Goal: Task Accomplishment & Management: Use online tool/utility

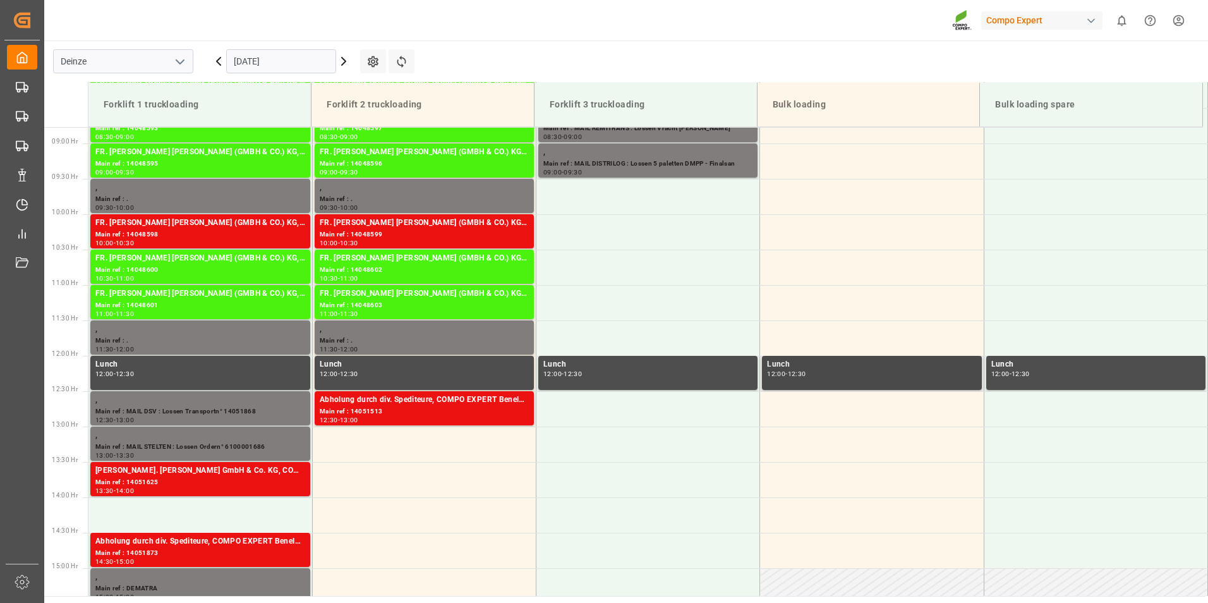
scroll to position [517, 0]
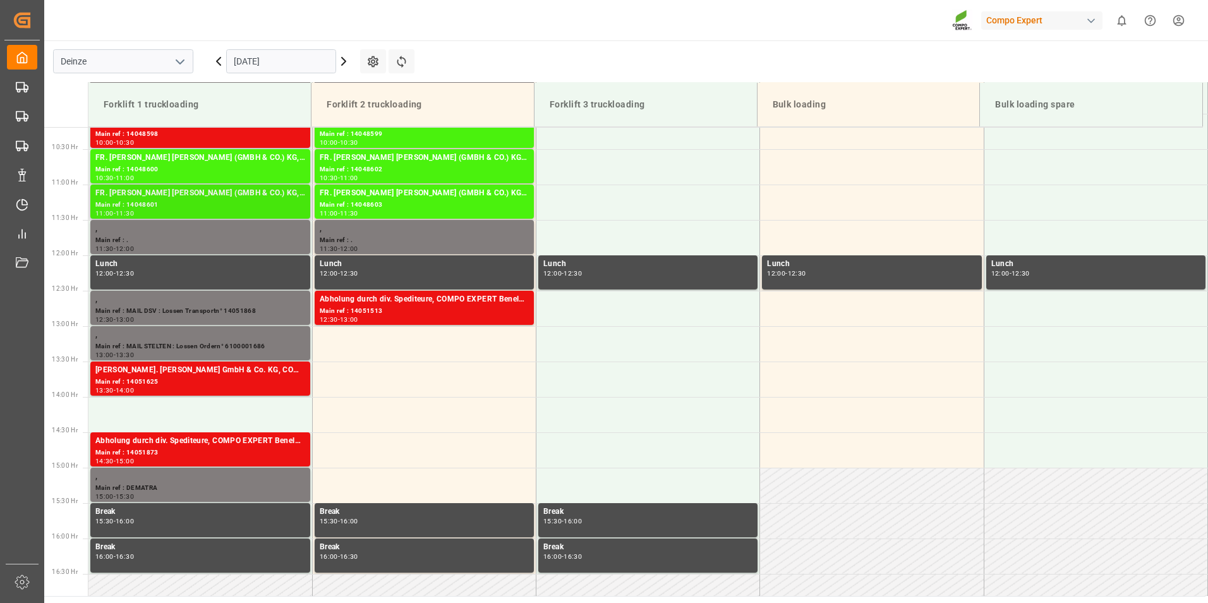
scroll to position [651, 0]
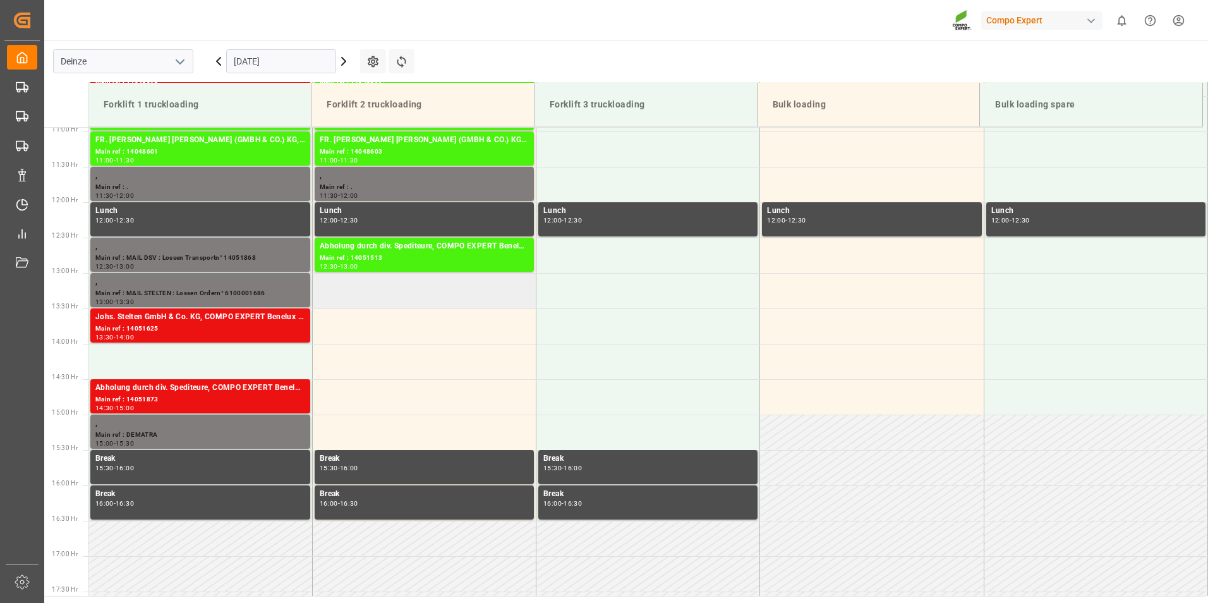
scroll to position [715, 0]
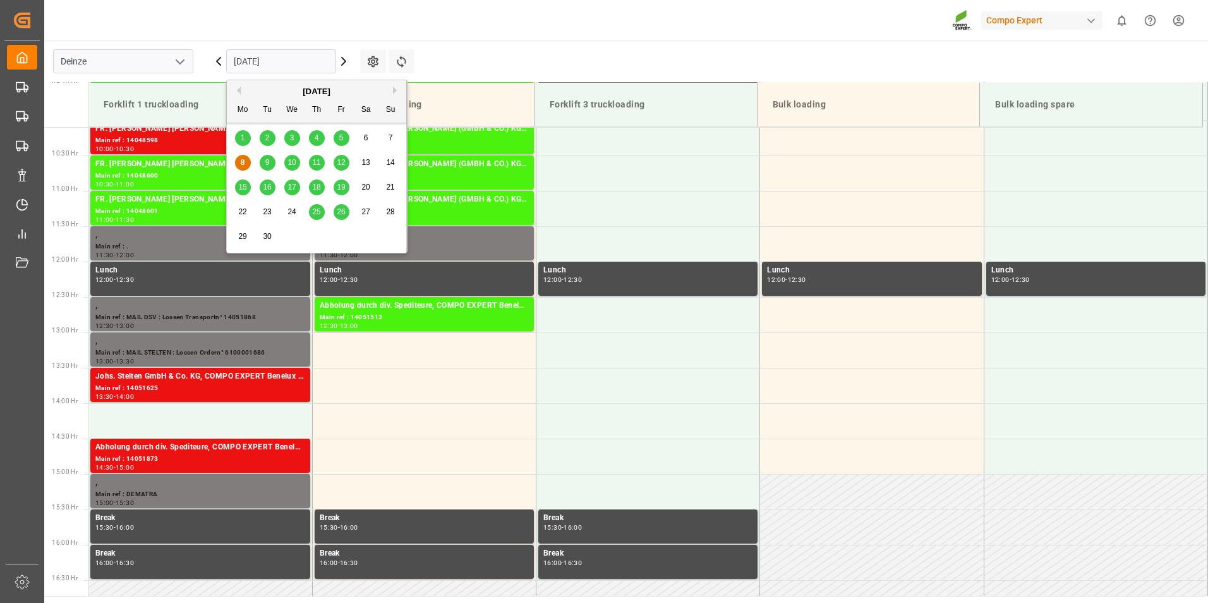
click at [293, 60] on input "[DATE]" at bounding box center [281, 61] width 110 height 24
click at [268, 162] on span "9" at bounding box center [267, 162] width 4 height 9
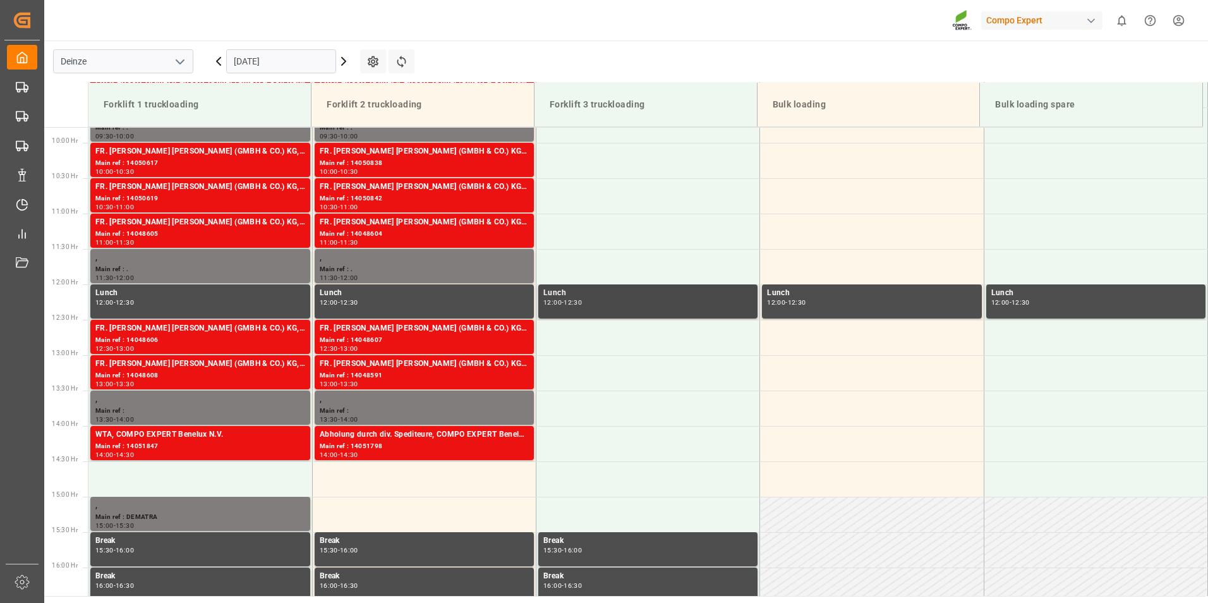
scroll to position [630, 0]
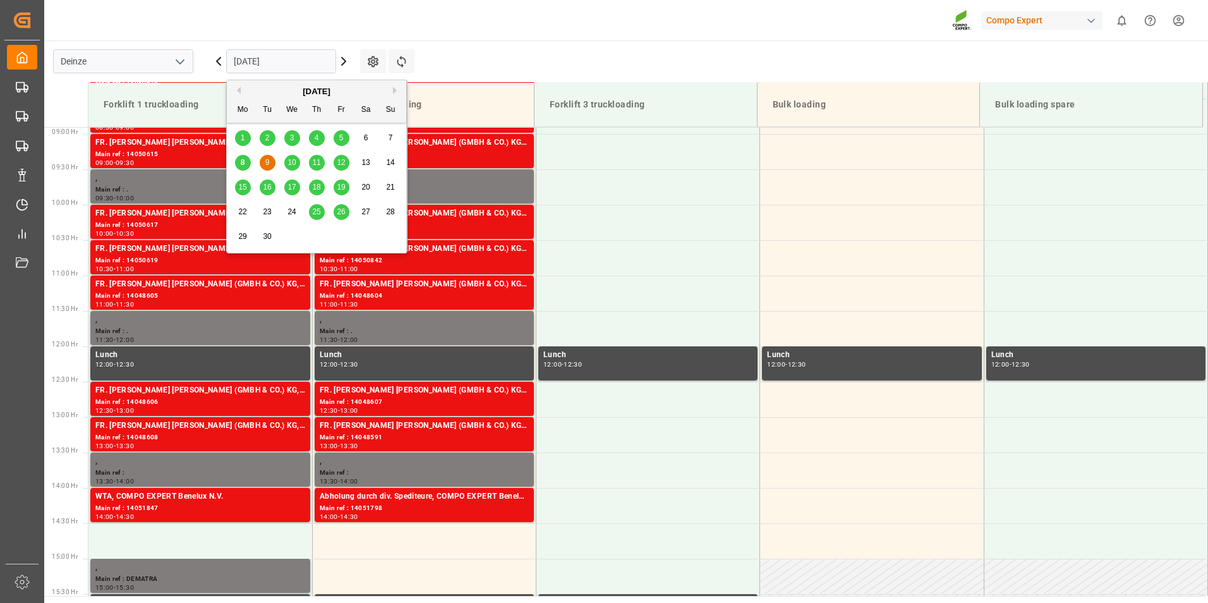
click at [305, 63] on input "09.09.2025" at bounding box center [281, 61] width 110 height 24
click at [291, 164] on span "10" at bounding box center [291, 162] width 8 height 9
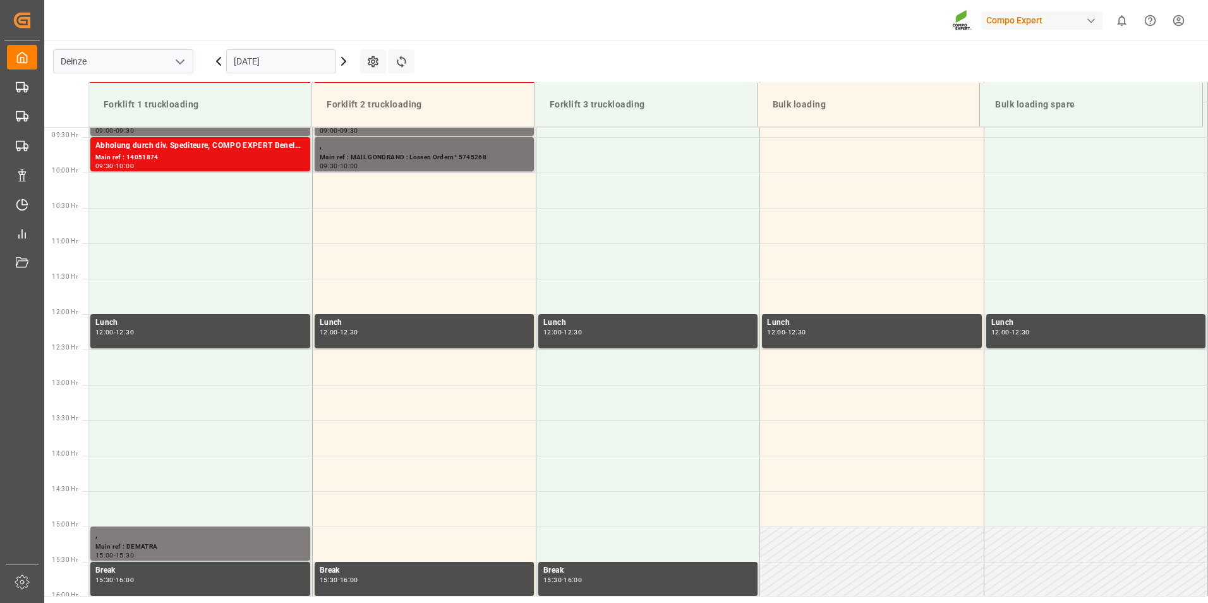
scroll to position [722, 0]
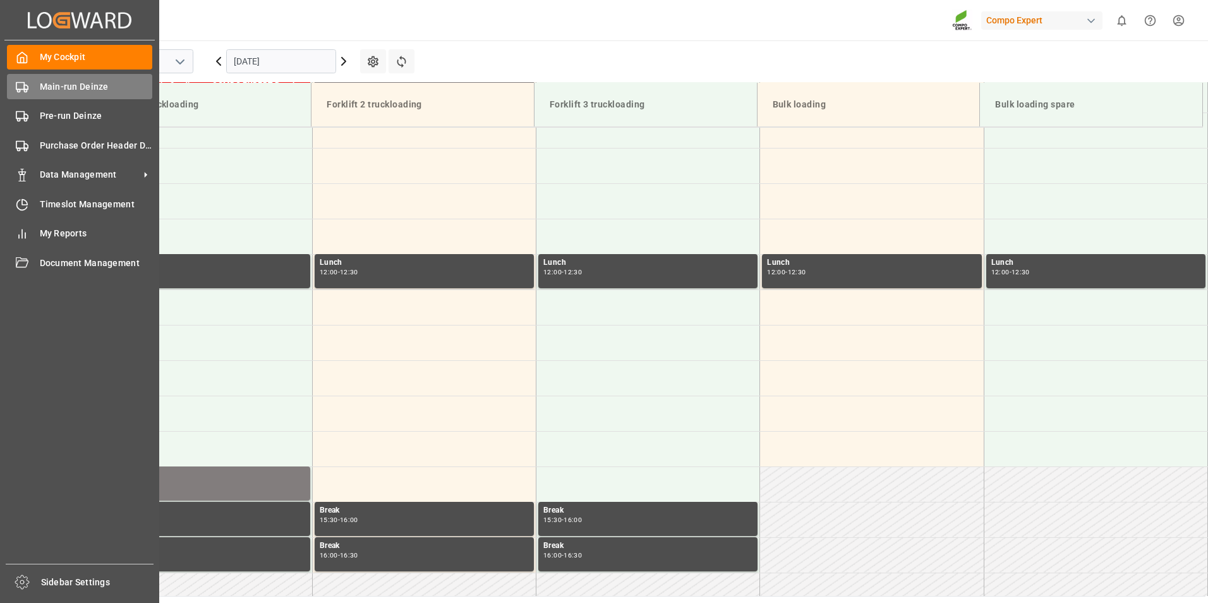
click at [23, 89] on rect at bounding box center [20, 85] width 8 height 7
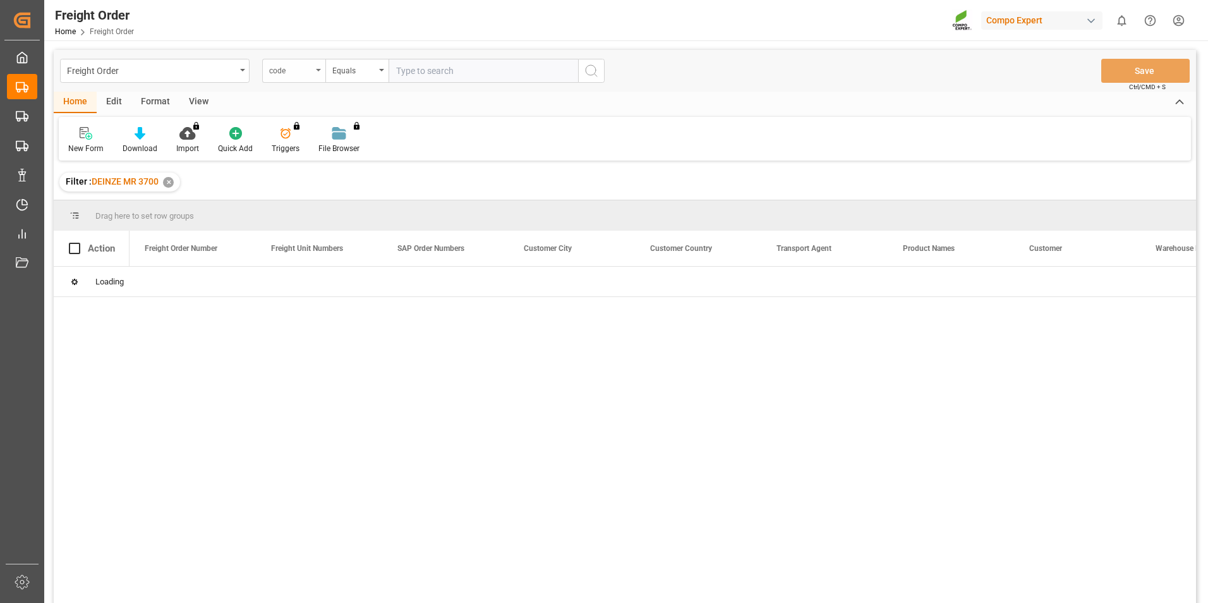
click at [321, 71] on div "code" at bounding box center [293, 71] width 63 height 24
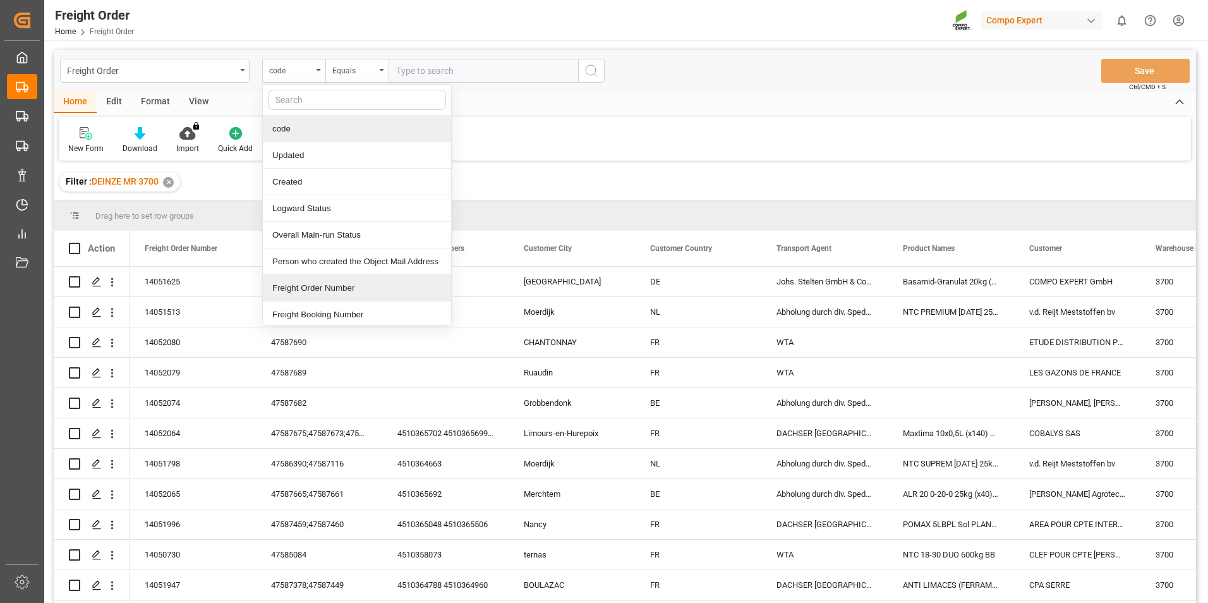
click at [303, 289] on div "Freight Order Number" at bounding box center [357, 288] width 188 height 27
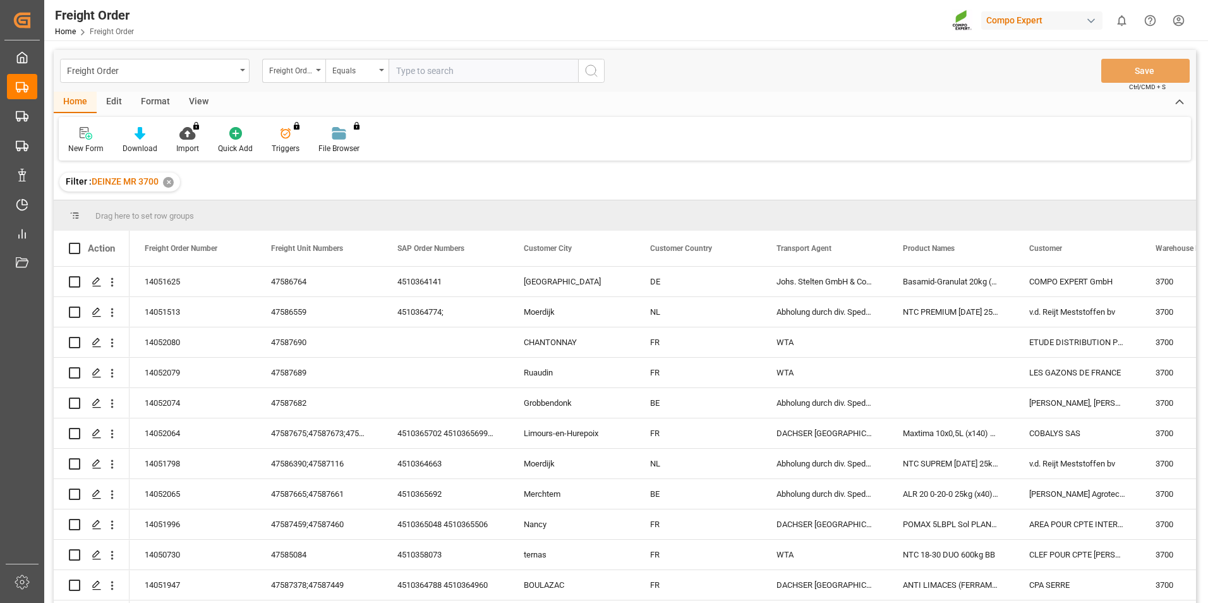
click at [402, 73] on input "text" at bounding box center [484, 71] width 190 height 24
type input "14051983"
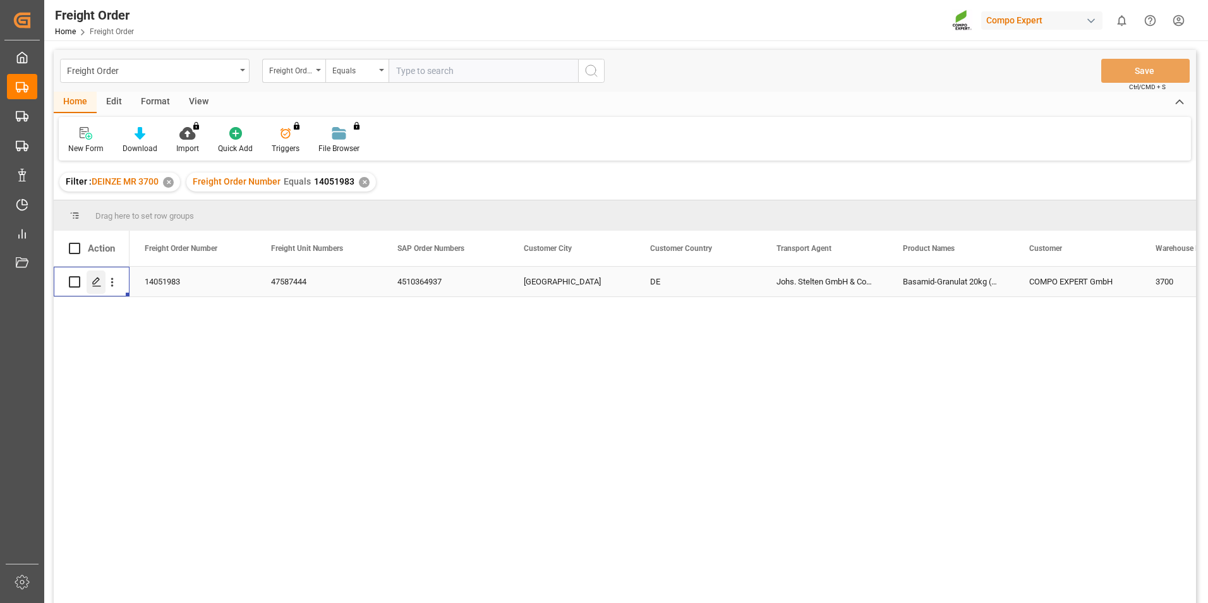
click at [99, 284] on icon "Press SPACE to select this row." at bounding box center [97, 282] width 10 height 10
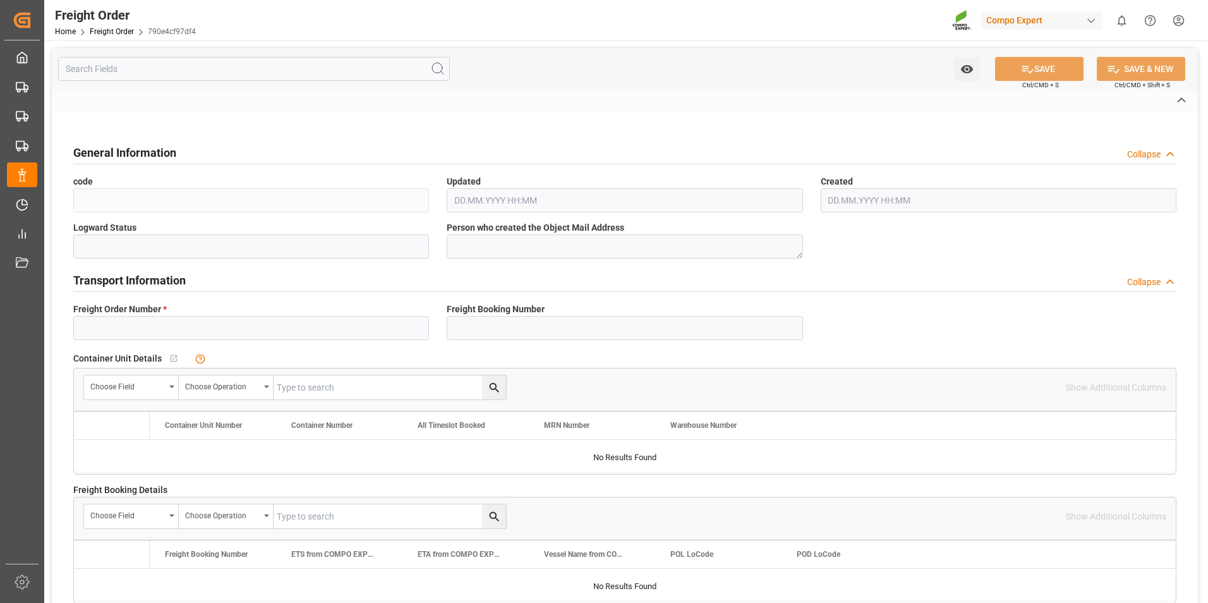
type input "14051983"
type textarea "30"
type textarea "3200"
type textarea "CB30"
type textarea "4500007390"
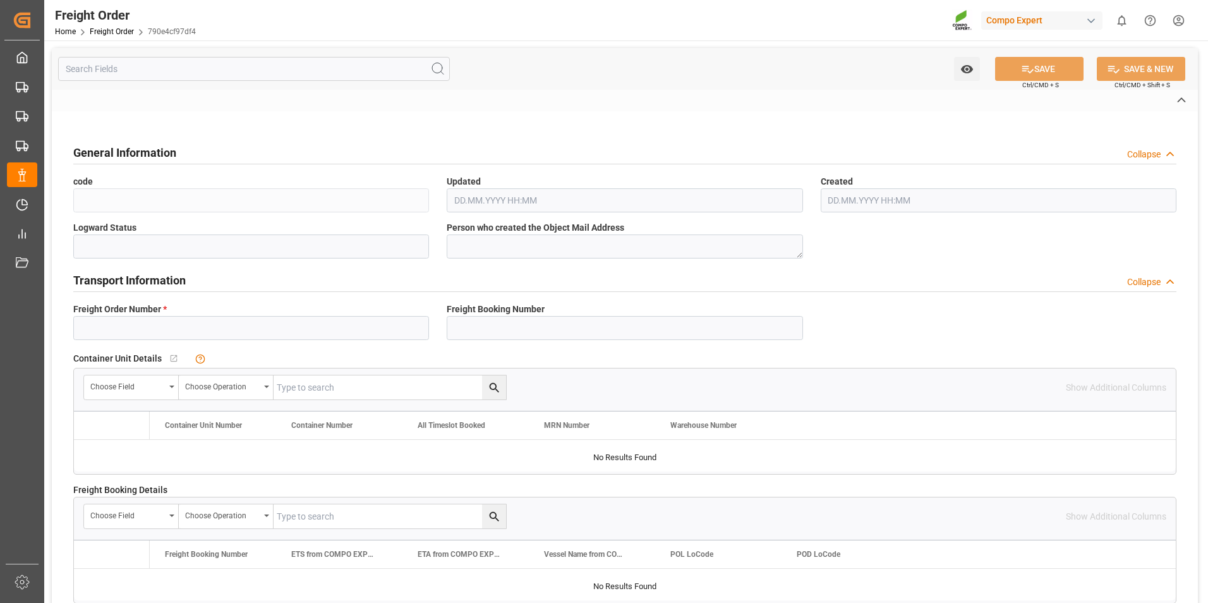
type input "4510364937"
type textarea "47587444"
type textarea "CB01"
type textarea "Z3"
type input "4"
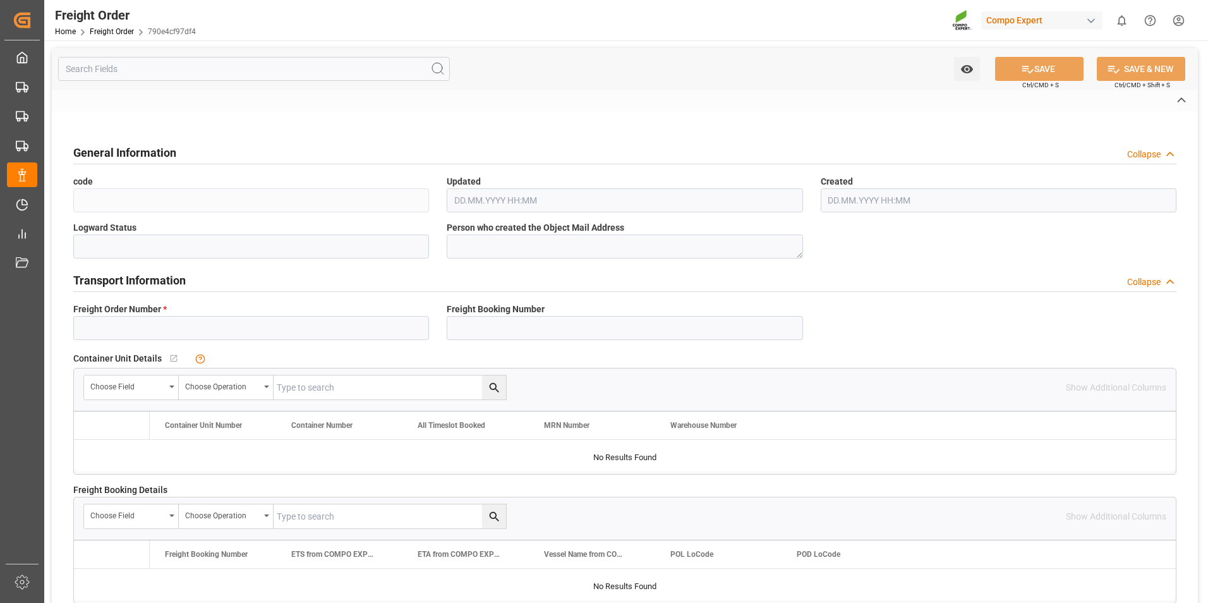
type textarea "DE"
type textarea "CPT"
type textarea "COMPO EXPERT Benelux NV"
type textarea "Basamid-Granulat 20kg (x40) BAG 20 A"
type textarea "1685102038"
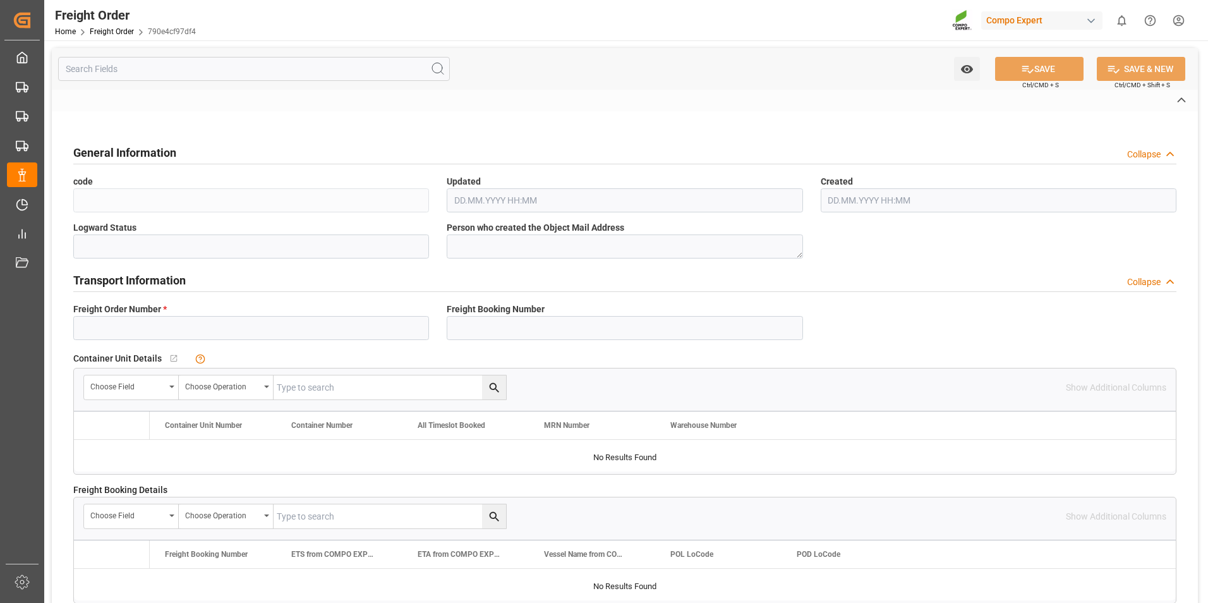
type input "3700"
type input "Logistics Service Provider"
type input "No"
type input "1"
type input "724.5"
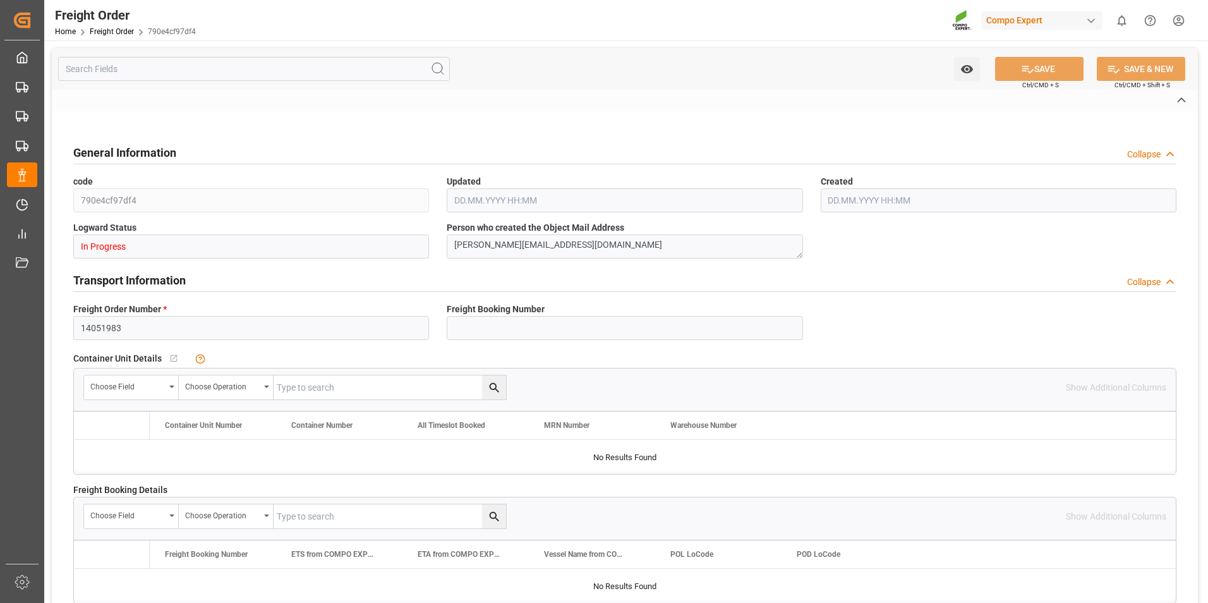
type input "724.5"
type input "0"
type input "04.09.2025 00:00"
type input "04.09.2025 10:01"
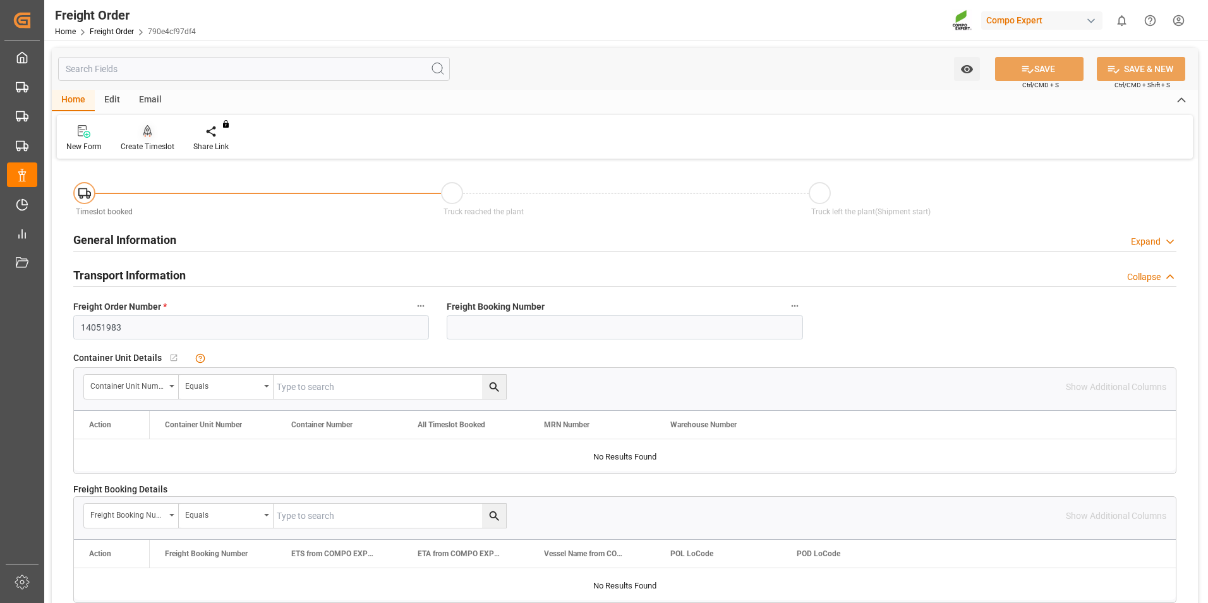
click at [143, 137] on icon at bounding box center [147, 131] width 9 height 13
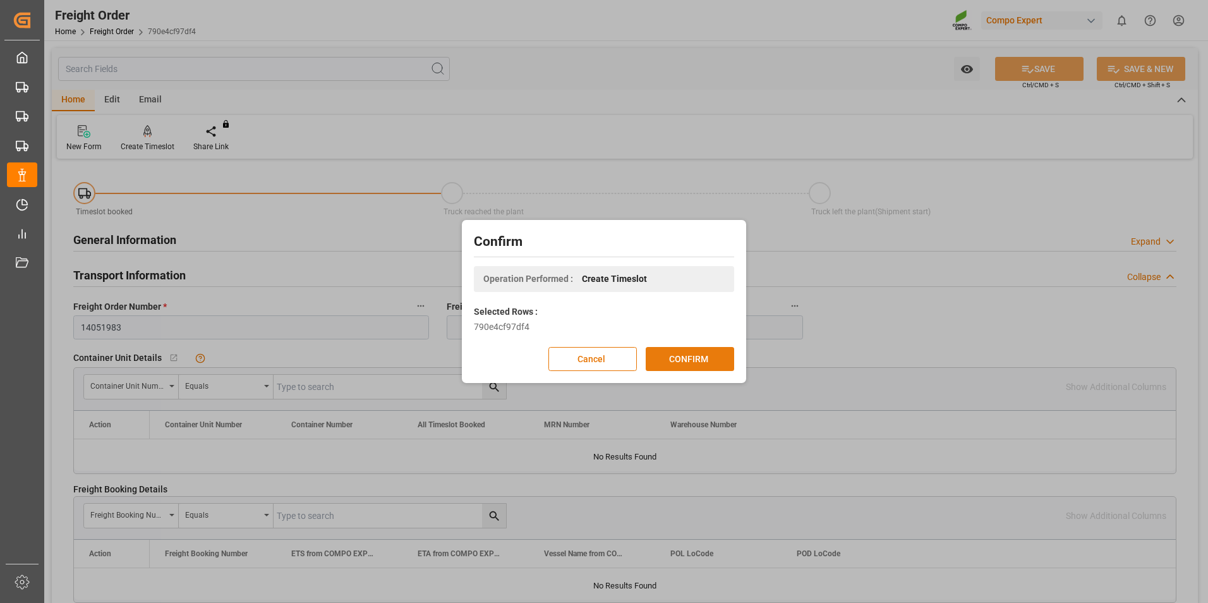
click at [681, 361] on button "CONFIRM" at bounding box center [690, 359] width 88 height 24
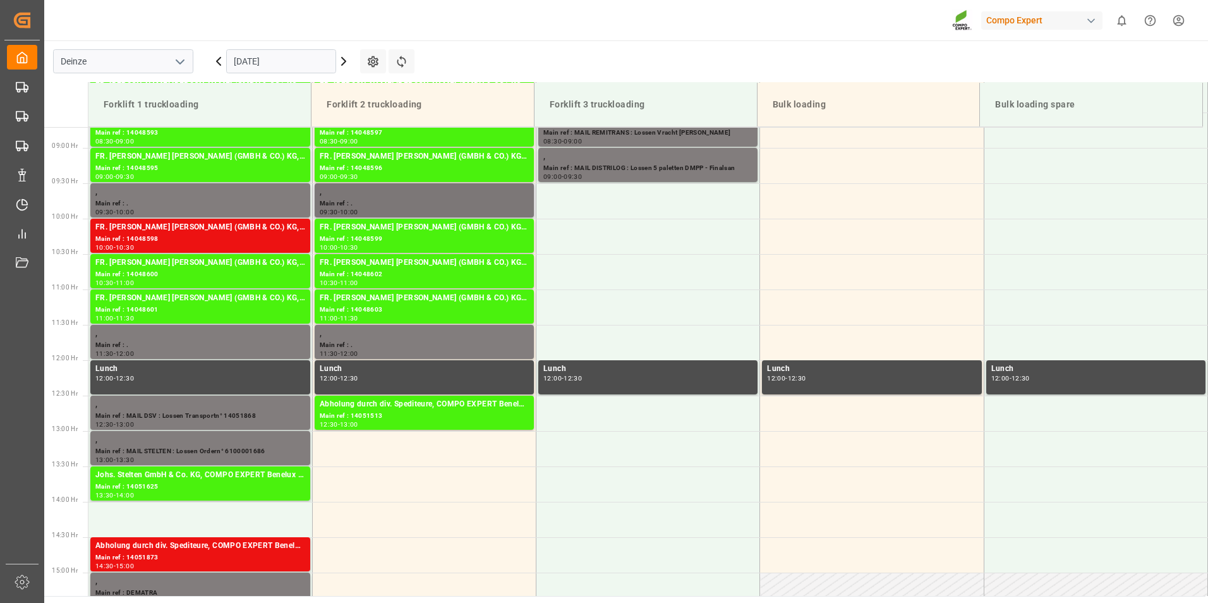
scroll to position [533, 0]
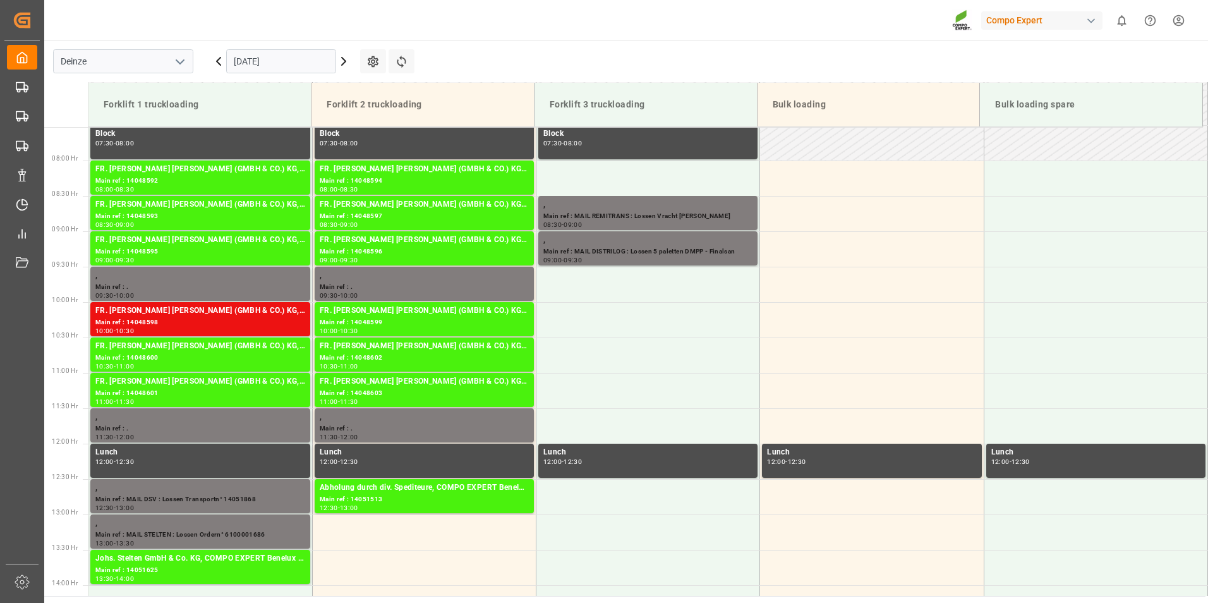
click at [285, 64] on input "[DATE]" at bounding box center [281, 61] width 110 height 24
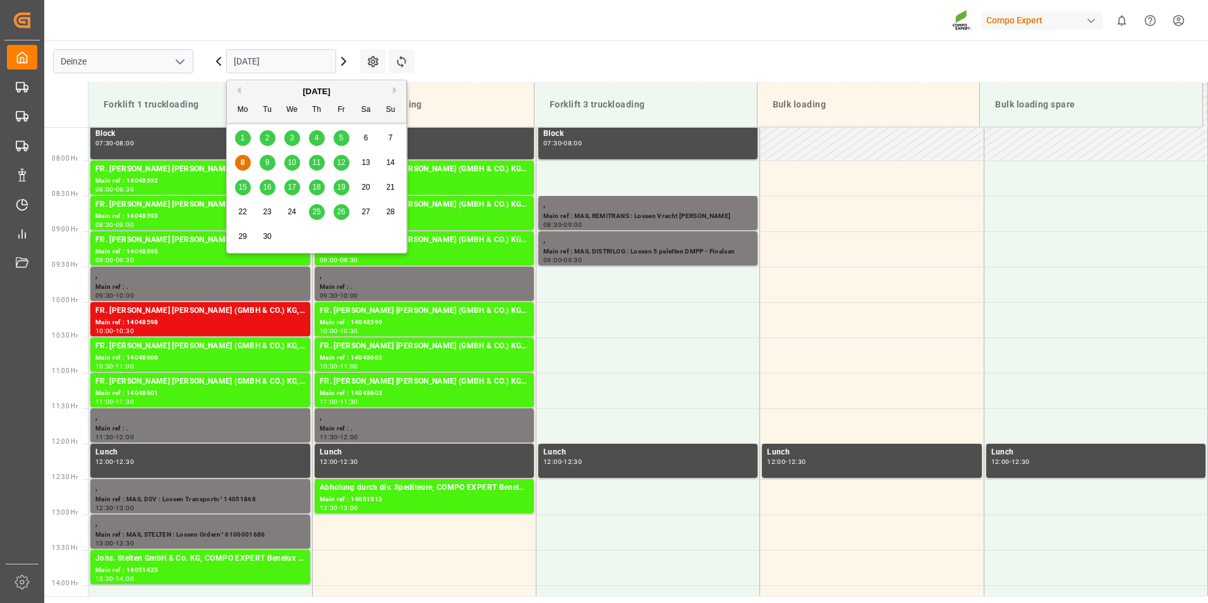
click at [292, 162] on span "10" at bounding box center [291, 162] width 8 height 9
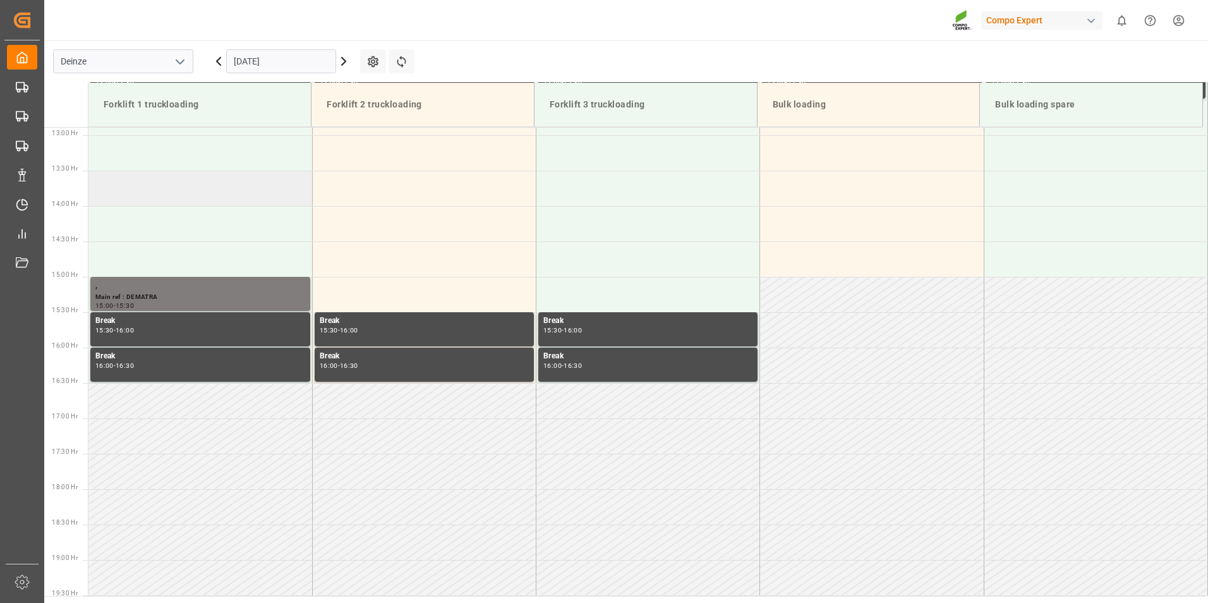
scroll to position [785, 0]
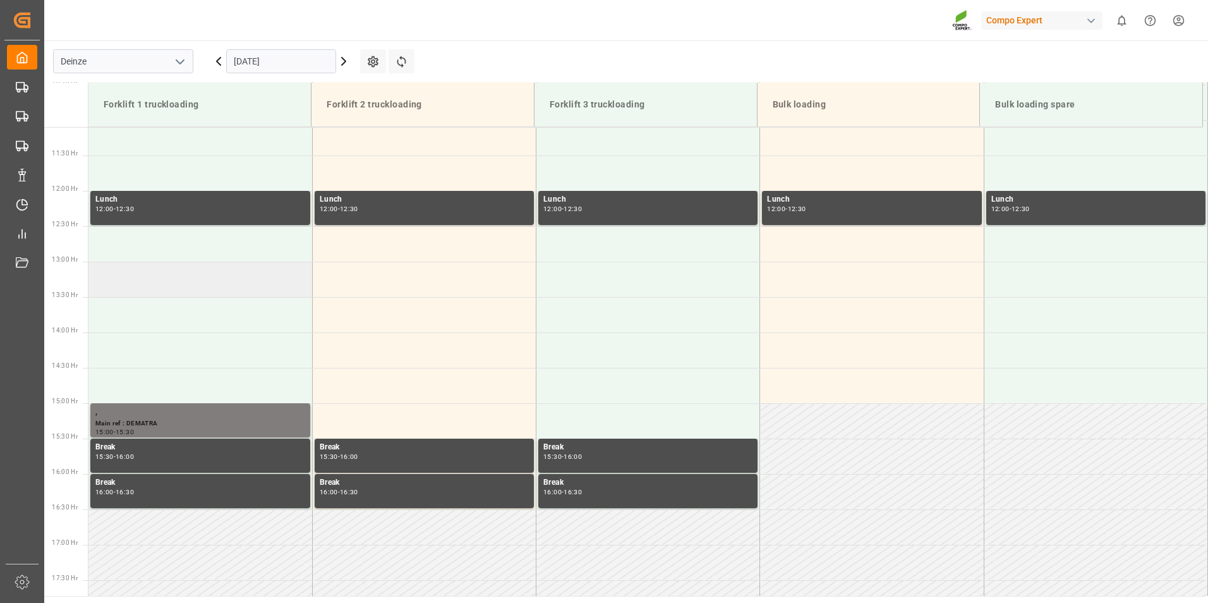
click at [103, 277] on td at bounding box center [200, 279] width 224 height 35
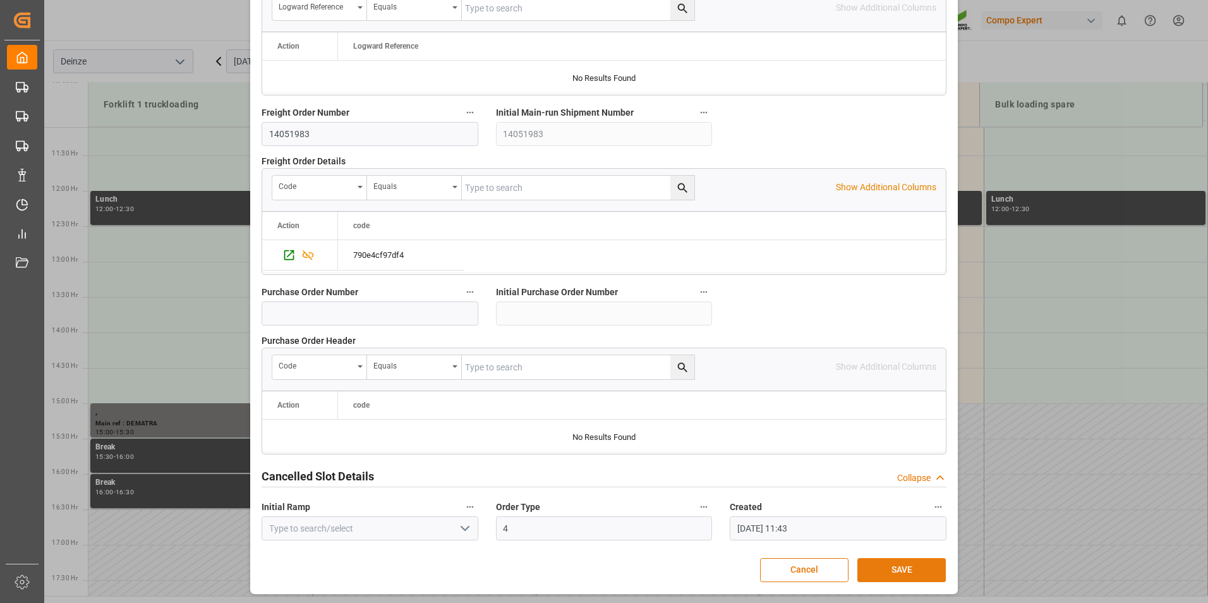
scroll to position [1151, 0]
click at [901, 566] on button "SAVE" at bounding box center [901, 569] width 88 height 24
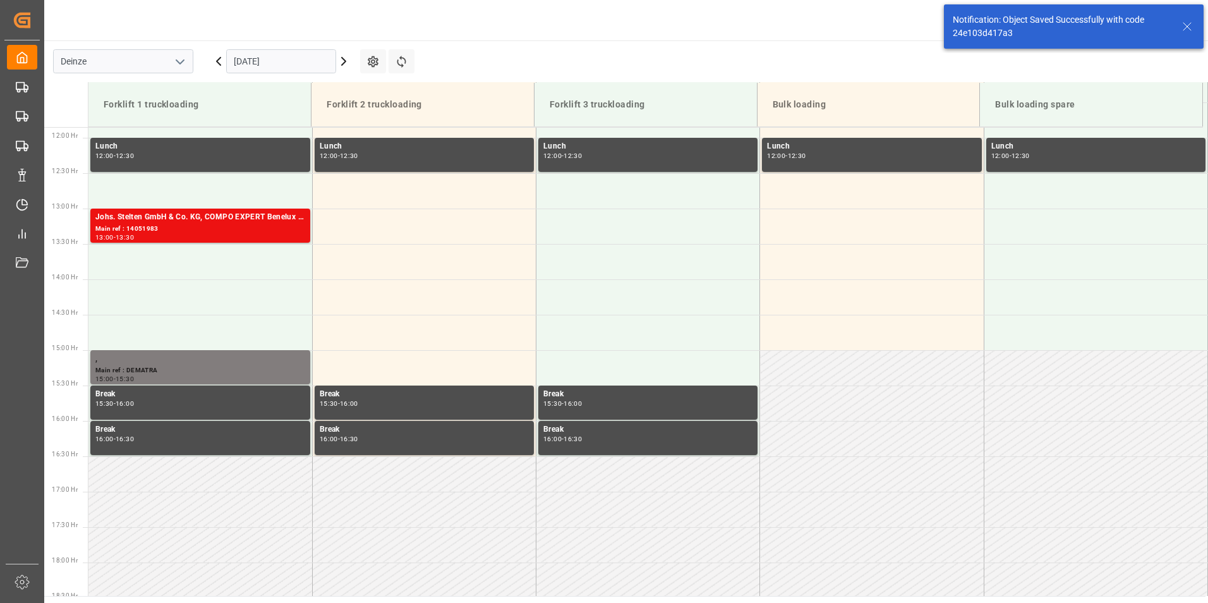
scroll to position [841, 0]
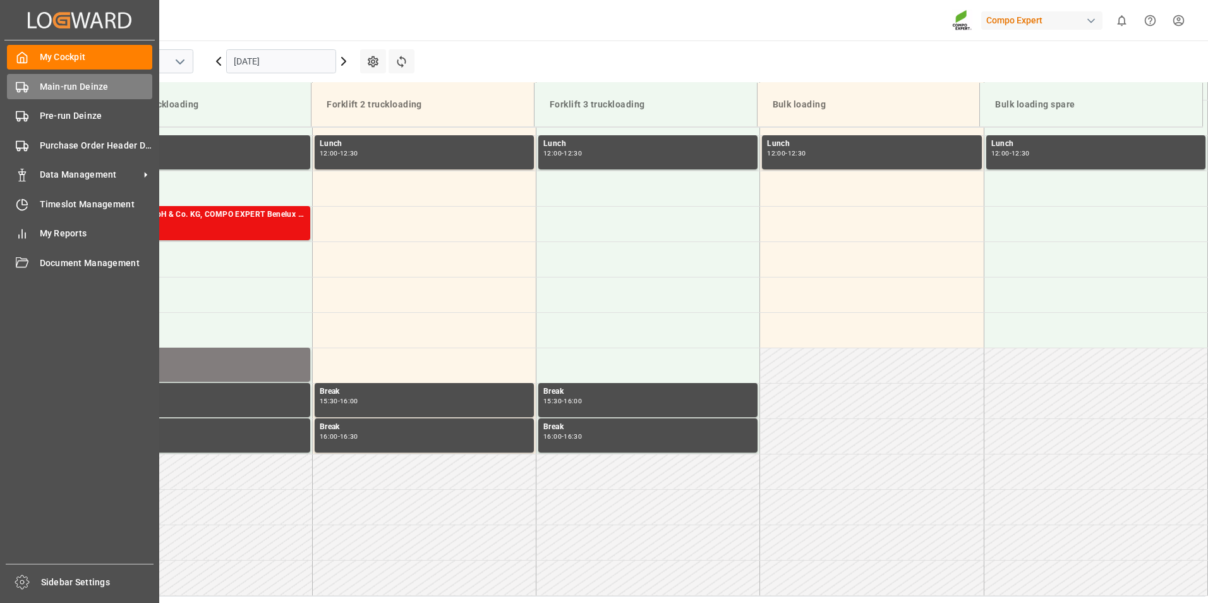
click at [18, 87] on icon at bounding box center [22, 87] width 13 height 13
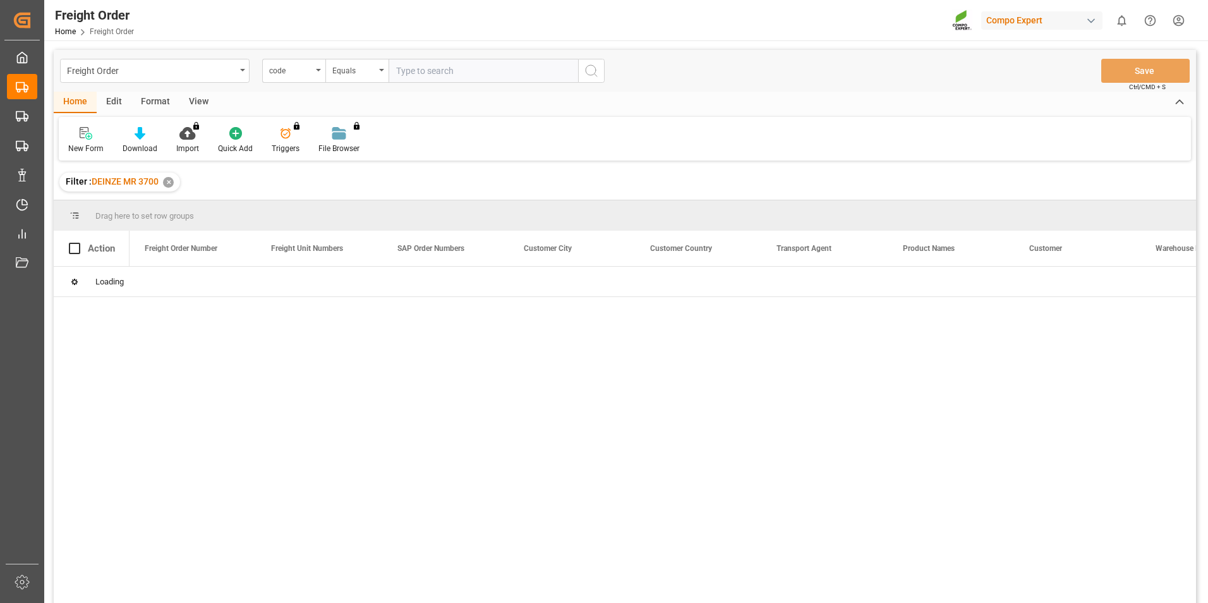
click at [318, 71] on div "code" at bounding box center [293, 71] width 63 height 24
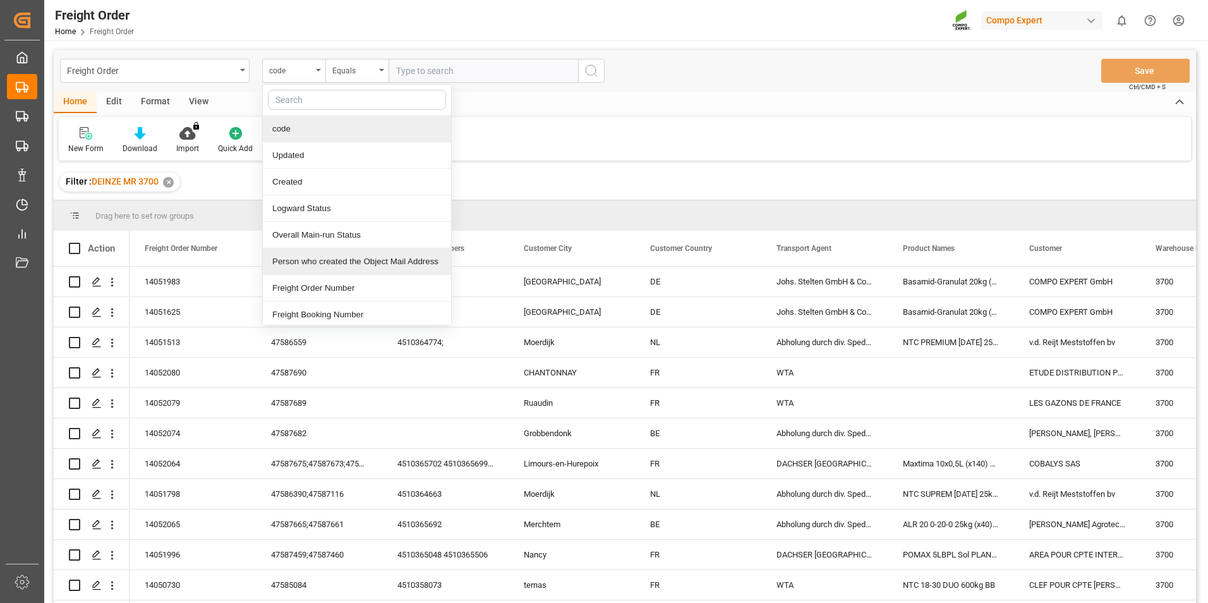
click at [300, 274] on div "Person who created the Object Mail Address" at bounding box center [357, 261] width 188 height 27
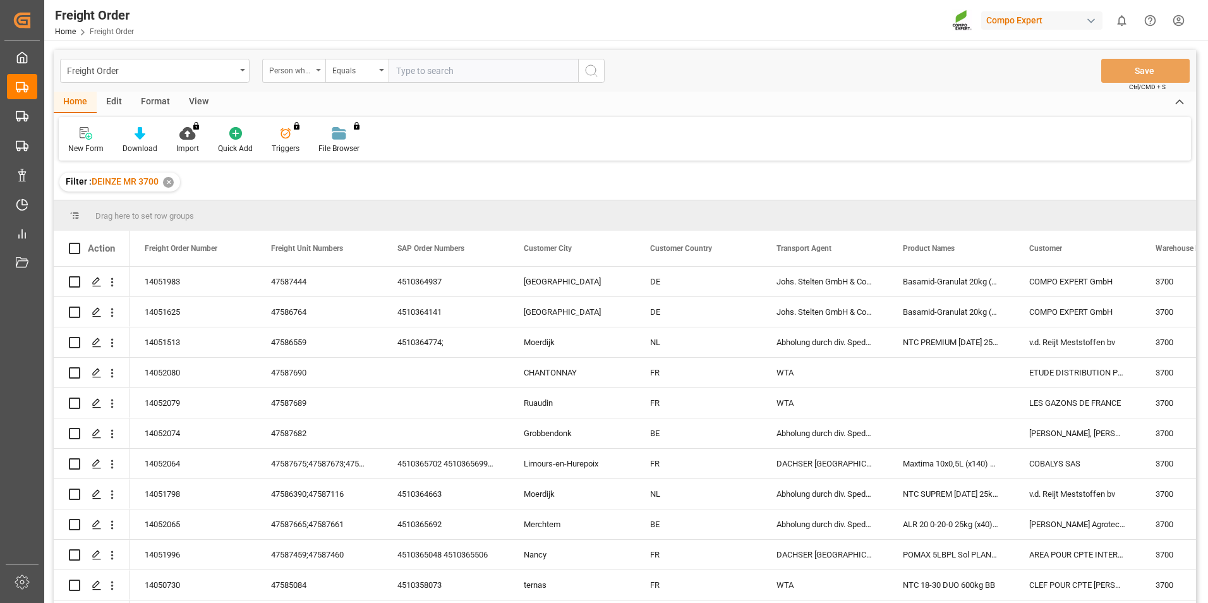
click at [321, 68] on div "Person who created the Object Mail Address" at bounding box center [293, 71] width 63 height 24
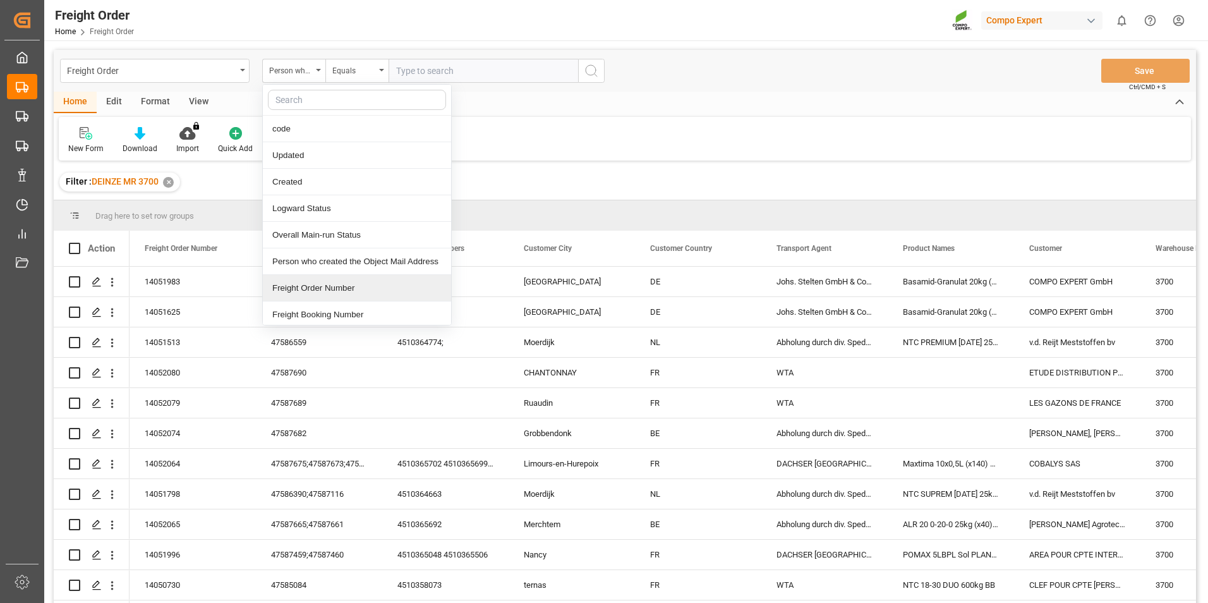
click at [300, 287] on div "Freight Order Number" at bounding box center [357, 288] width 188 height 27
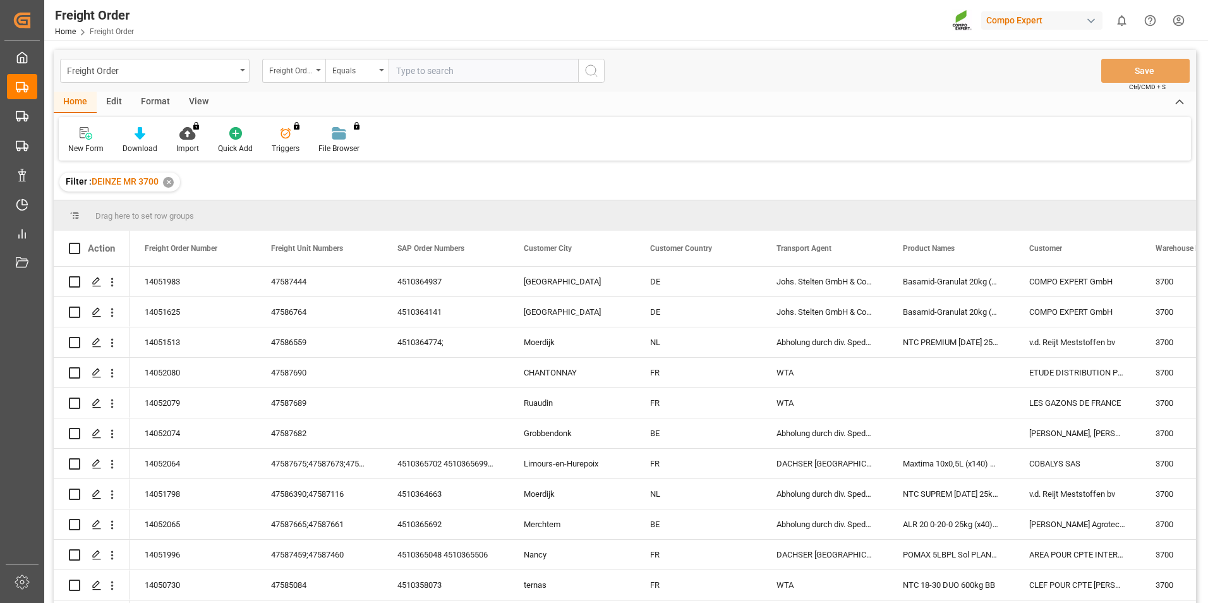
click at [412, 72] on input "text" at bounding box center [484, 71] width 190 height 24
type input "14051982"
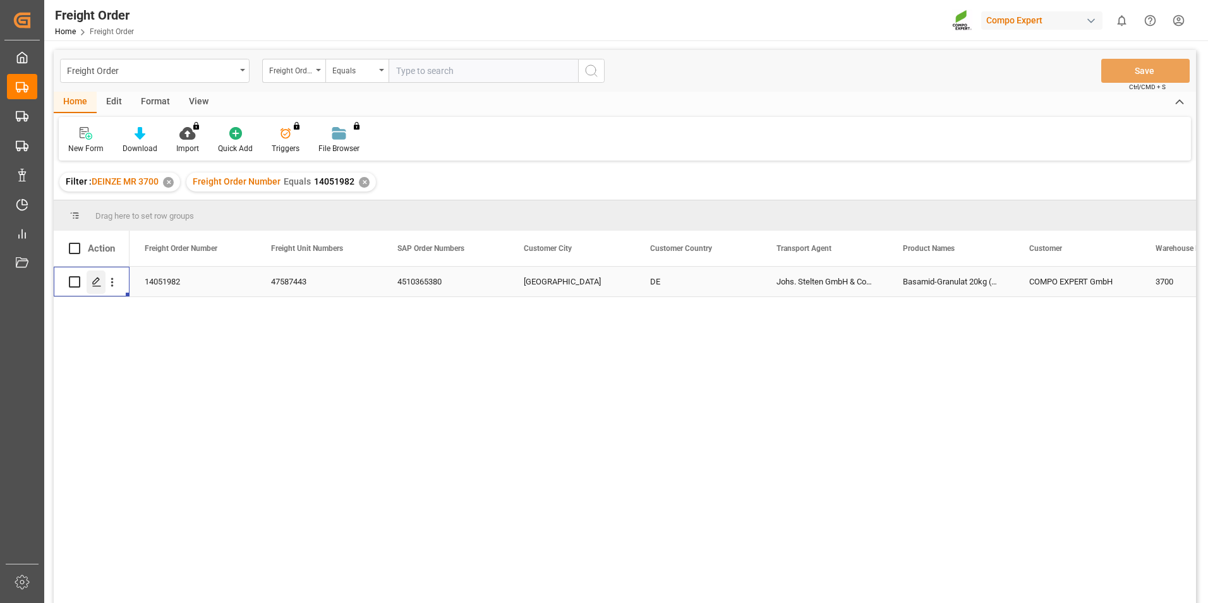
click at [95, 282] on icon "Press SPACE to select this row." at bounding box center [97, 282] width 10 height 10
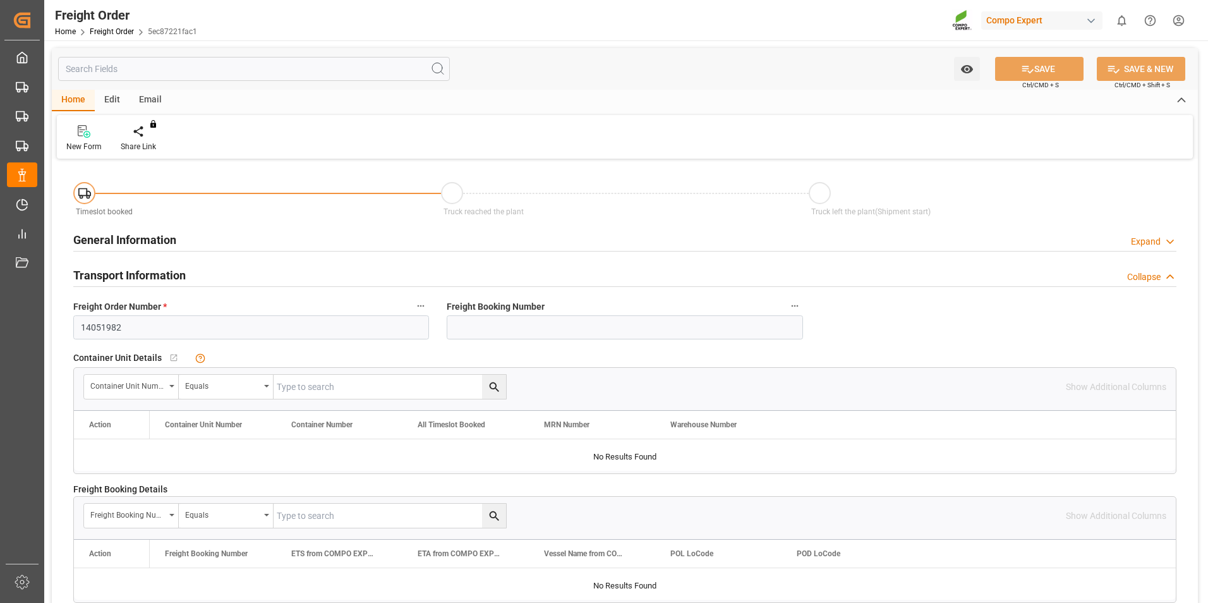
type input "05.09.2025 00:00"
type input "[DATE] 09:59"
click at [146, 136] on icon at bounding box center [147, 131] width 9 height 13
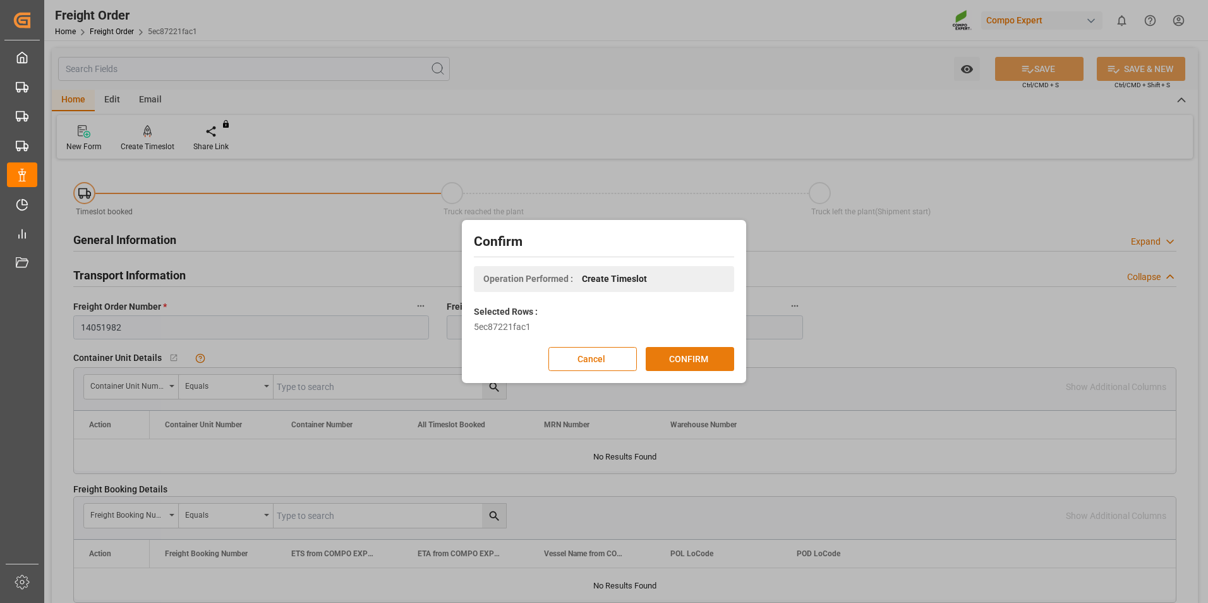
click at [697, 360] on button "CONFIRM" at bounding box center [690, 359] width 88 height 24
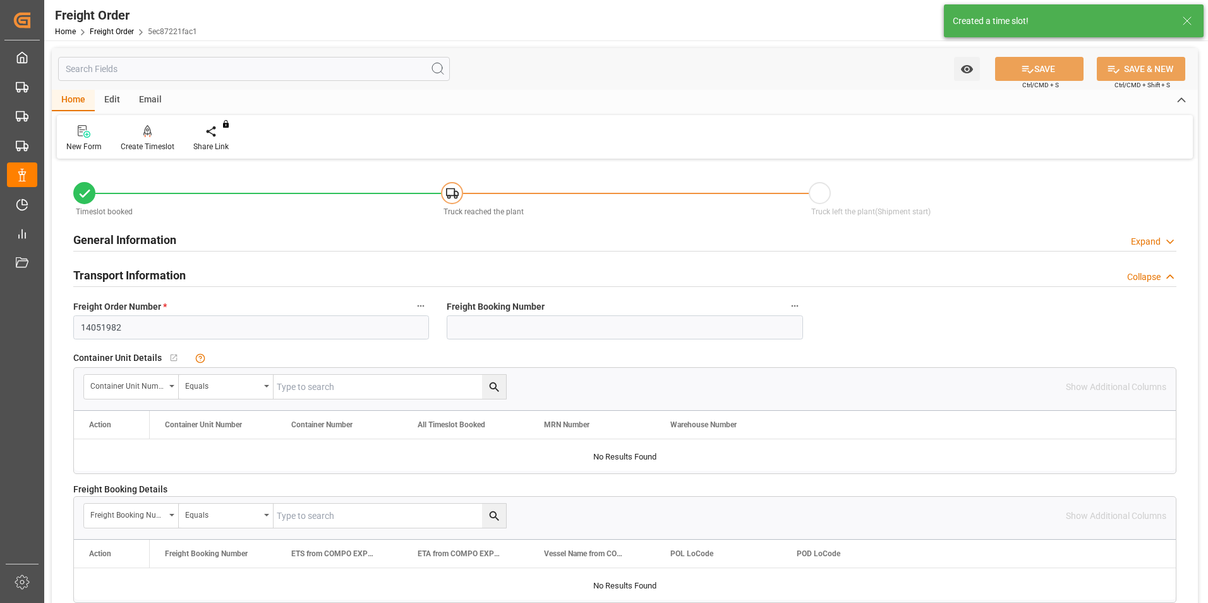
type input "05.09.2025 00:00"
type input "[DATE] 09:59"
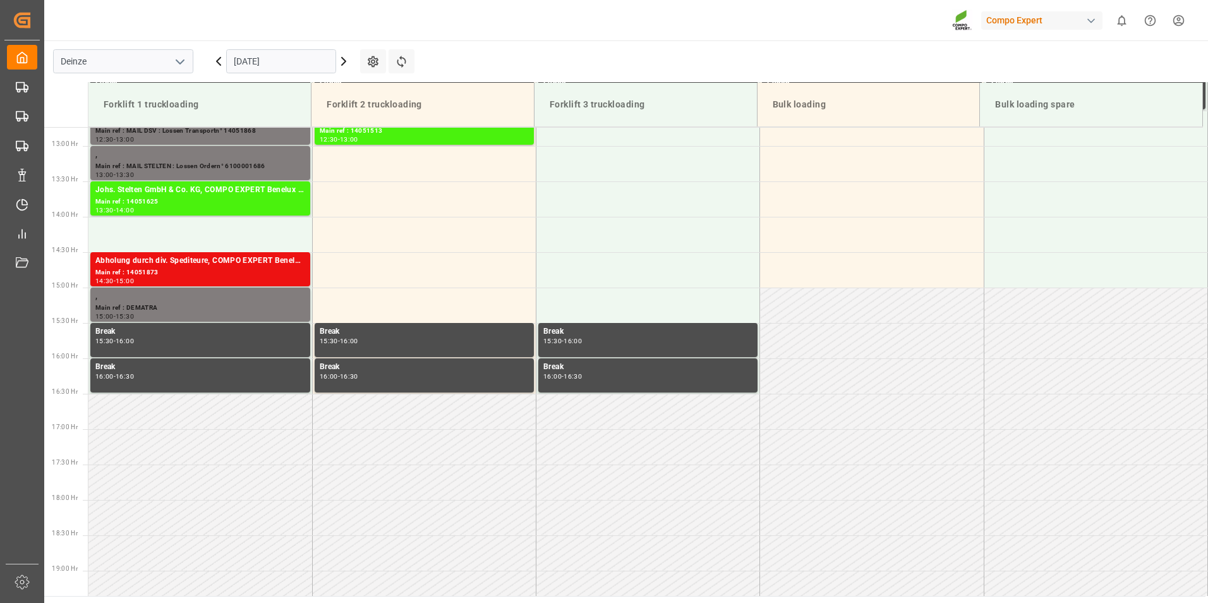
scroll to position [912, 0]
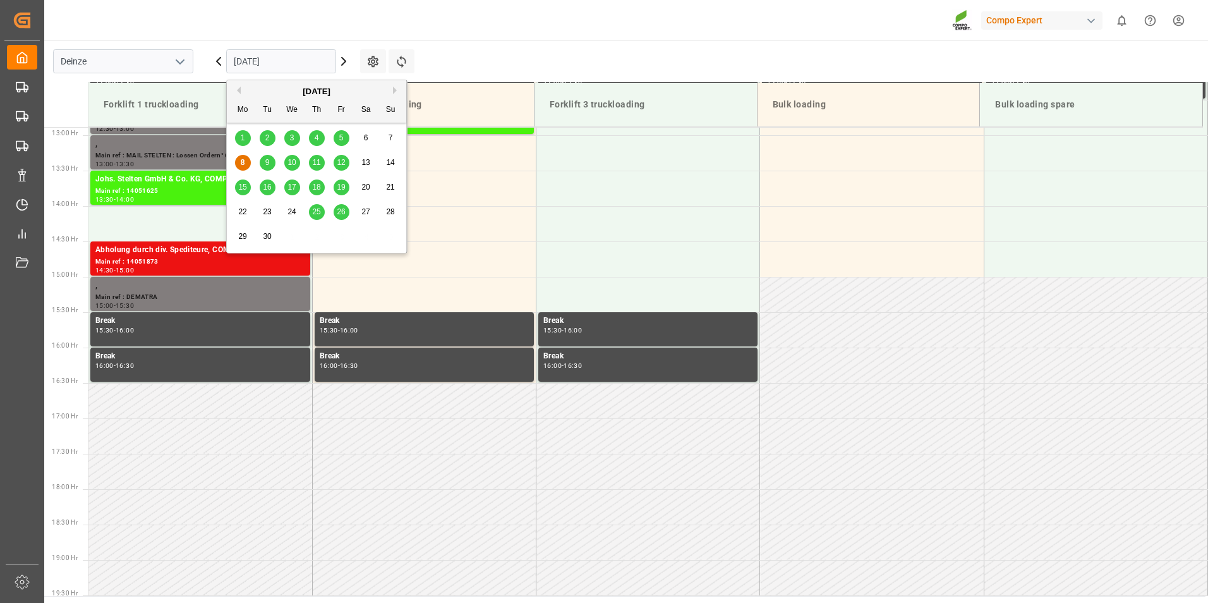
click at [301, 63] on input "[DATE]" at bounding box center [281, 61] width 110 height 24
click at [294, 164] on span "10" at bounding box center [291, 162] width 8 height 9
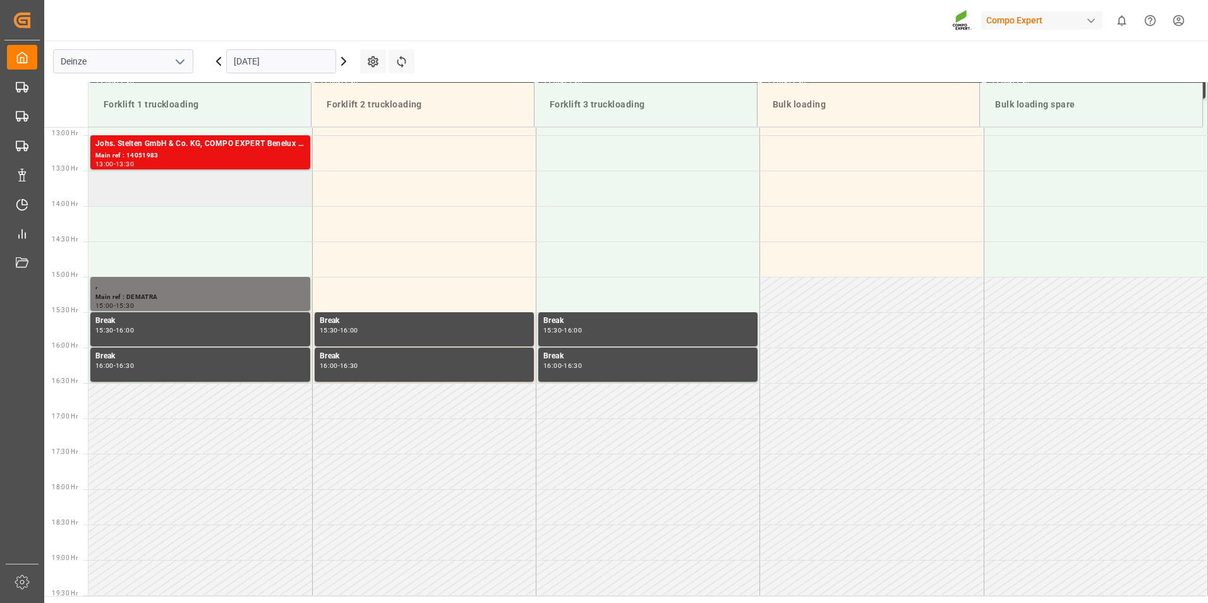
click at [123, 196] on td at bounding box center [200, 188] width 224 height 35
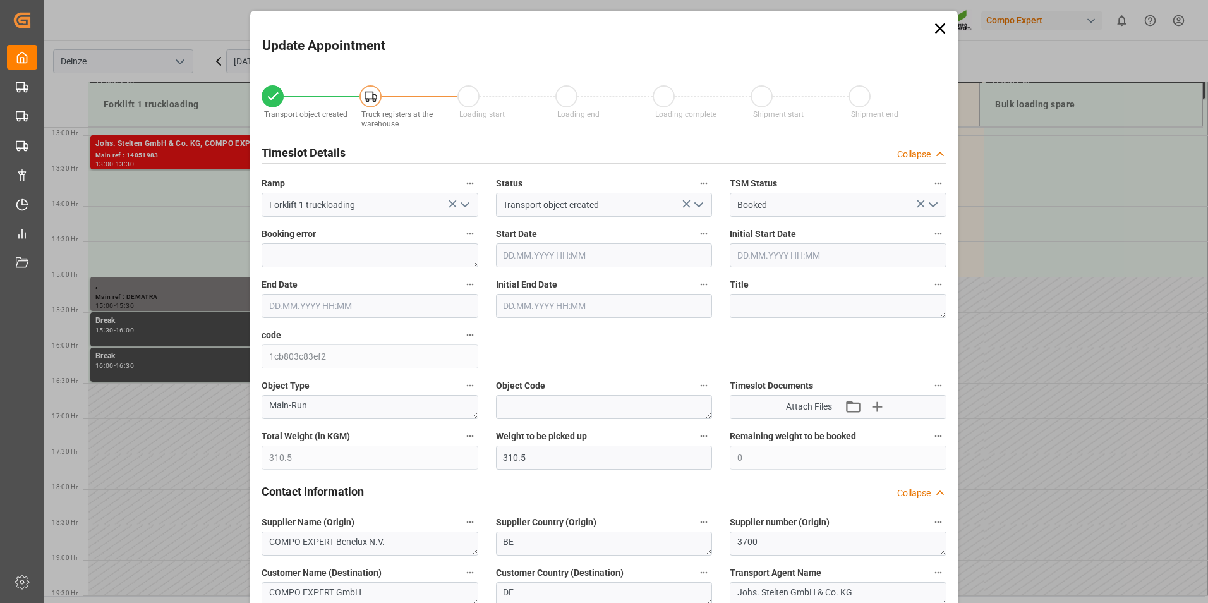
type input "10.09.2025 13:30"
type input "10.09.2025 14:00"
type input "04.09.2025 09:59"
type input "08.09.2025 11:44"
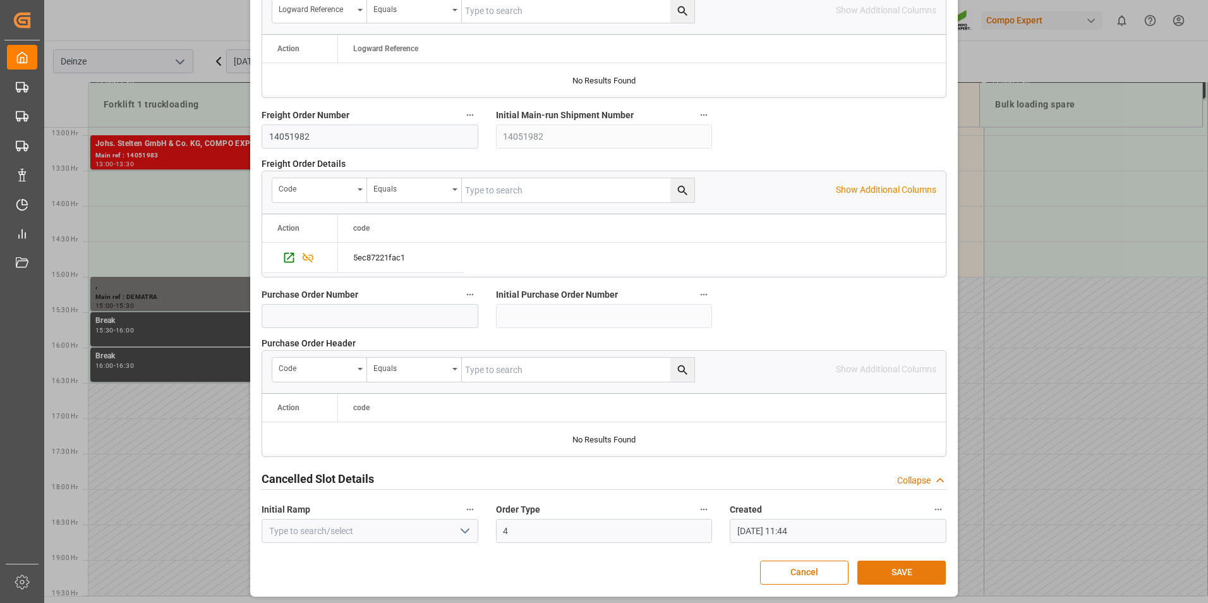
scroll to position [1151, 0]
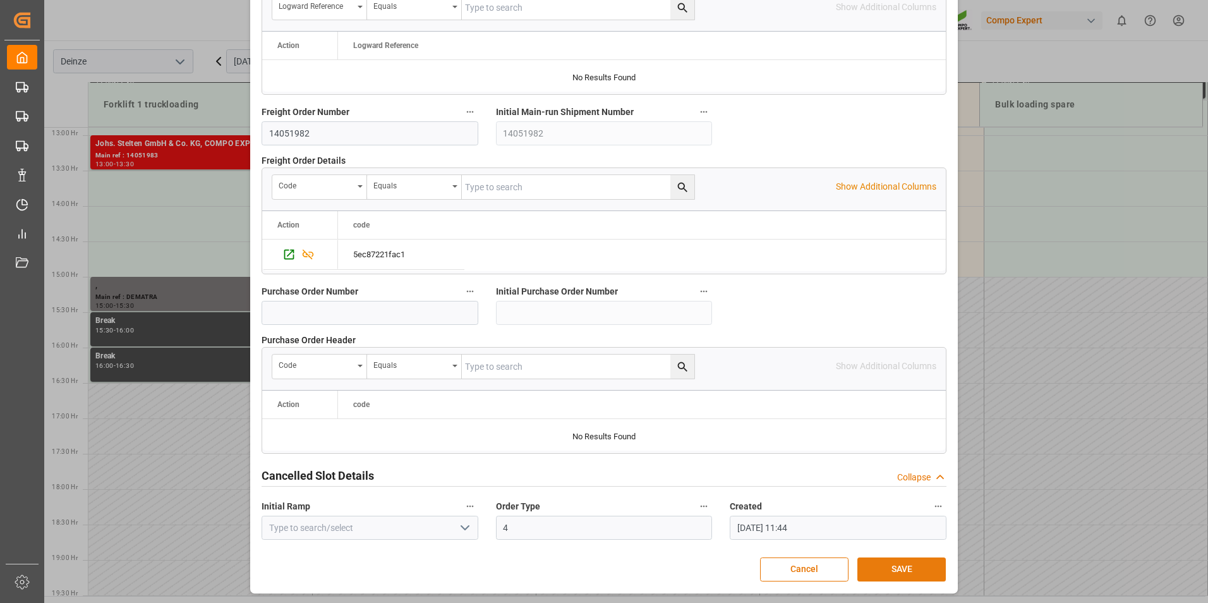
click at [902, 569] on button "SAVE" at bounding box center [901, 569] width 88 height 24
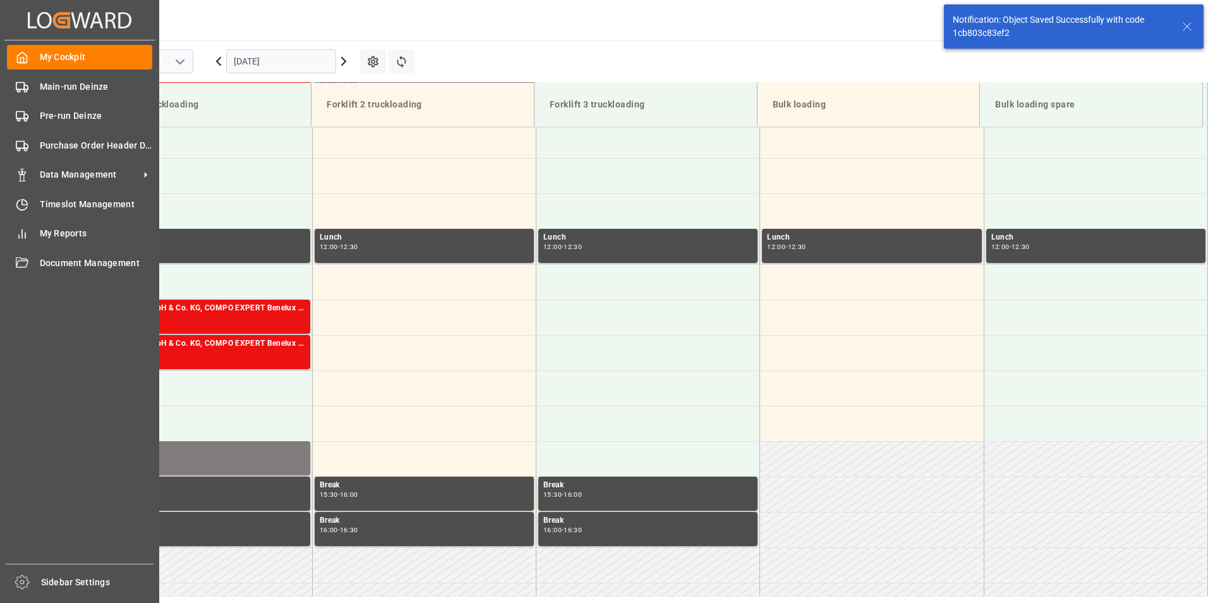
scroll to position [841, 0]
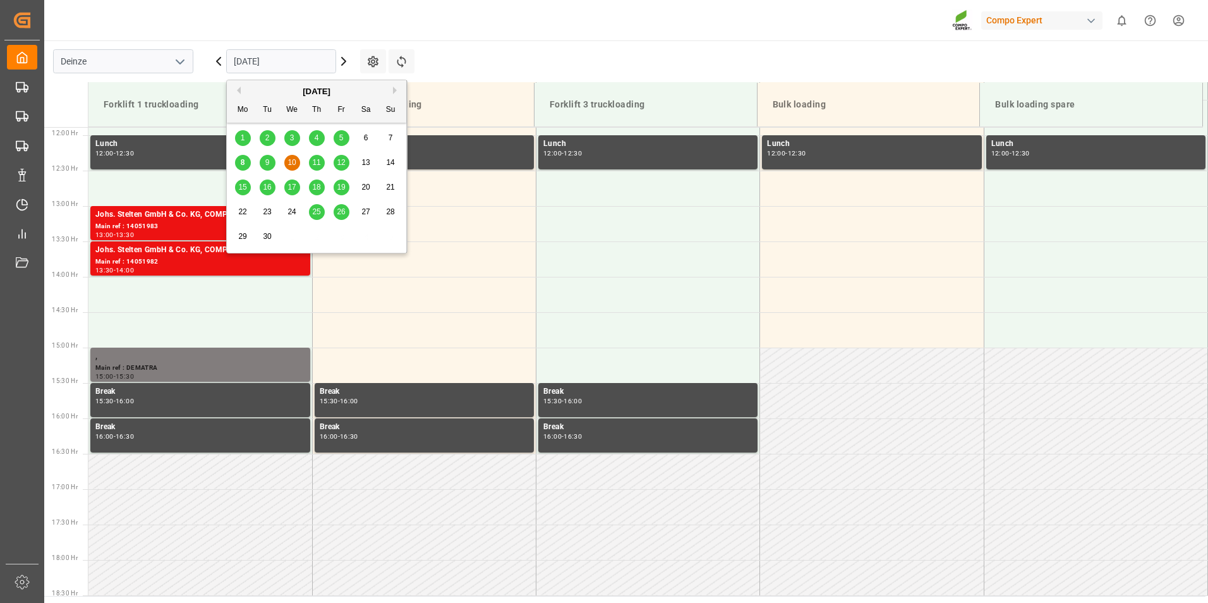
click at [306, 52] on input "10.09.2025" at bounding box center [281, 61] width 110 height 24
click at [245, 161] on span "8" at bounding box center [243, 162] width 4 height 9
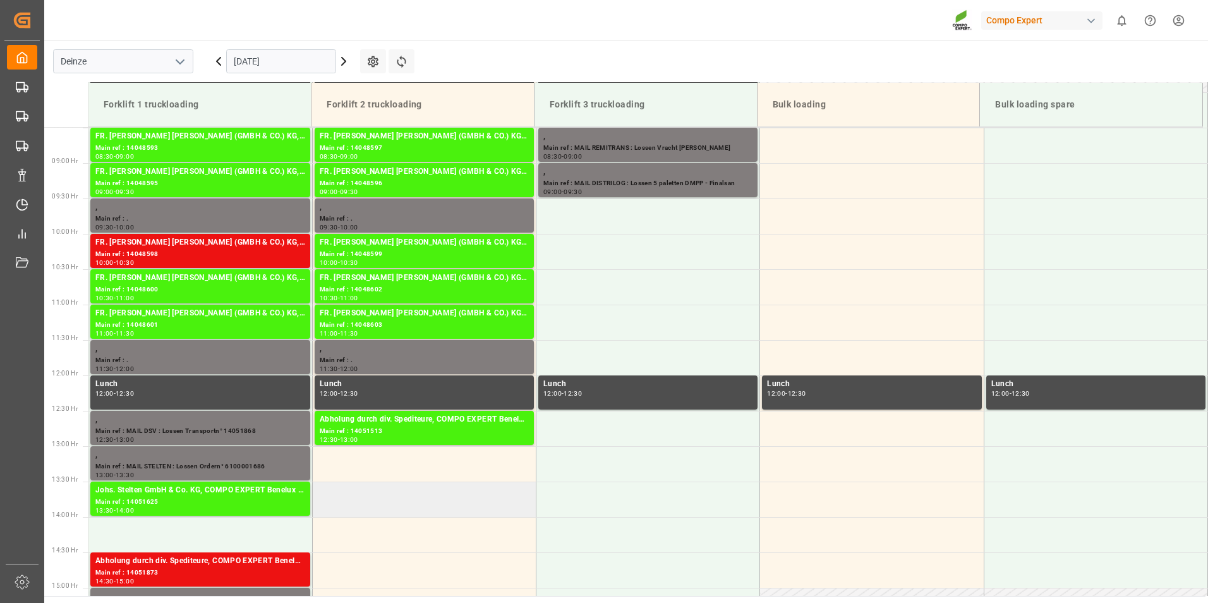
scroll to position [596, 0]
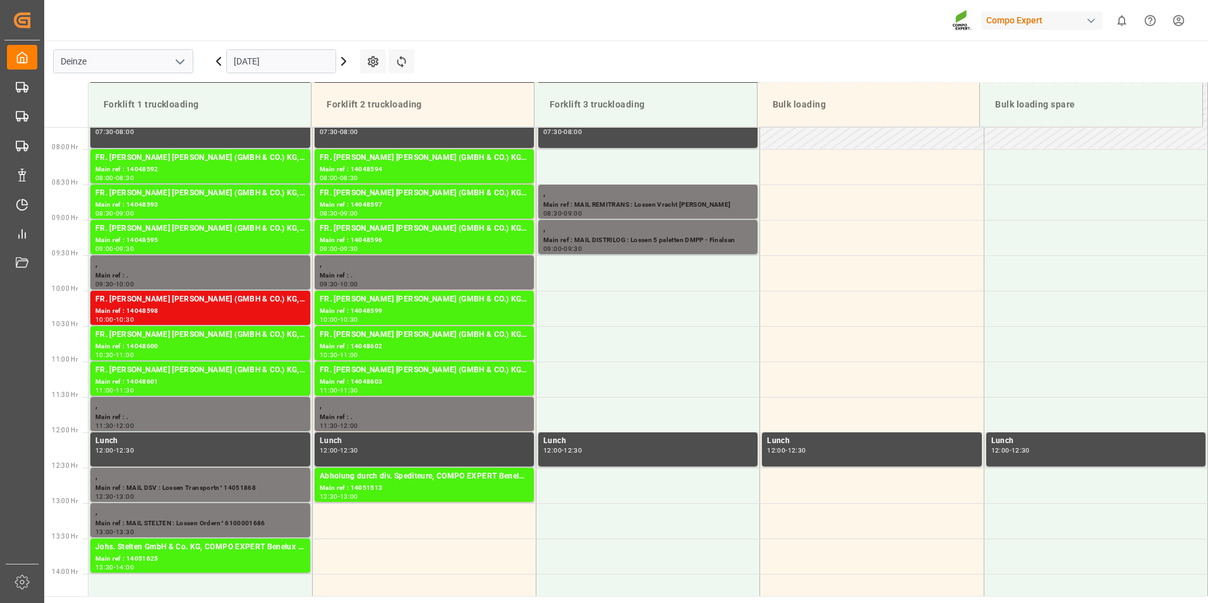
scroll to position [469, 0]
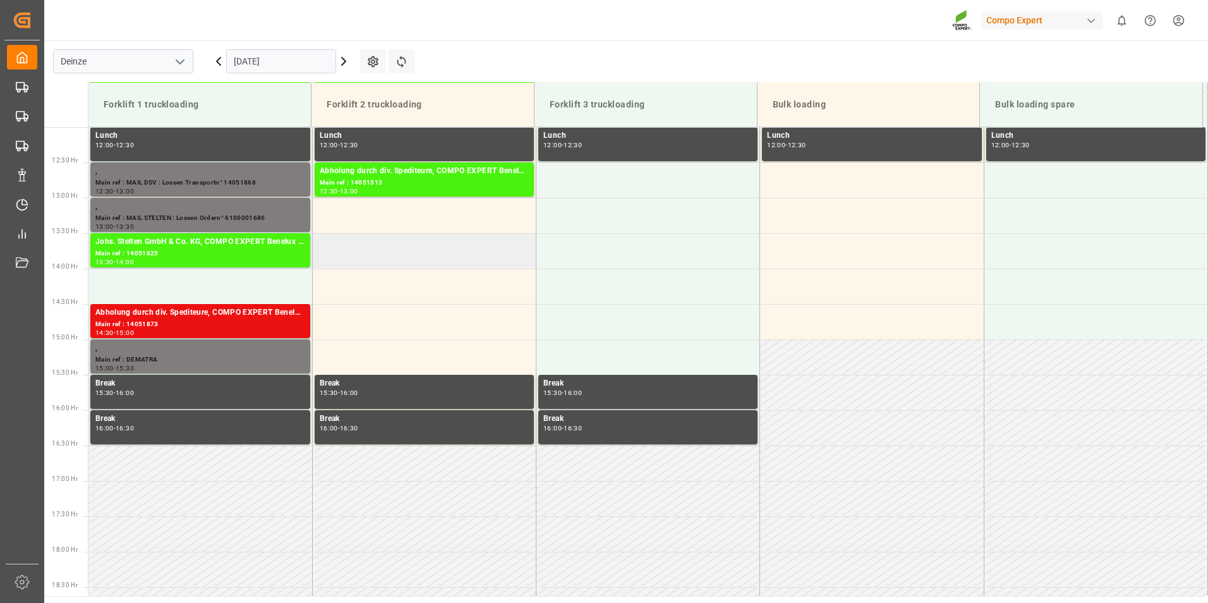
scroll to position [722, 0]
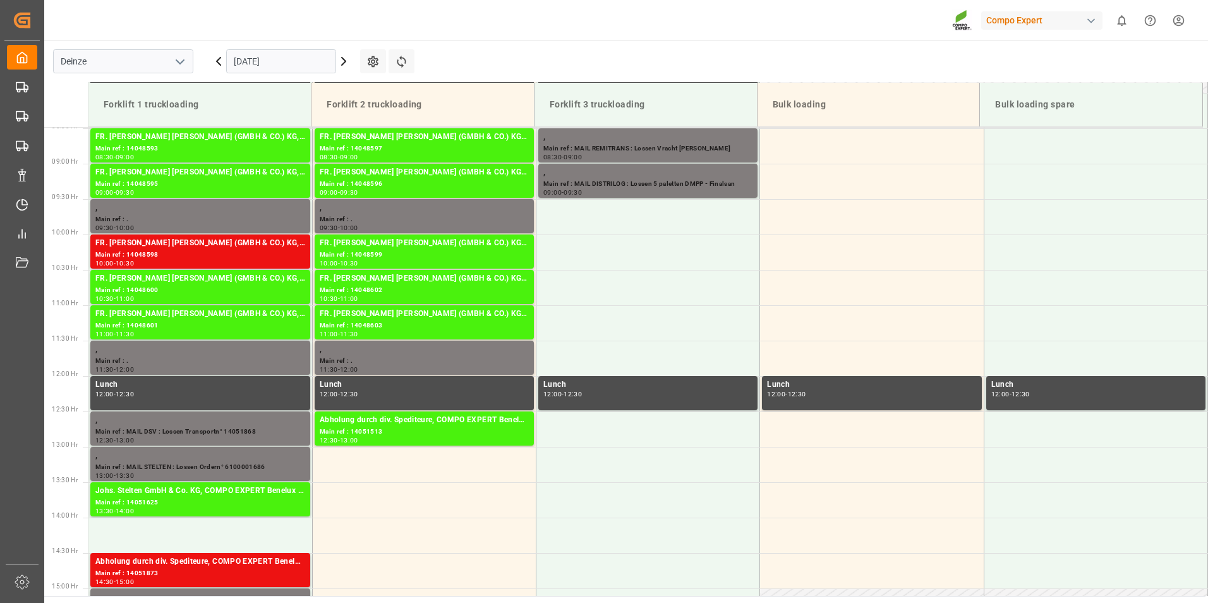
scroll to position [602, 0]
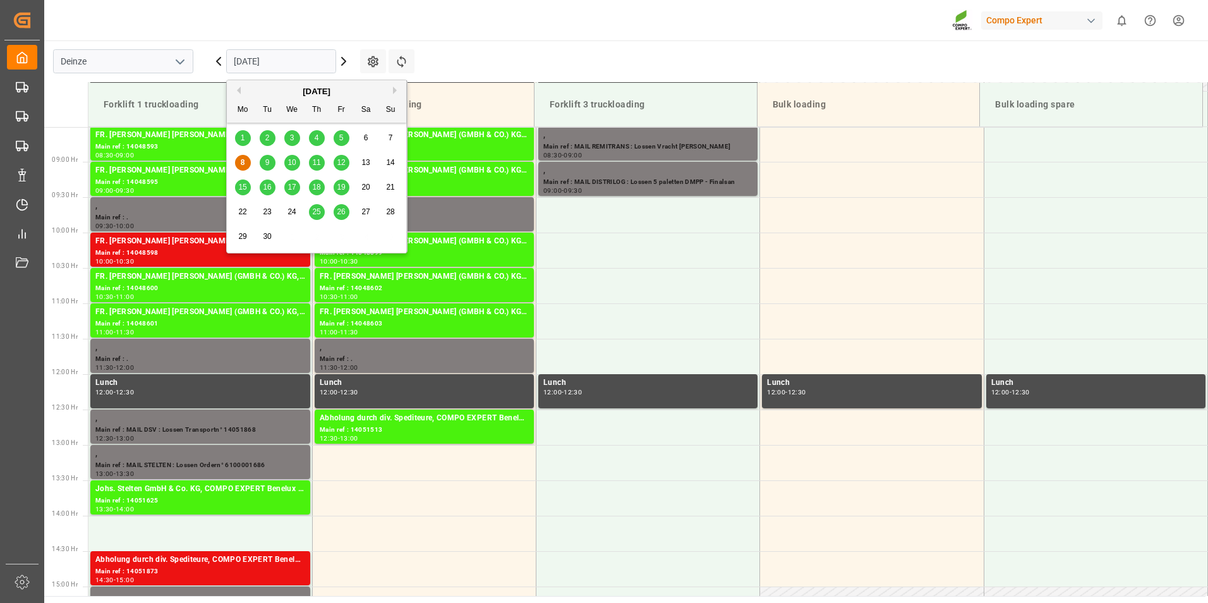
click at [302, 66] on input "[DATE]" at bounding box center [281, 61] width 110 height 24
click at [266, 162] on span "9" at bounding box center [267, 162] width 4 height 9
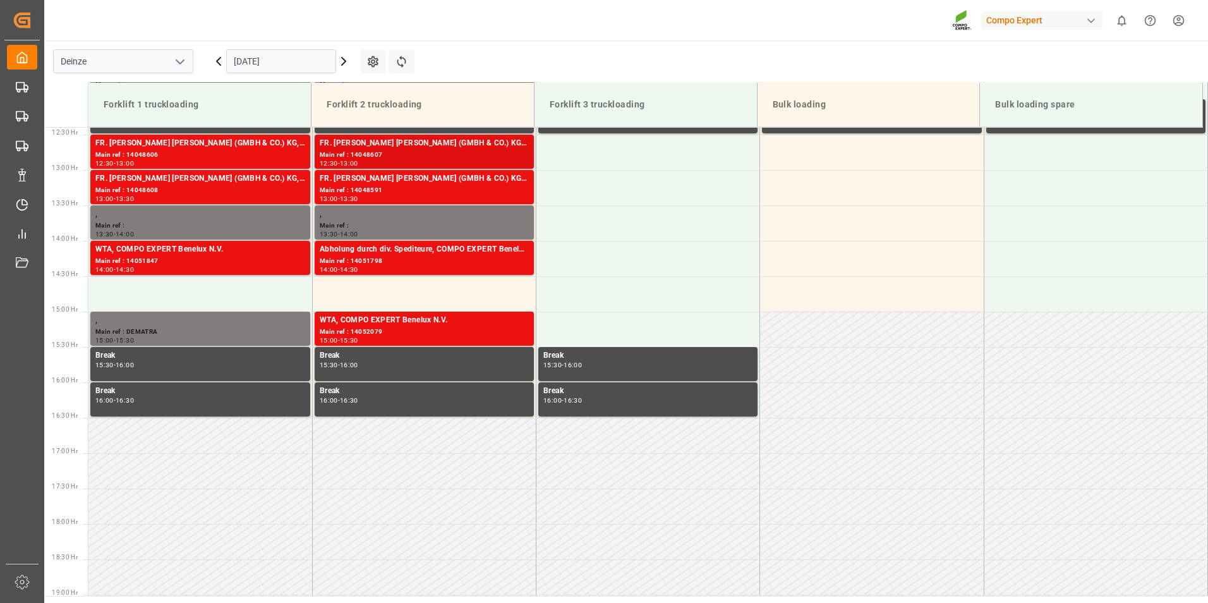
scroll to position [793, 0]
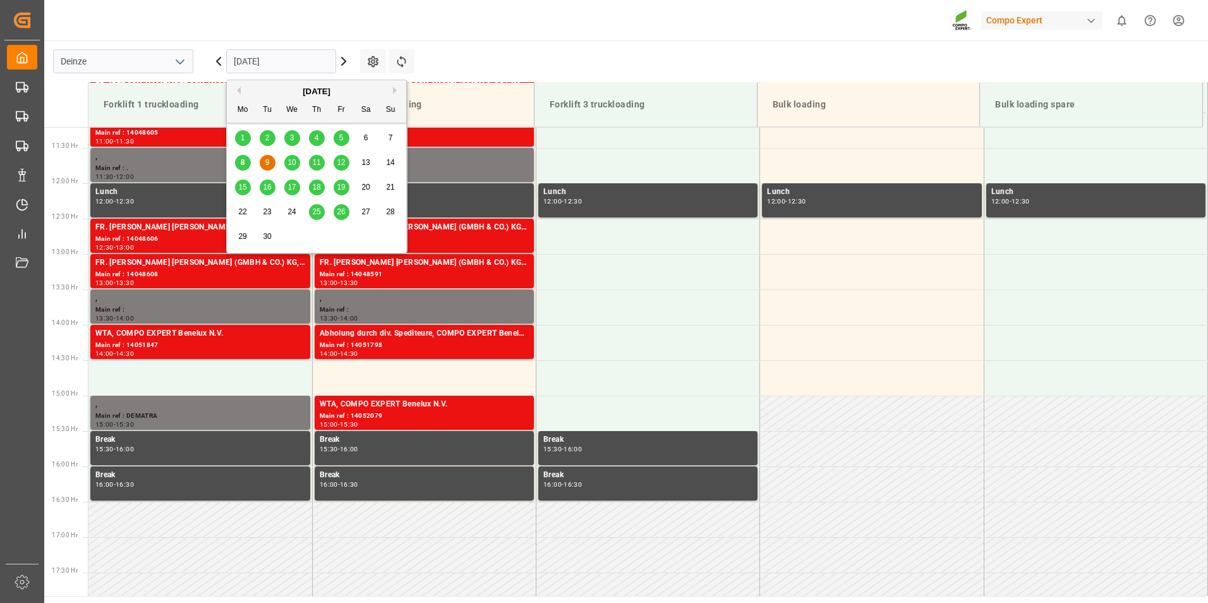
click at [287, 65] on input "[DATE]" at bounding box center [281, 61] width 110 height 24
click at [292, 164] on span "10" at bounding box center [291, 162] width 8 height 9
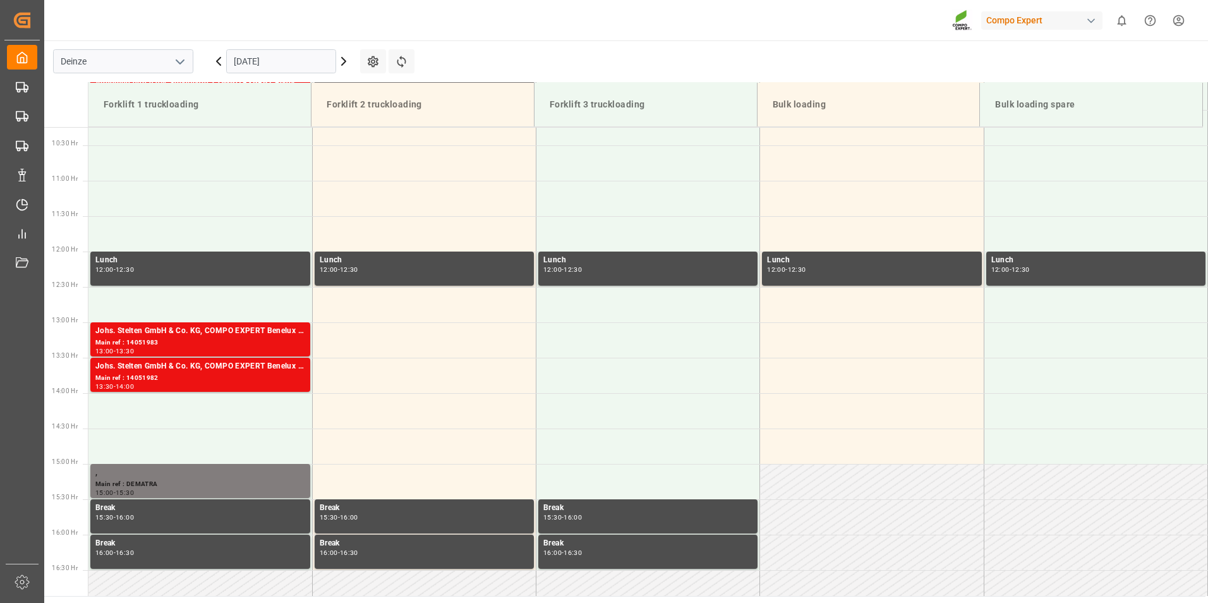
scroll to position [730, 0]
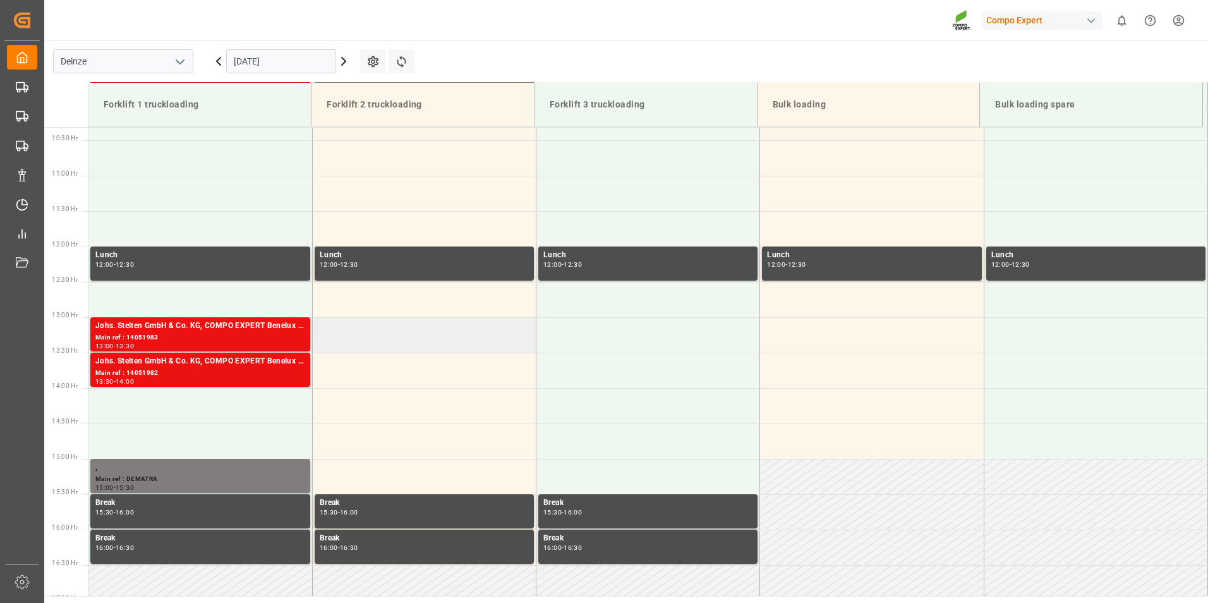
click at [362, 334] on td at bounding box center [424, 334] width 224 height 35
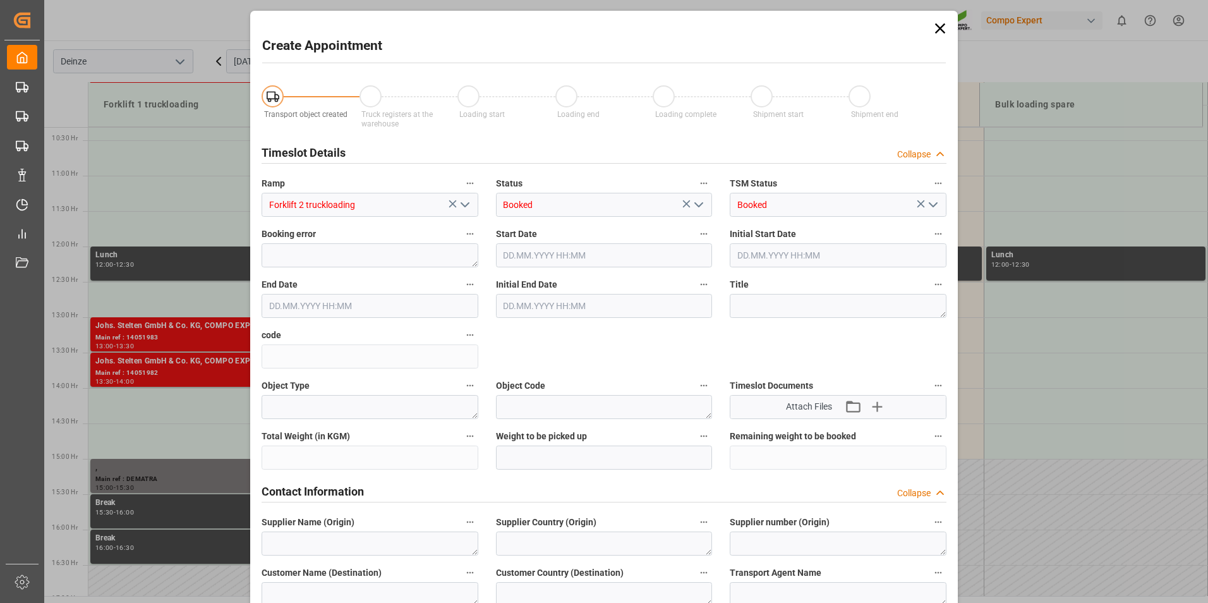
type input "10.09.2025 13:00"
type input "10.09.2025 13:30"
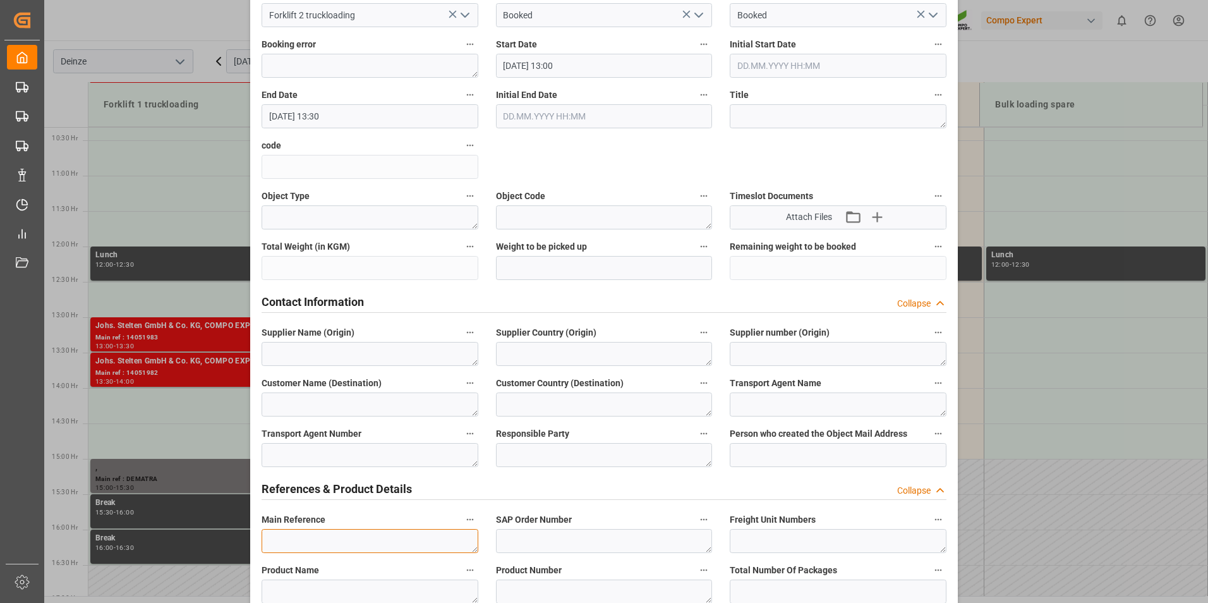
click at [279, 540] on textarea at bounding box center [370, 541] width 217 height 24
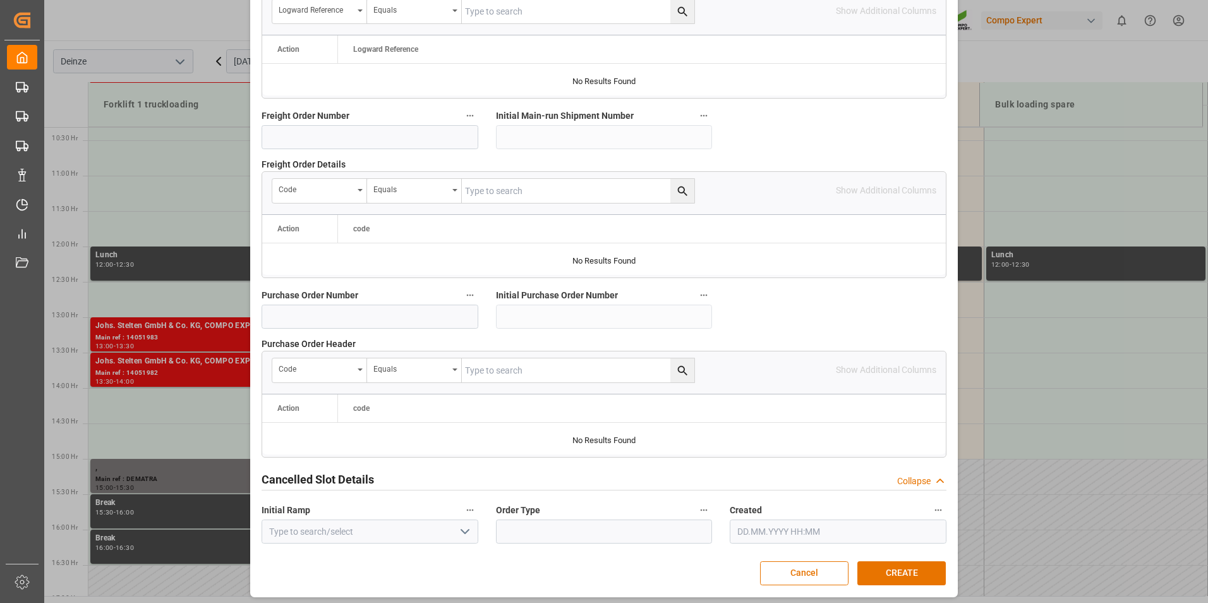
scroll to position [1151, 0]
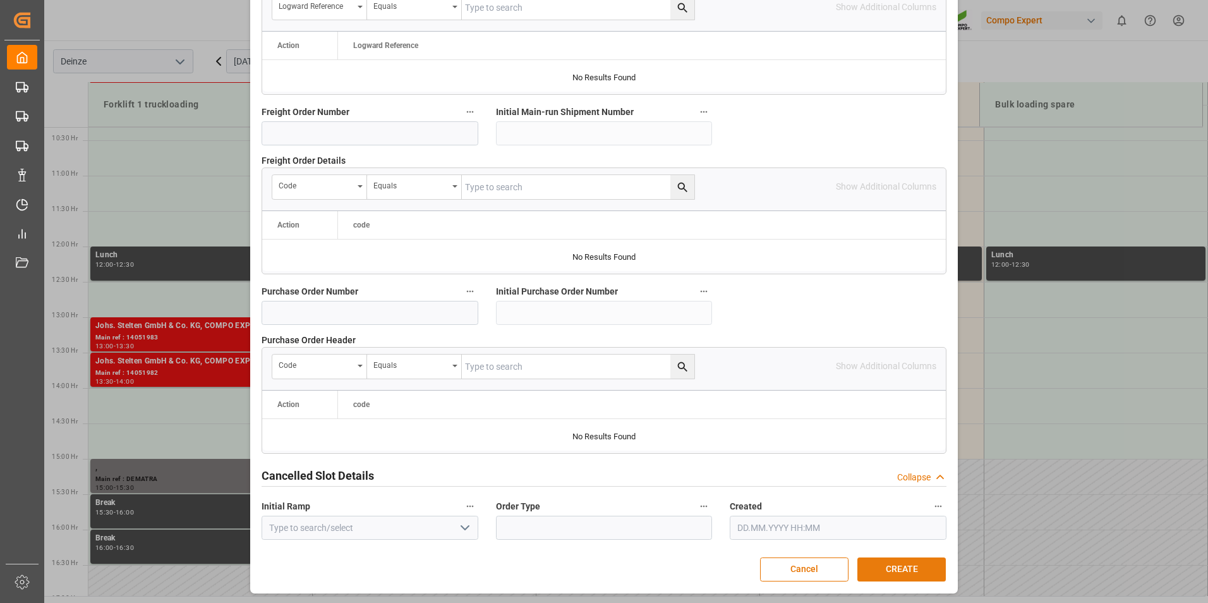
type textarea "MAIL DISTRILOG : Laden Consumer vracht 1"
click at [904, 571] on button "CREATE" at bounding box center [901, 569] width 88 height 24
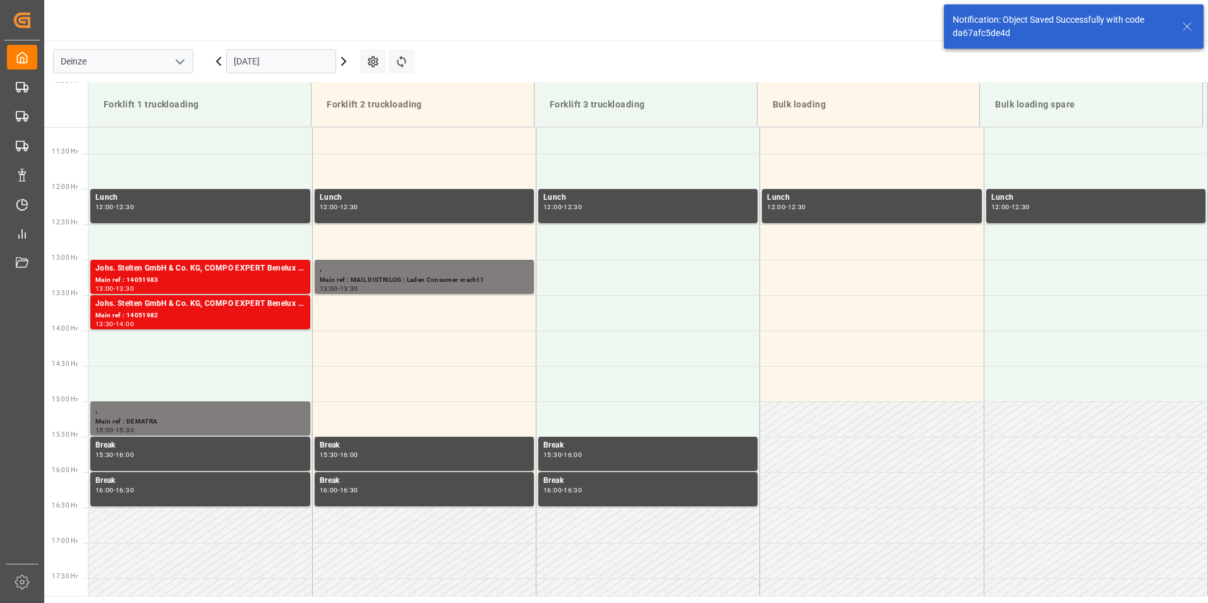
scroll to position [841, 0]
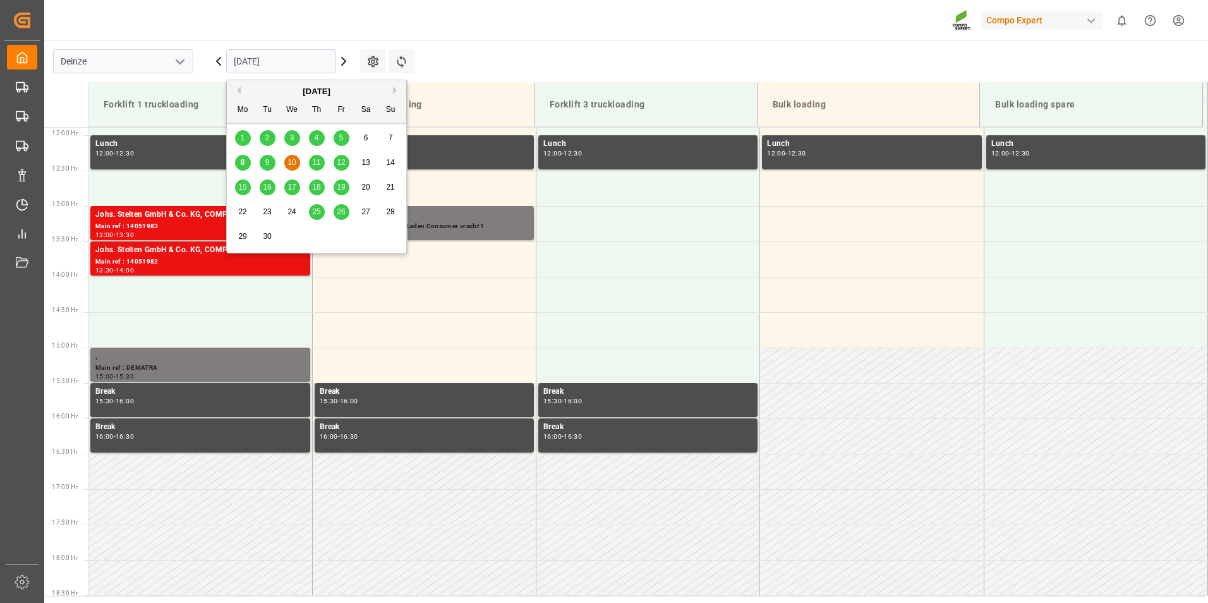
click at [291, 65] on input "10.09.2025" at bounding box center [281, 61] width 110 height 24
click at [313, 165] on span "11" at bounding box center [316, 162] width 8 height 9
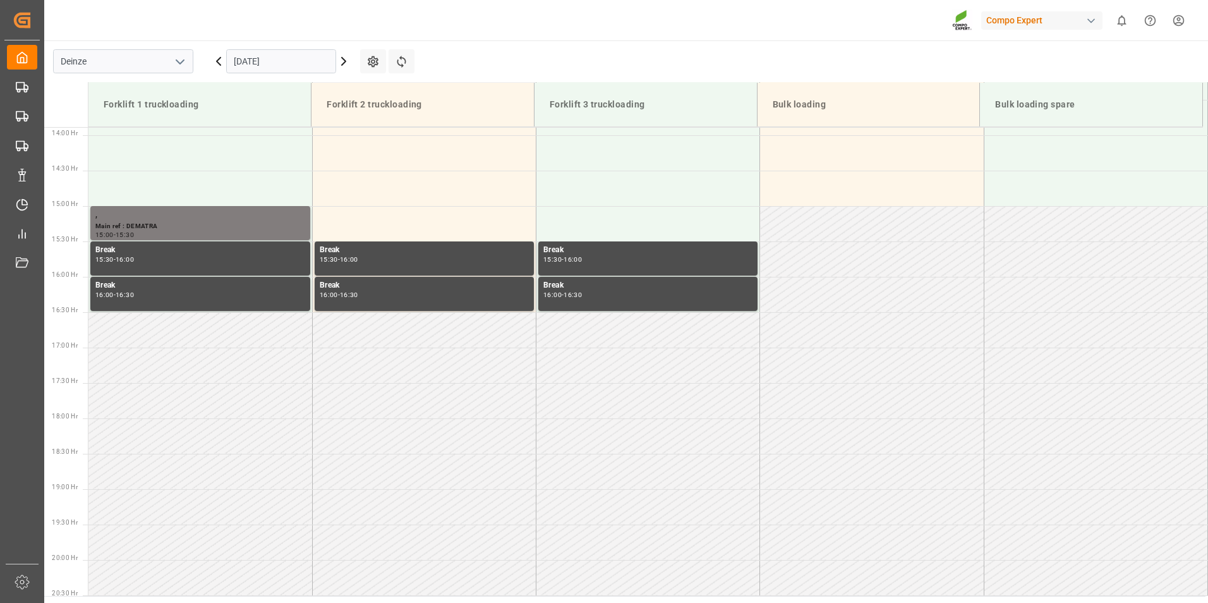
scroll to position [856, 0]
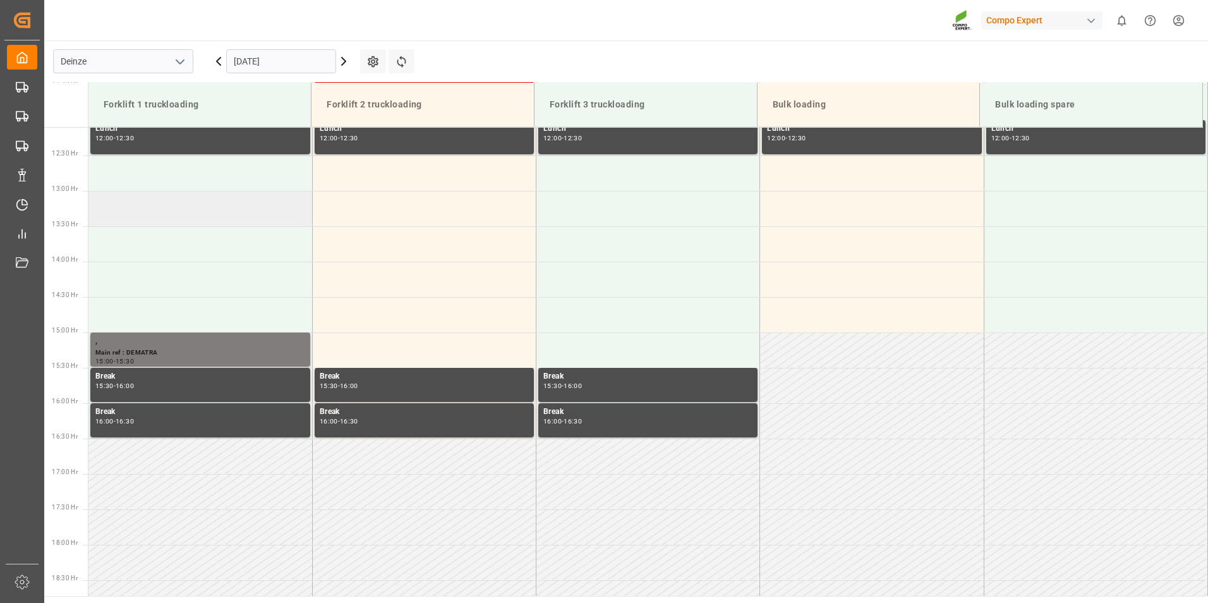
click at [116, 208] on td at bounding box center [200, 208] width 224 height 35
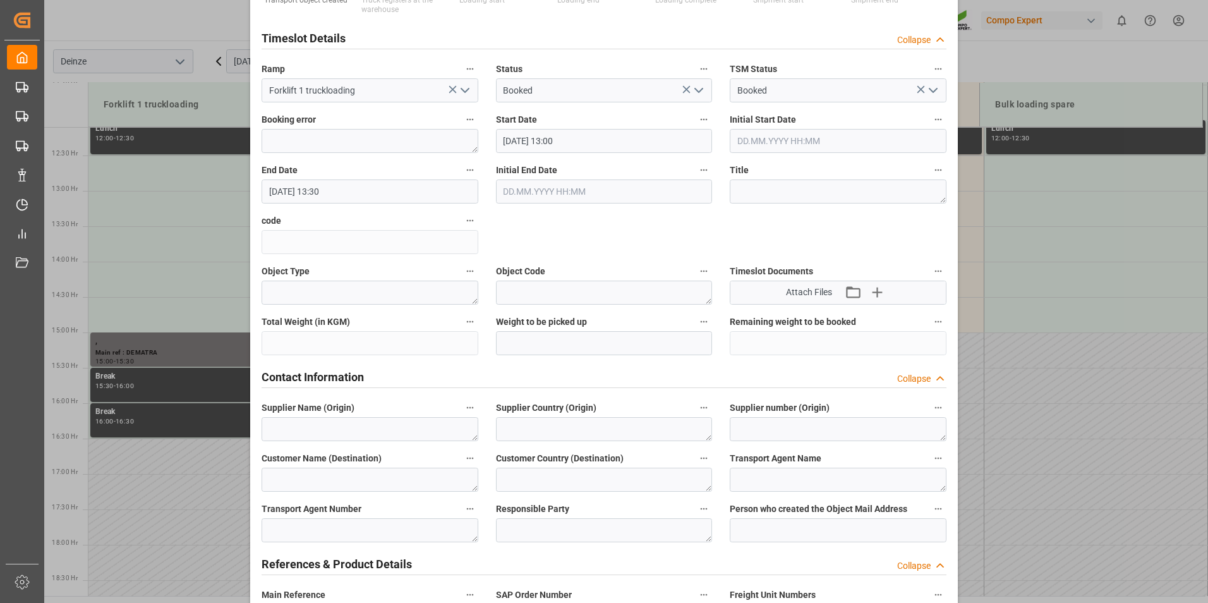
scroll to position [253, 0]
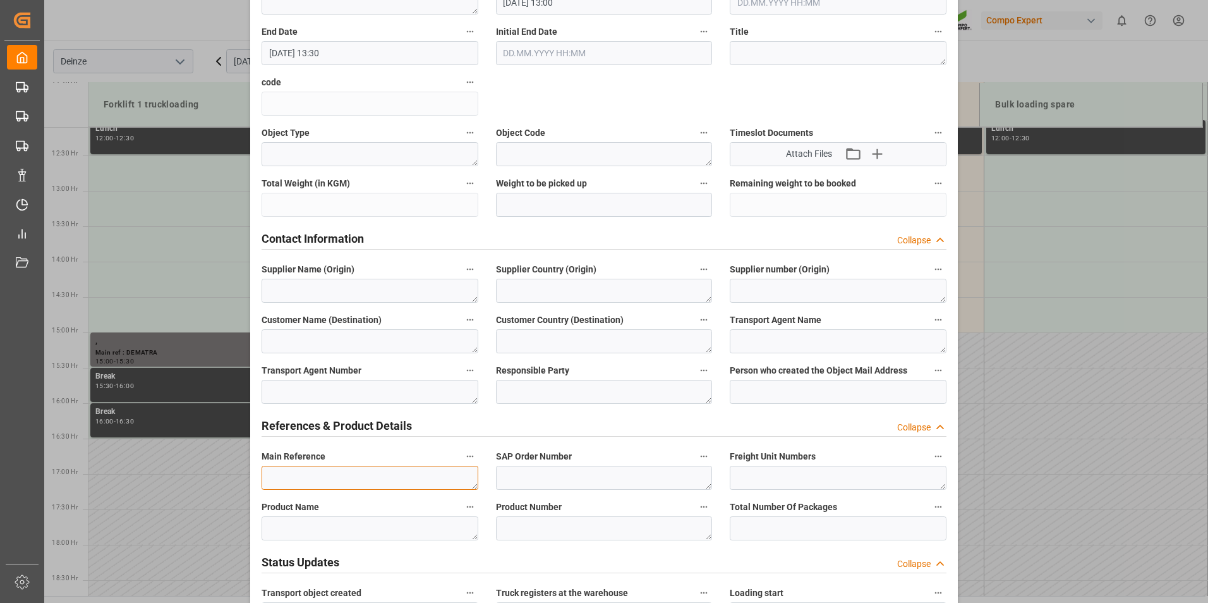
click at [303, 478] on textarea at bounding box center [370, 478] width 217 height 24
type textarea "m"
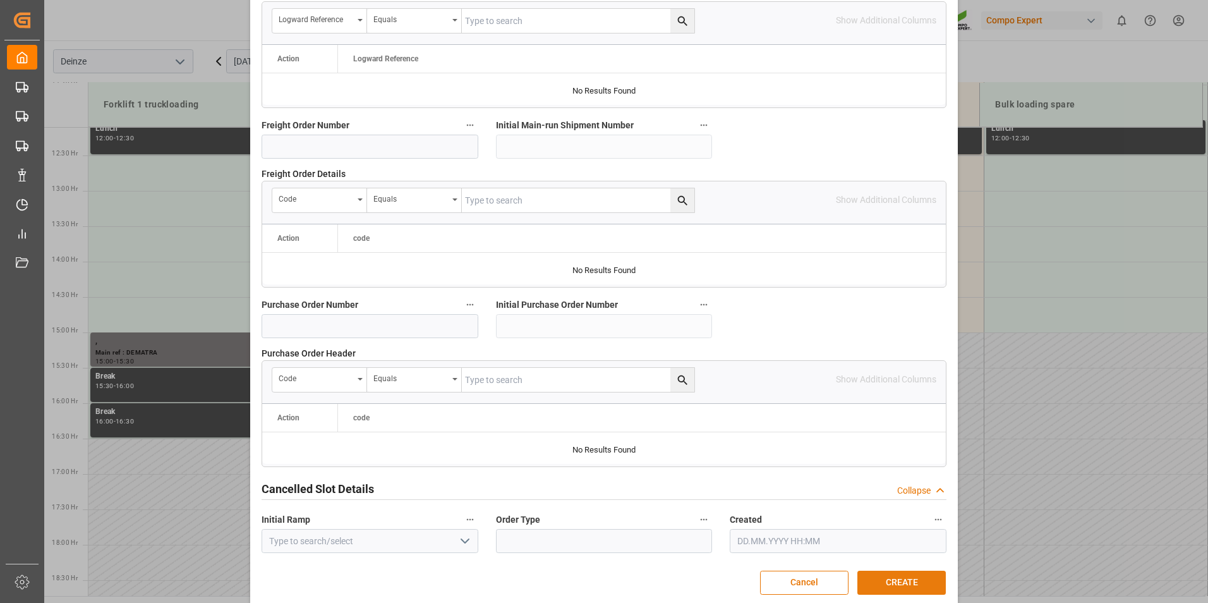
scroll to position [1151, 0]
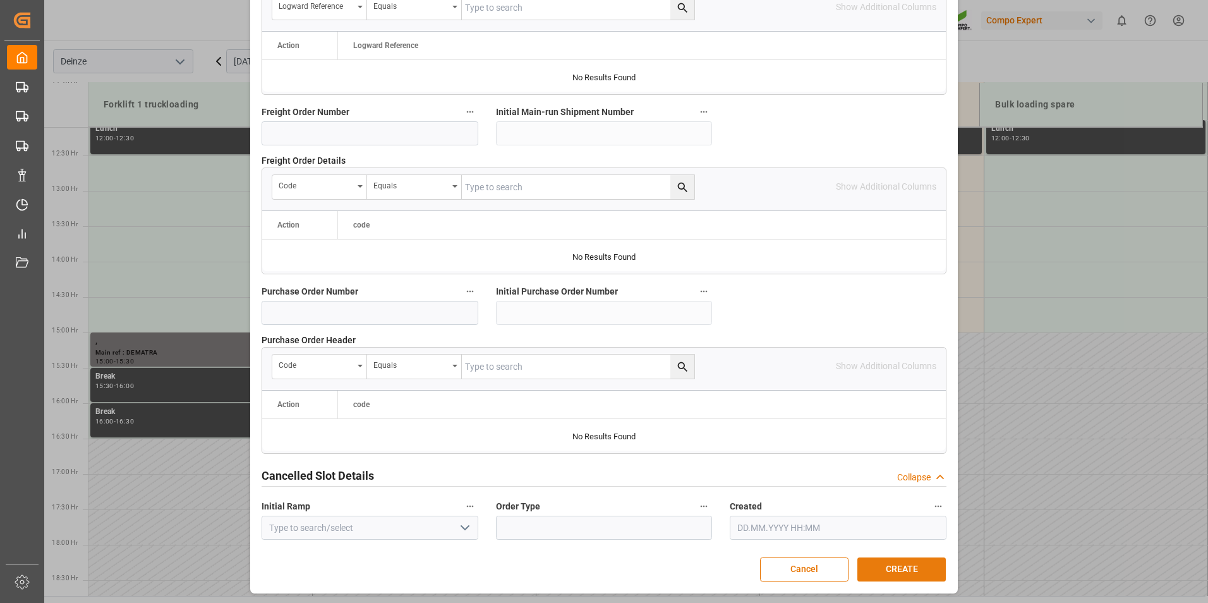
type textarea "MAIL DISTRILOG : Laden Consumer vracht 2"
click at [890, 571] on button "CREATE" at bounding box center [901, 569] width 88 height 24
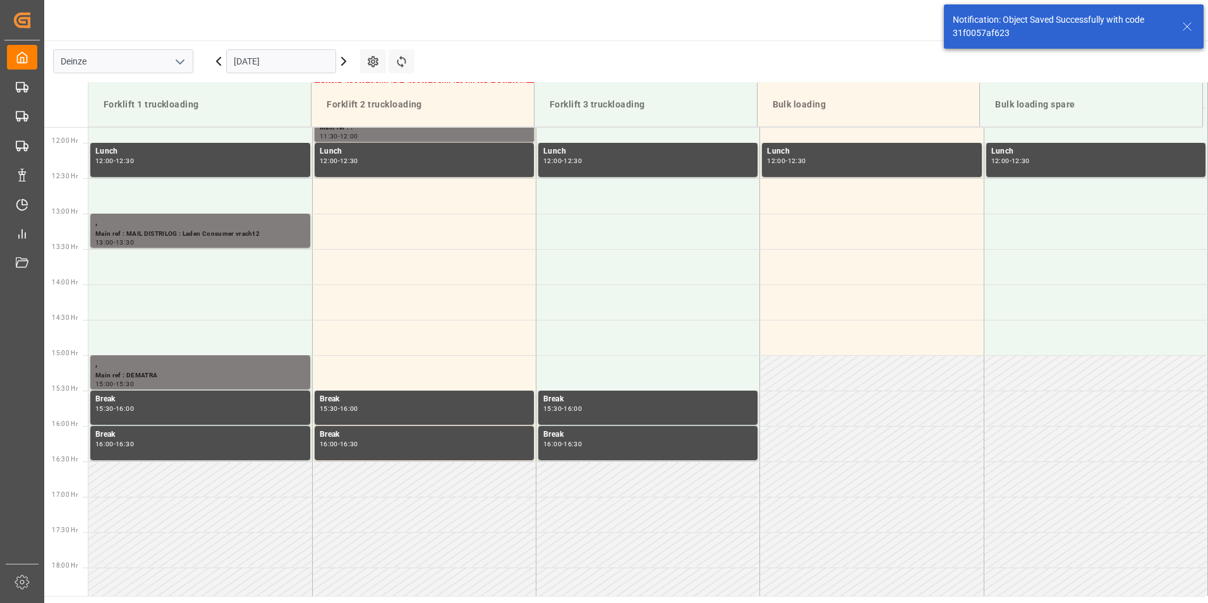
scroll to position [841, 0]
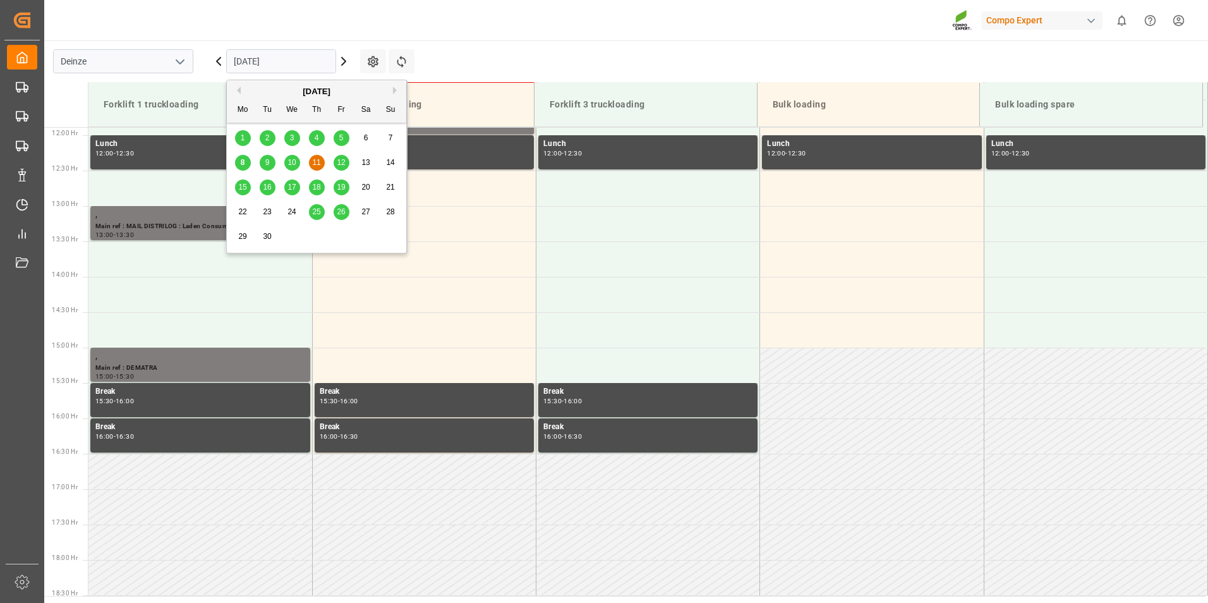
click at [288, 57] on input "11.09.2025" at bounding box center [281, 61] width 110 height 24
click at [341, 166] on span "12" at bounding box center [341, 162] width 8 height 9
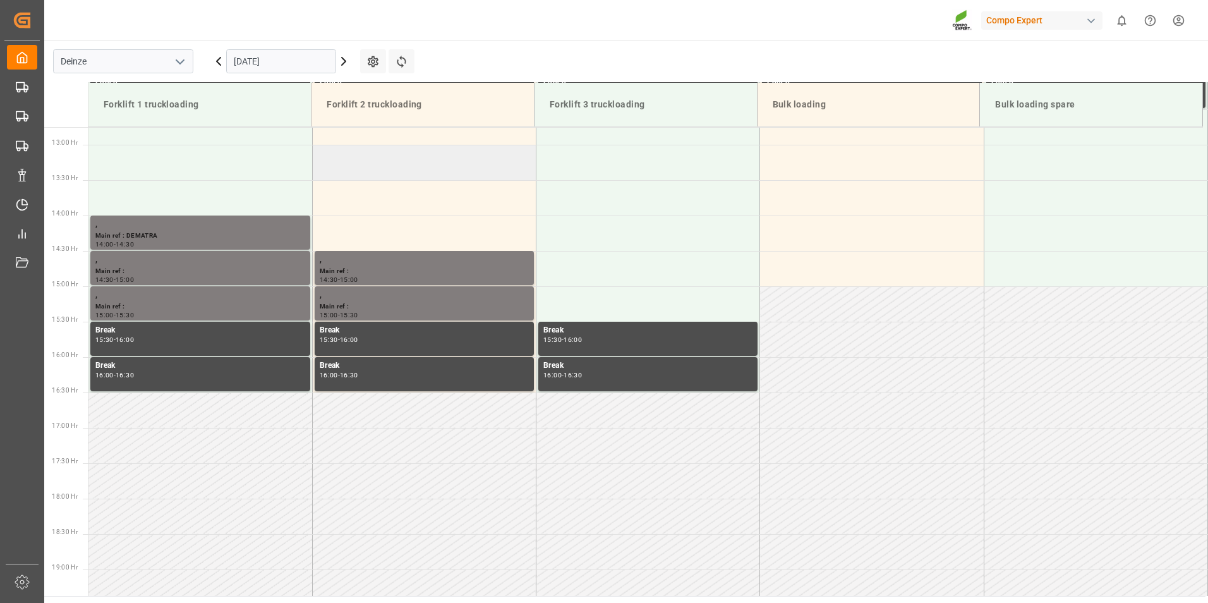
scroll to position [793, 0]
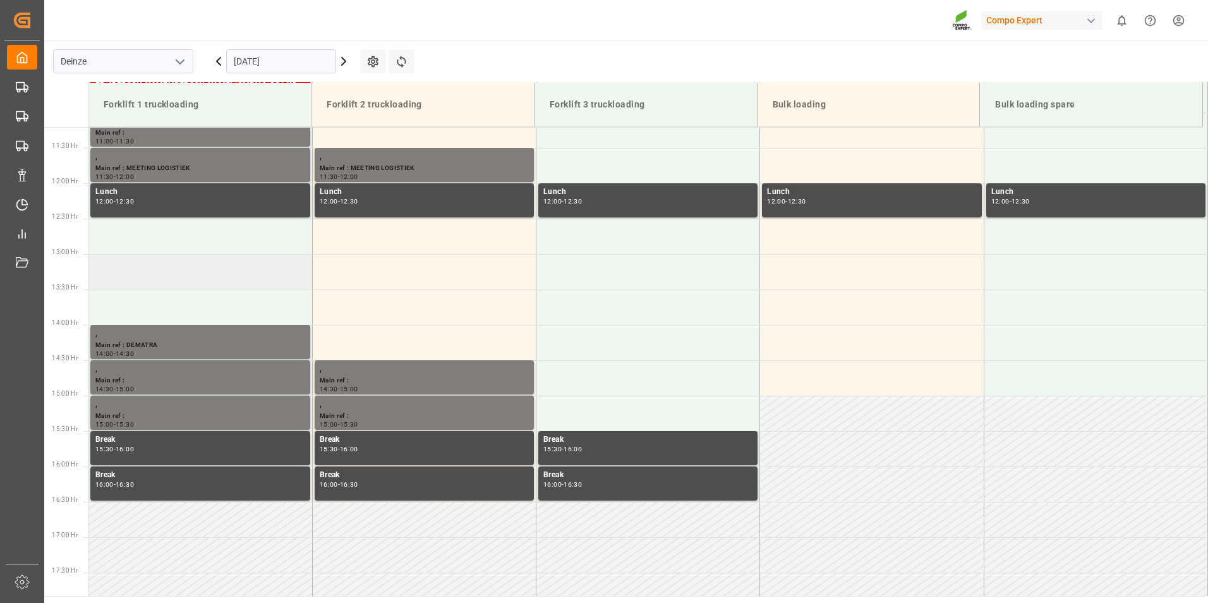
click at [114, 272] on td at bounding box center [200, 271] width 224 height 35
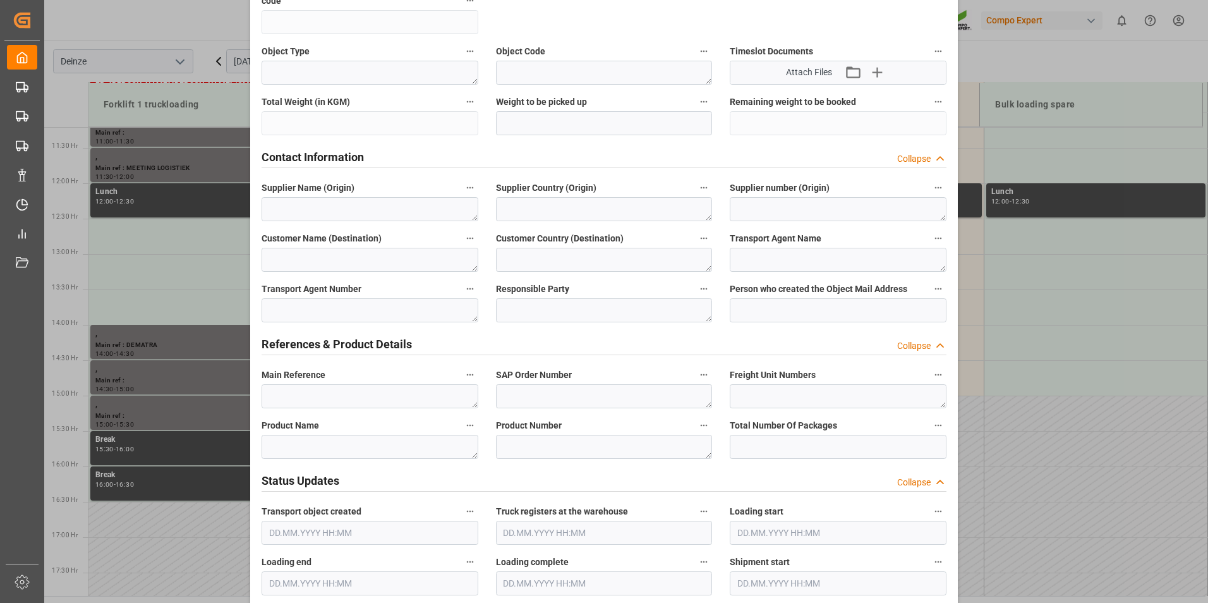
scroll to position [442, 0]
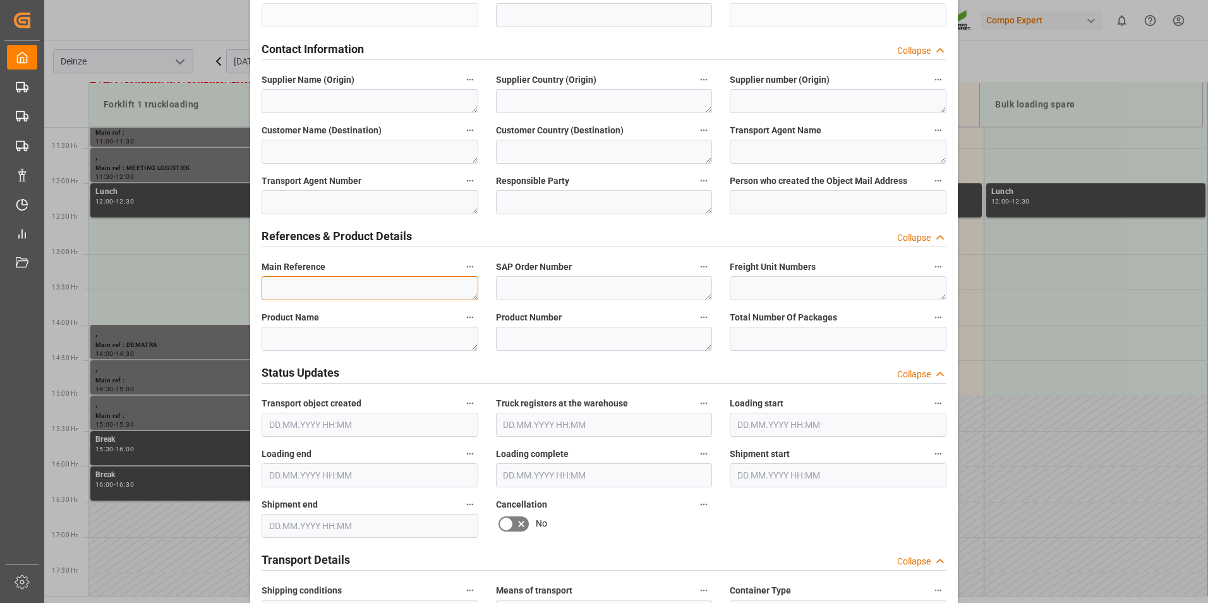
click at [305, 291] on textarea at bounding box center [370, 288] width 217 height 24
type textarea "m"
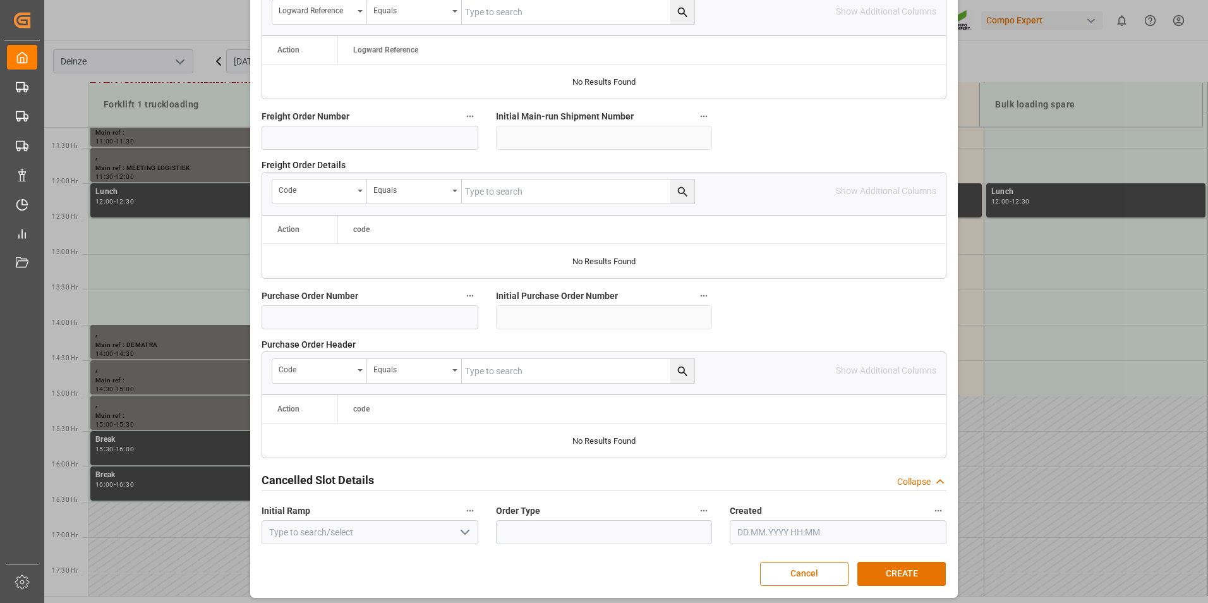
scroll to position [1151, 0]
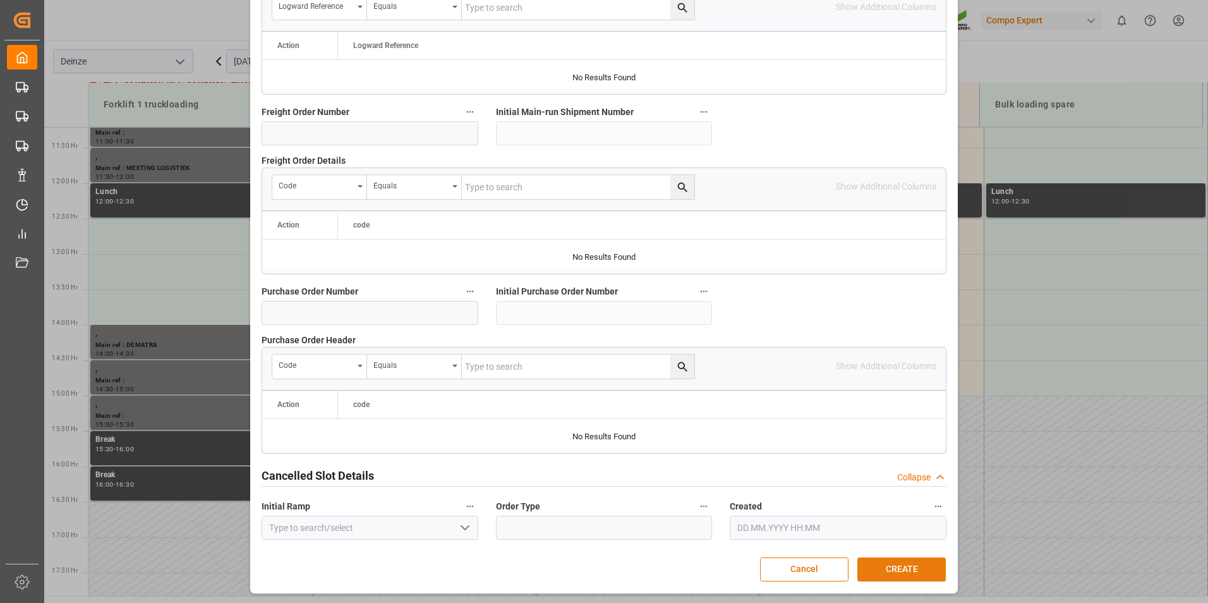
type textarea "MAIL DISTRILOG : Laden Consumer vracht 3"
click at [893, 572] on button "CREATE" at bounding box center [901, 569] width 88 height 24
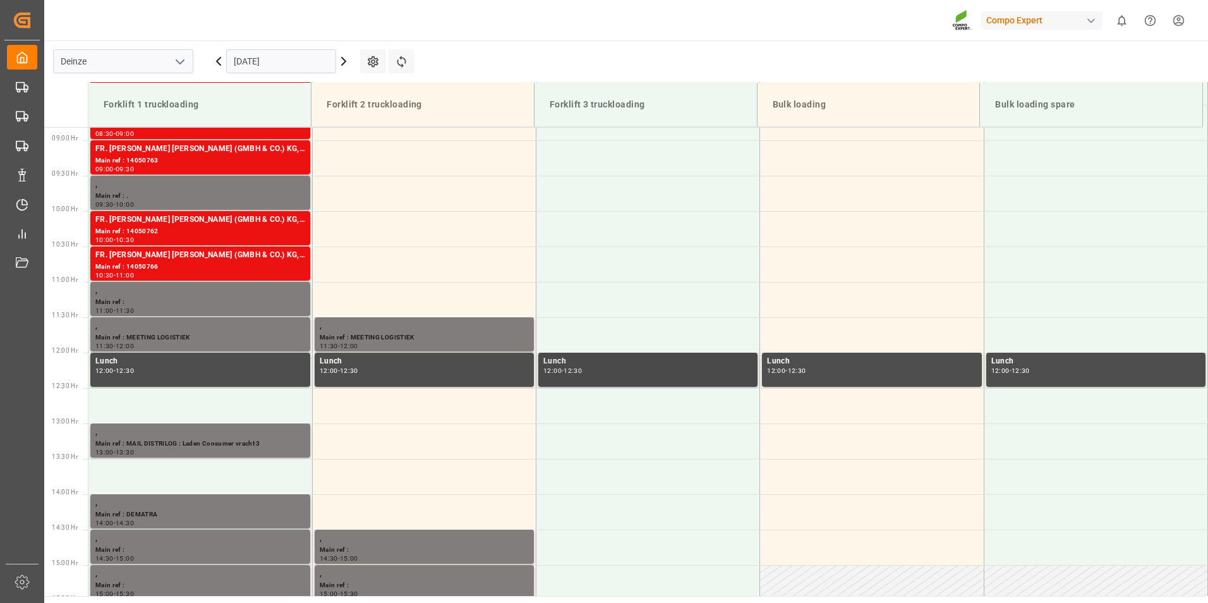
scroll to position [525, 0]
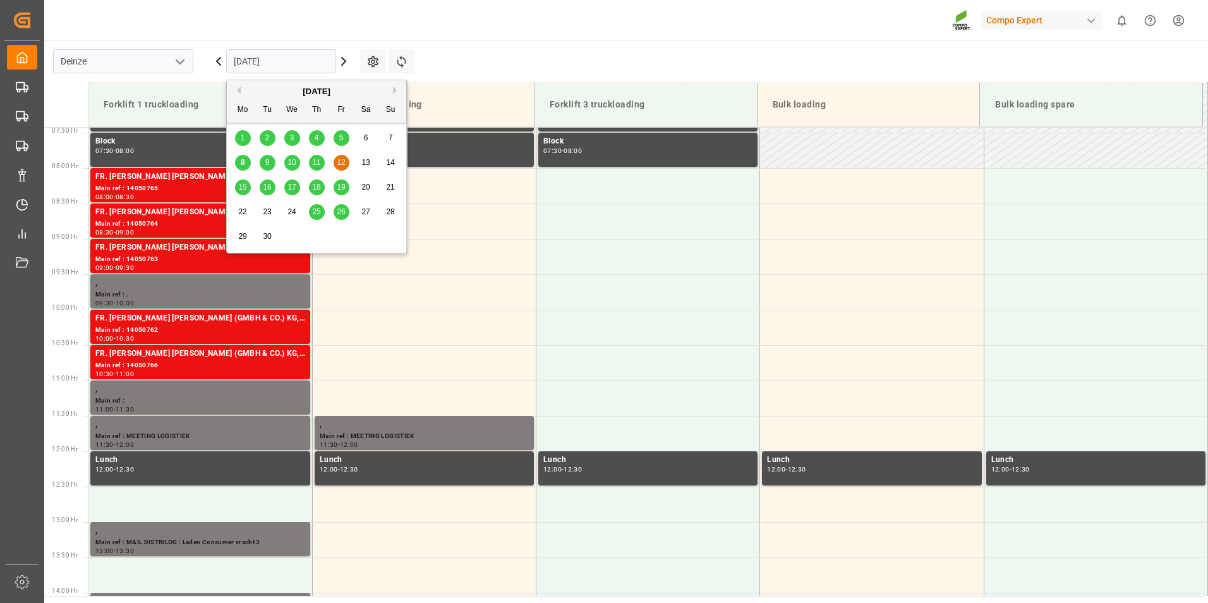
click at [295, 61] on input "12.09.2025" at bounding box center [281, 61] width 110 height 24
click at [243, 166] on span "8" at bounding box center [243, 162] width 4 height 9
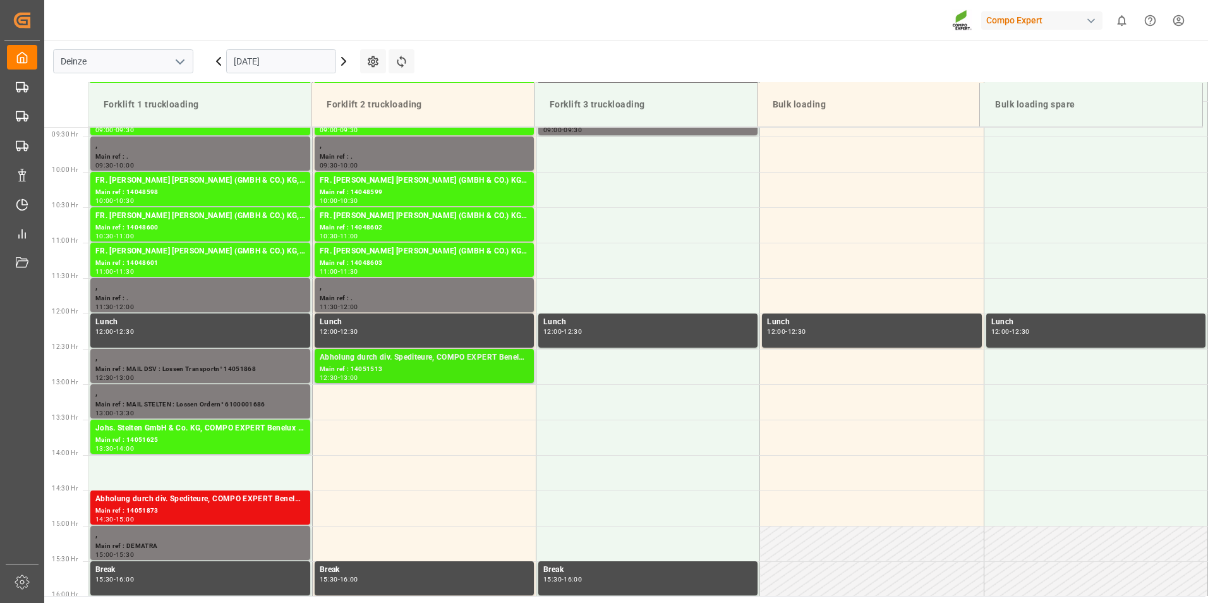
scroll to position [603, 0]
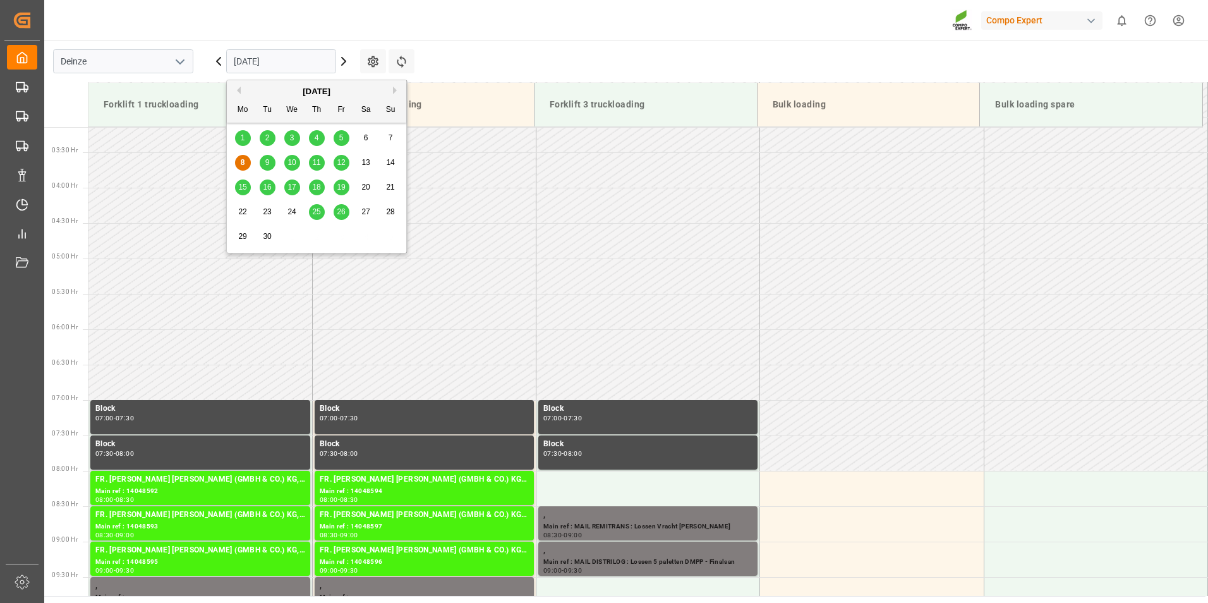
click at [281, 59] on input "[DATE]" at bounding box center [281, 61] width 110 height 24
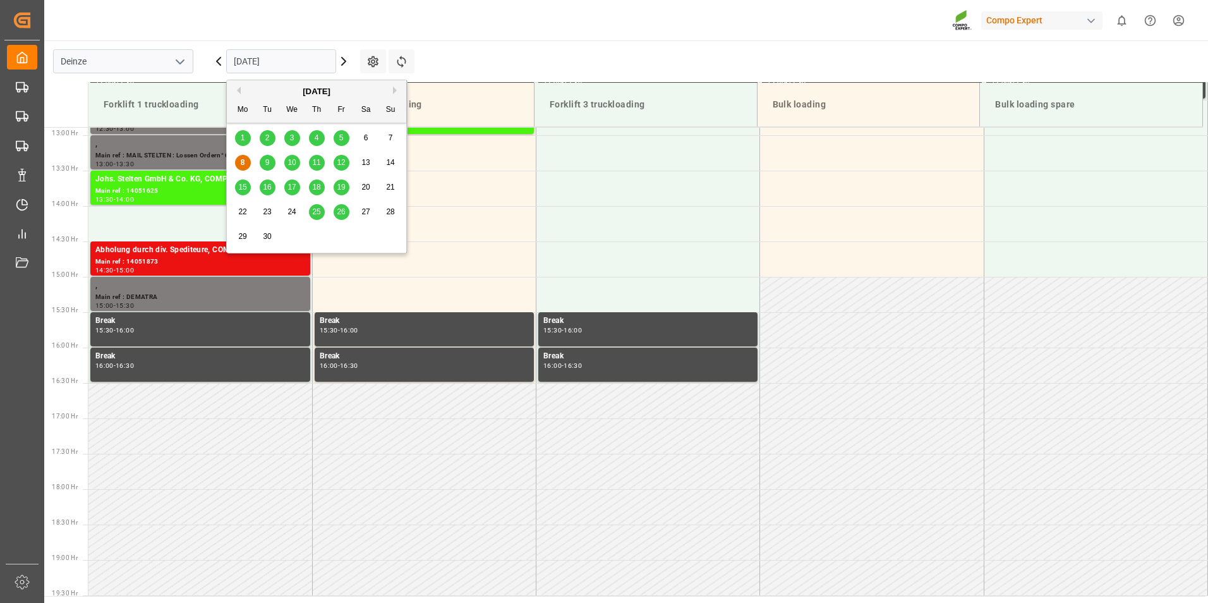
scroll to position [983, 0]
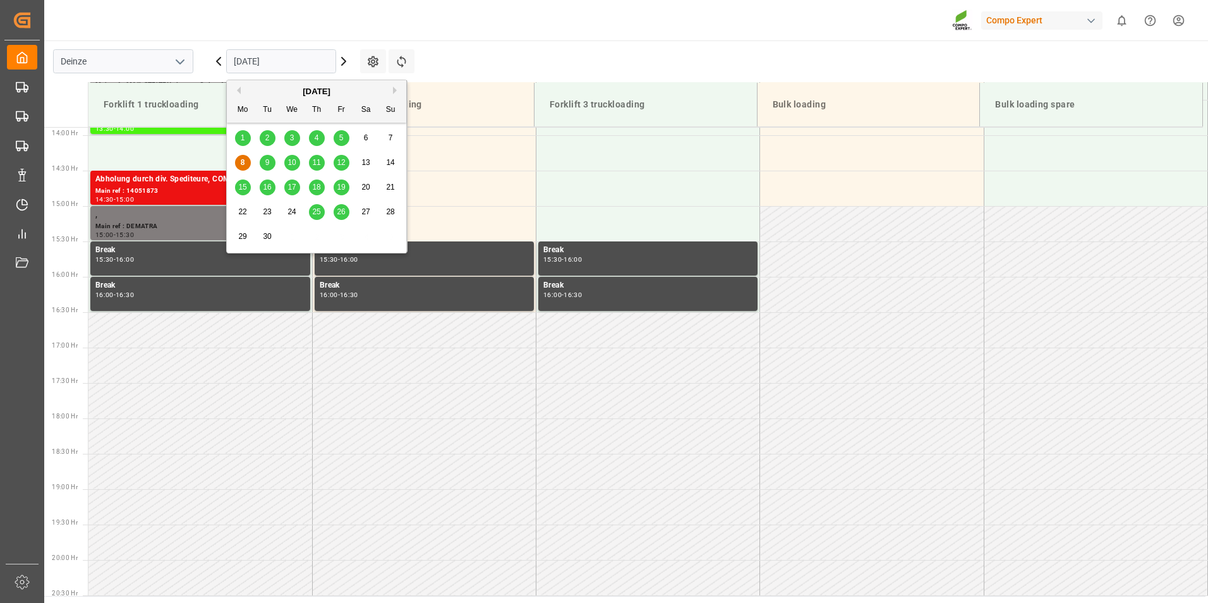
click at [266, 161] on span "9" at bounding box center [267, 162] width 4 height 9
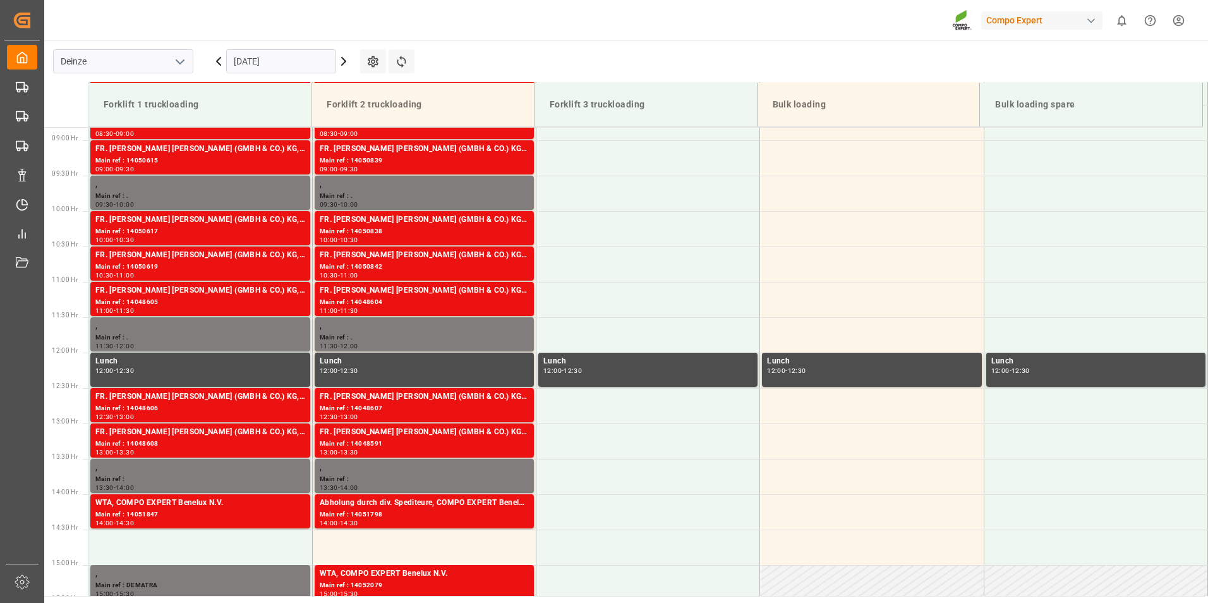
scroll to position [636, 0]
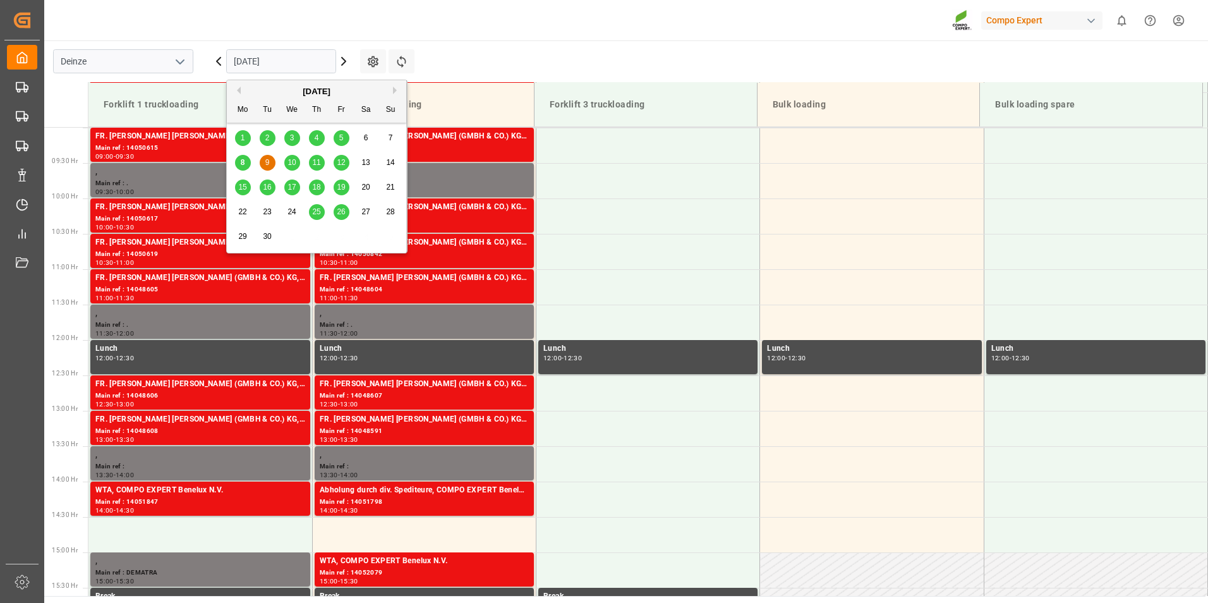
click at [288, 62] on input "[DATE]" at bounding box center [281, 61] width 110 height 24
click at [241, 186] on span "15" at bounding box center [242, 187] width 8 height 9
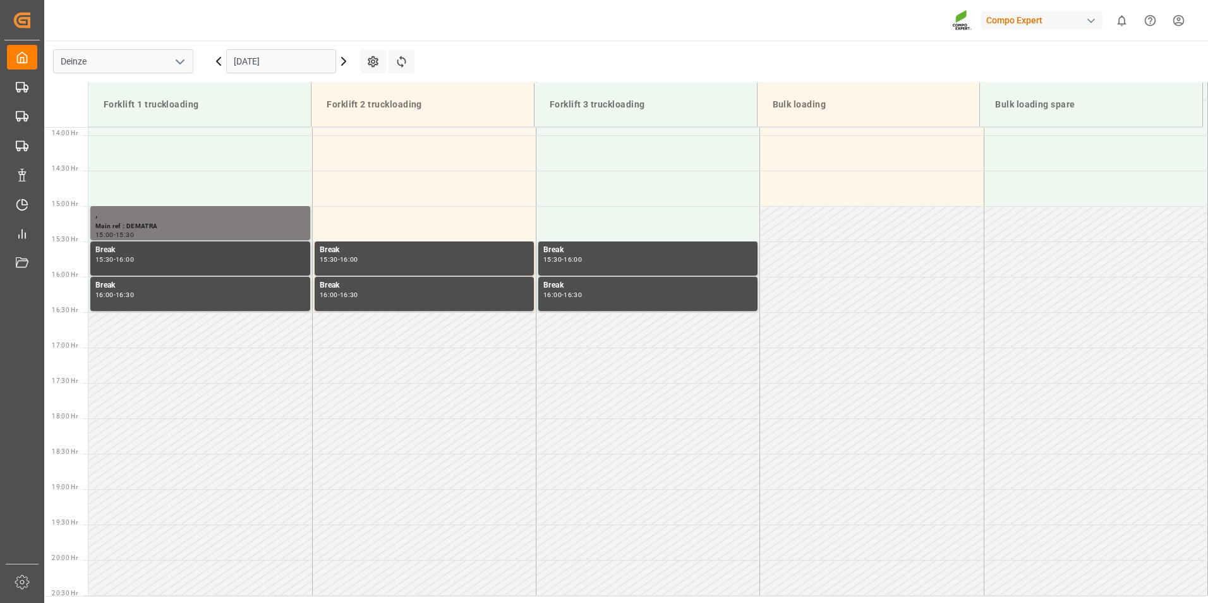
scroll to position [793, 0]
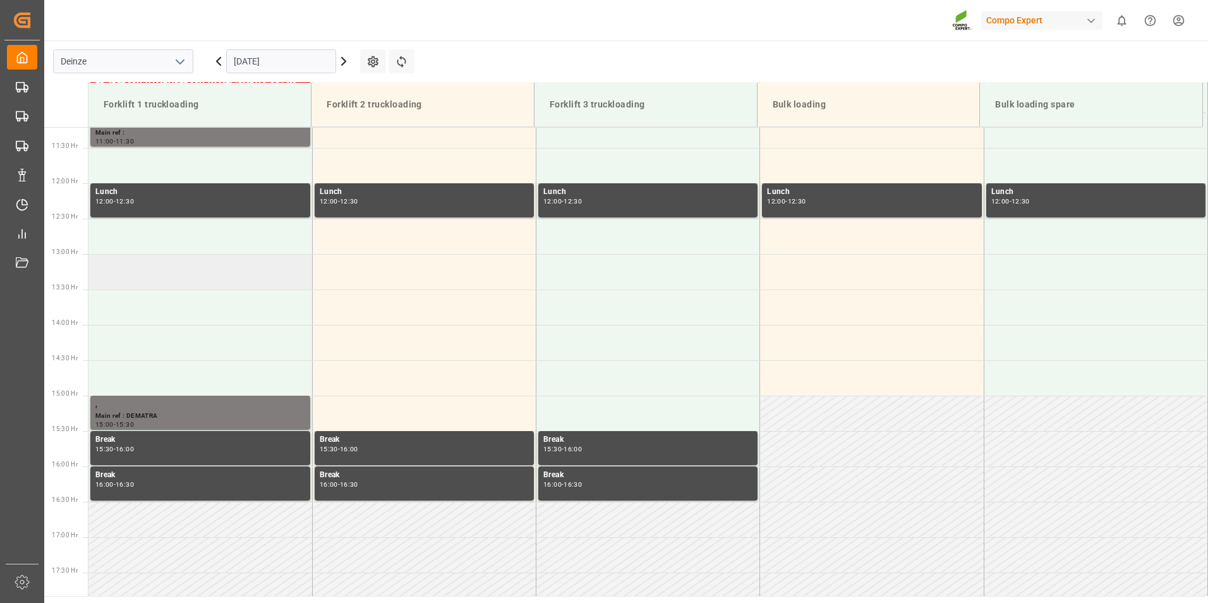
click at [120, 272] on td at bounding box center [200, 271] width 224 height 35
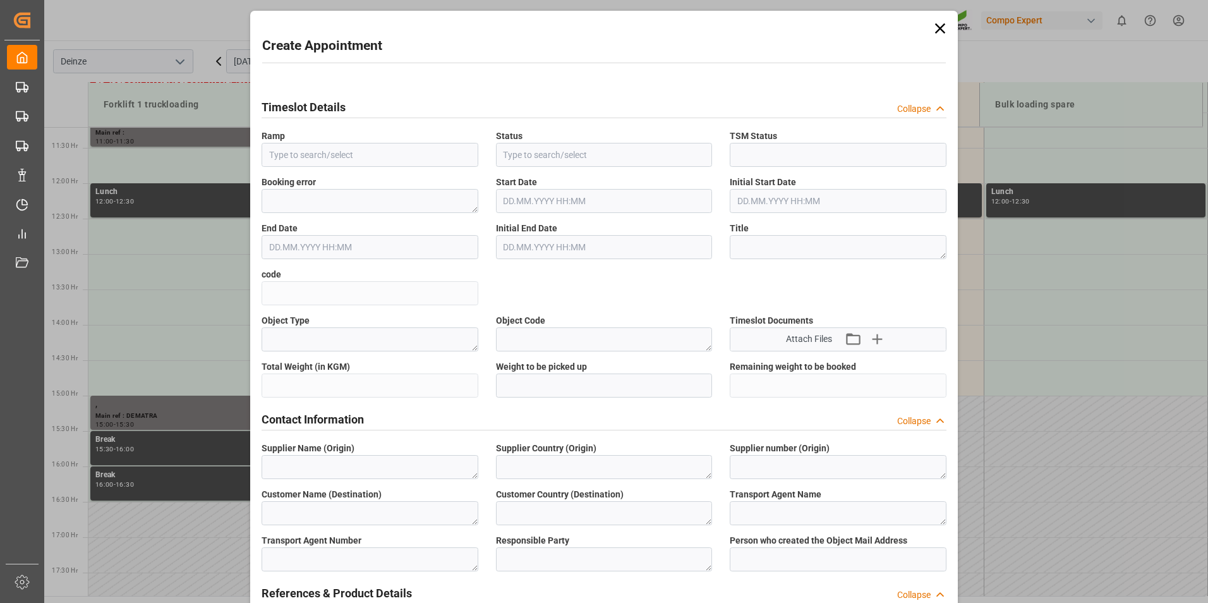
type input "Forklift 1 truckloading"
type input "Booked"
type input "[DATE] 13:00"
type input "[DATE] 13:30"
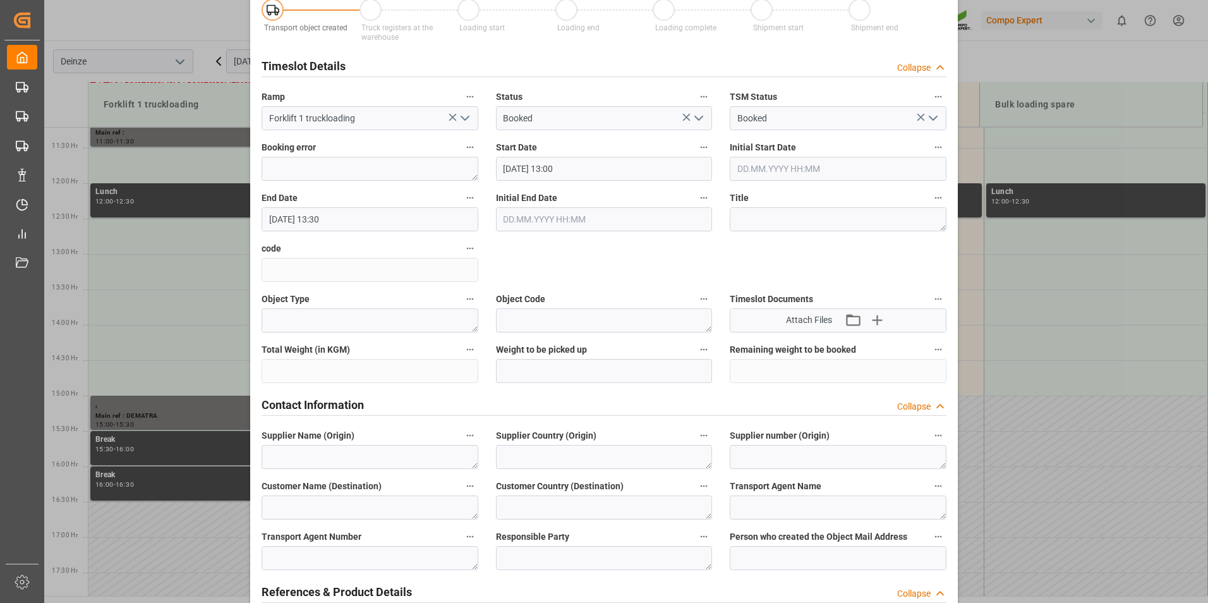
scroll to position [253, 0]
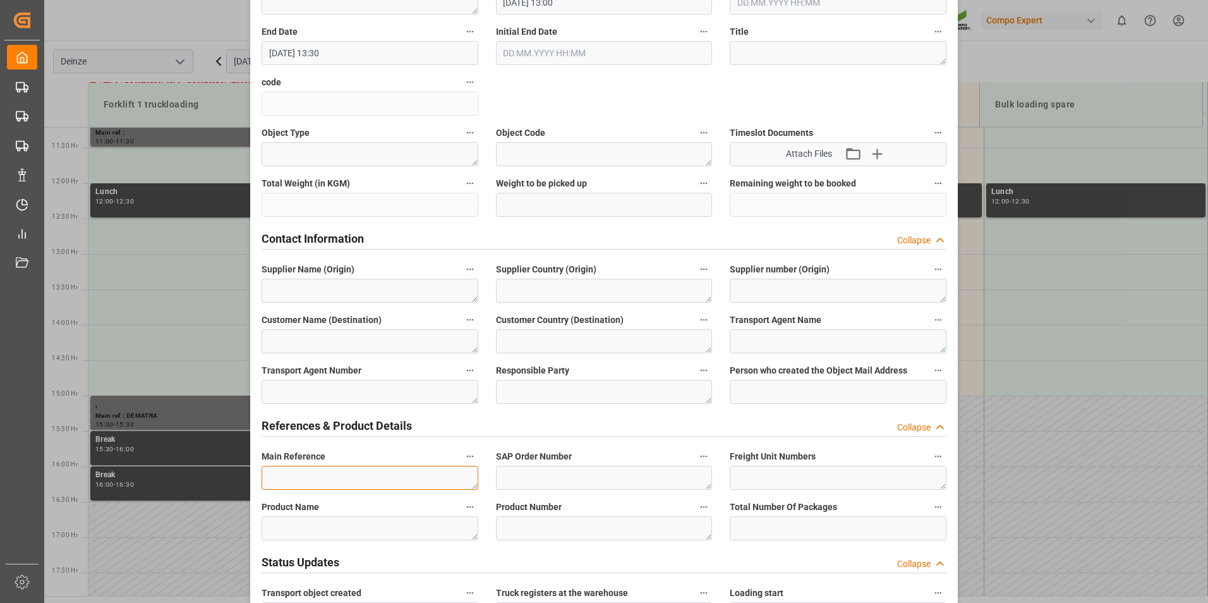
click at [309, 471] on textarea at bounding box center [370, 478] width 217 height 24
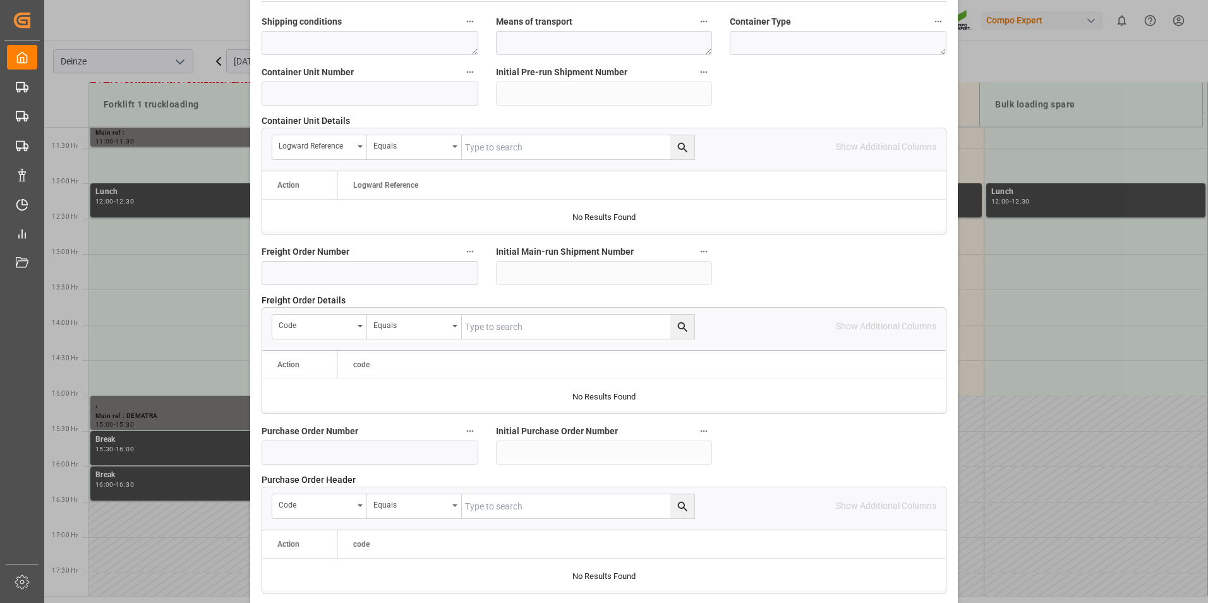
scroll to position [1151, 0]
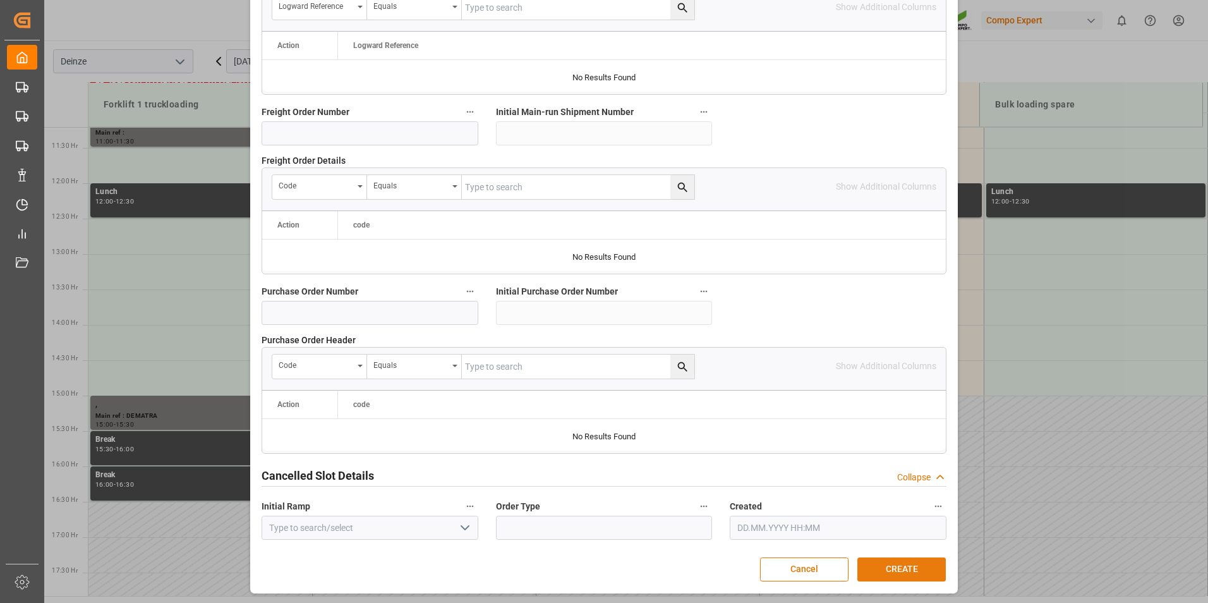
type textarea "MAIL DISTRILOG : Laden Consumer vracht 4"
click at [897, 569] on button "CREATE" at bounding box center [901, 569] width 88 height 24
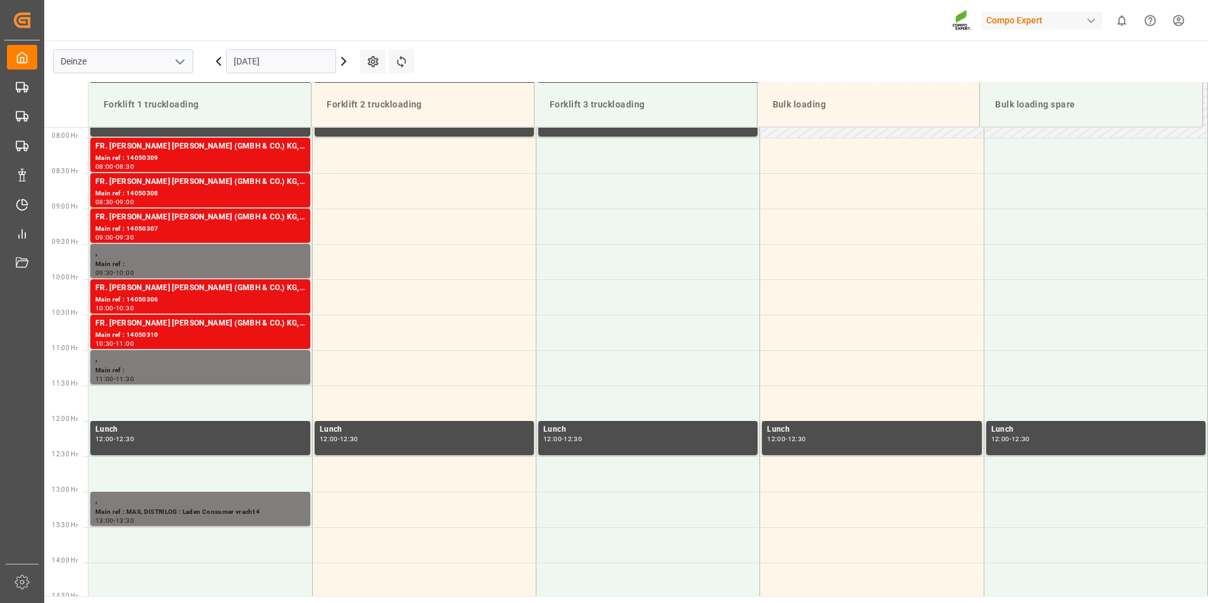
scroll to position [547, 0]
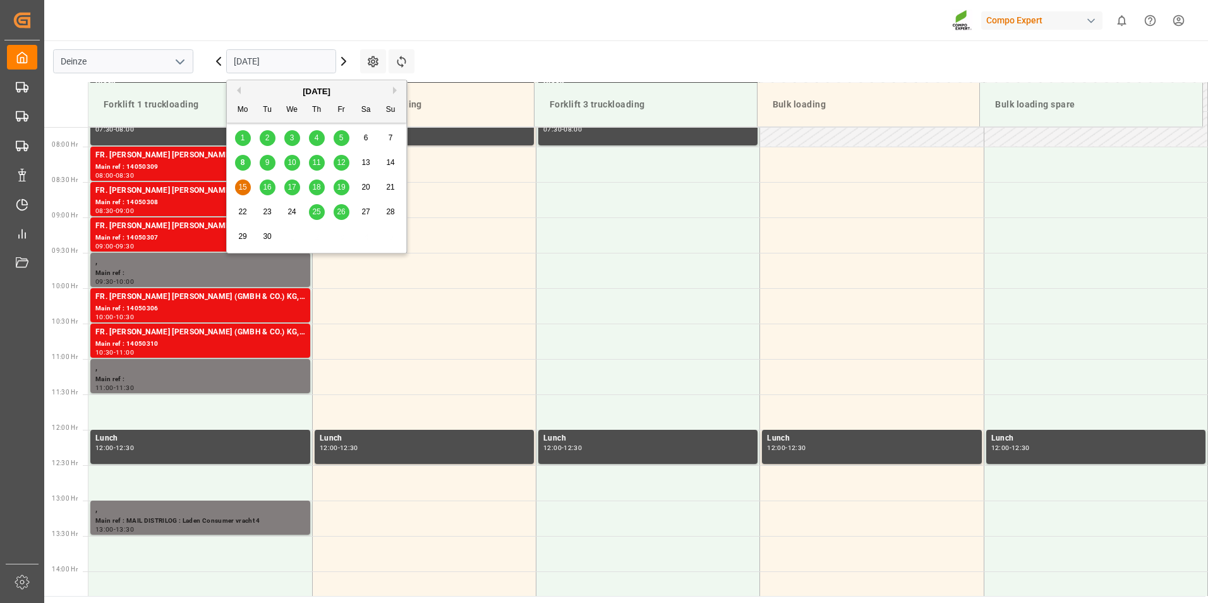
click at [301, 62] on input "[DATE]" at bounding box center [281, 61] width 110 height 24
click at [264, 162] on div "9" at bounding box center [268, 162] width 16 height 15
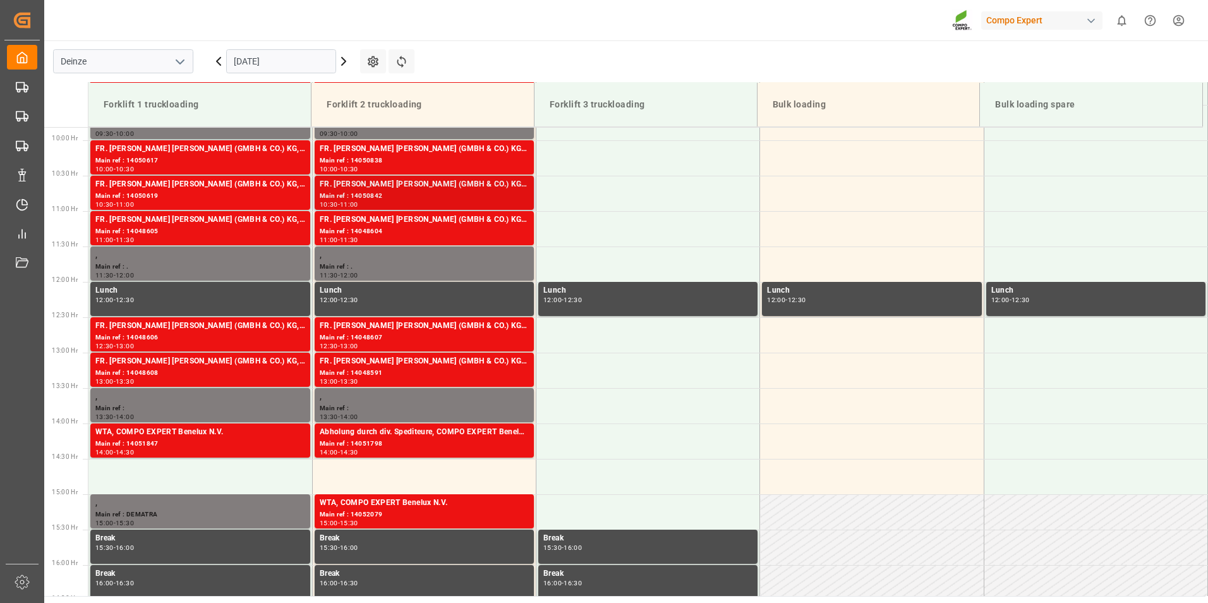
scroll to position [667, 0]
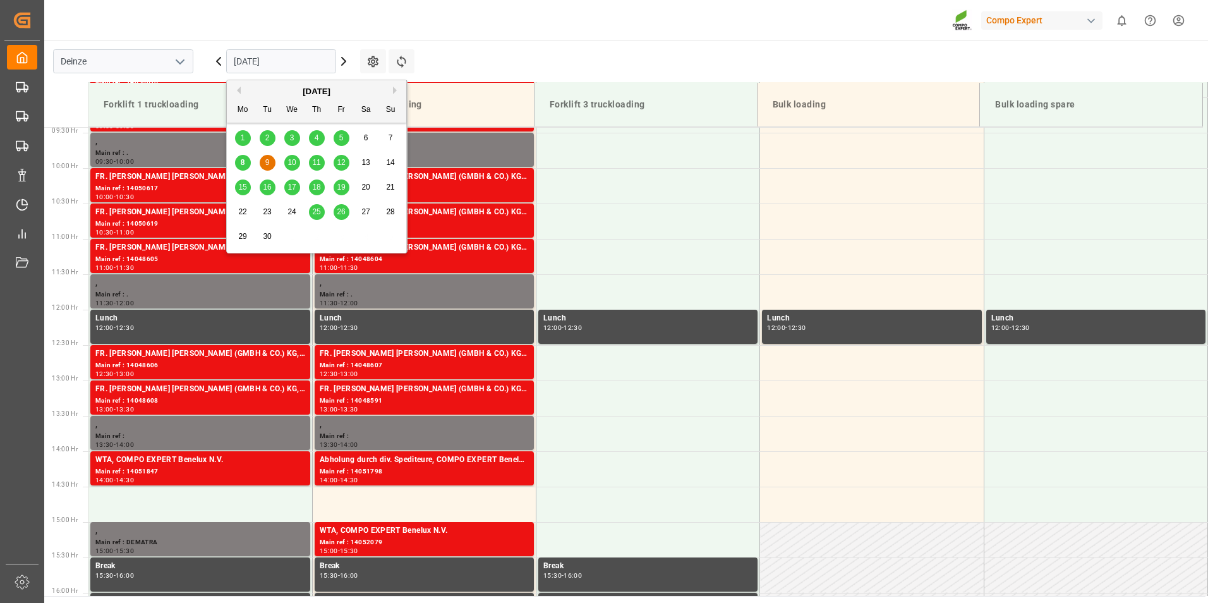
click at [289, 59] on input "[DATE]" at bounding box center [281, 61] width 110 height 24
click at [238, 90] on button "Previous Month" at bounding box center [237, 91] width 8 height 8
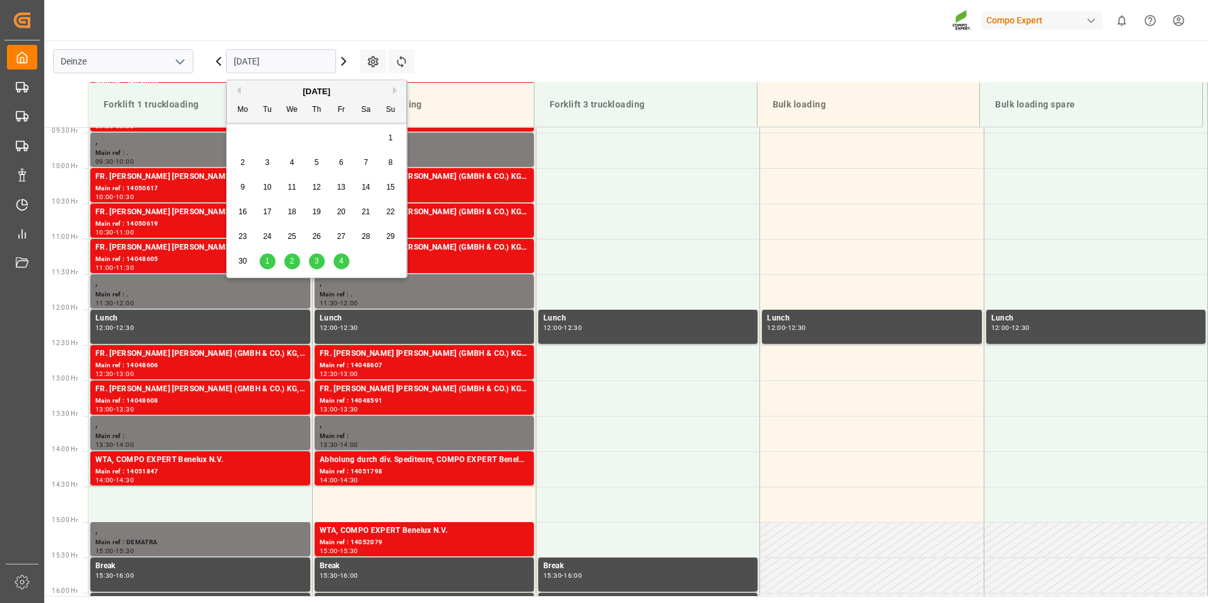
click at [238, 90] on button "Previous Month" at bounding box center [237, 91] width 8 height 8
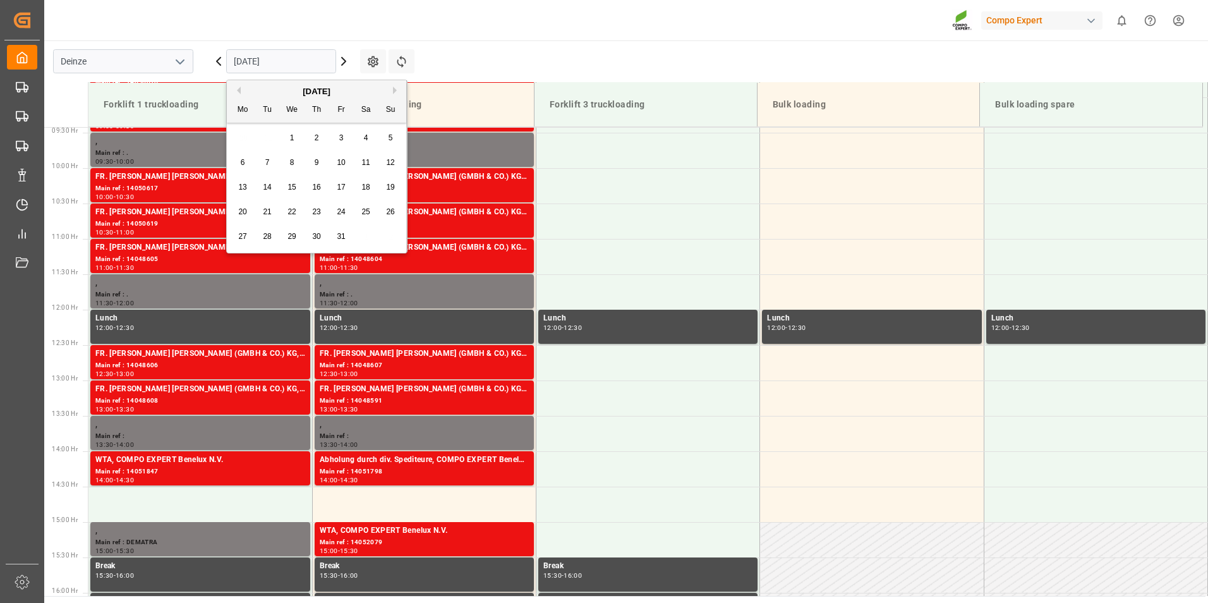
click at [238, 90] on button "Previous Month" at bounding box center [237, 91] width 8 height 8
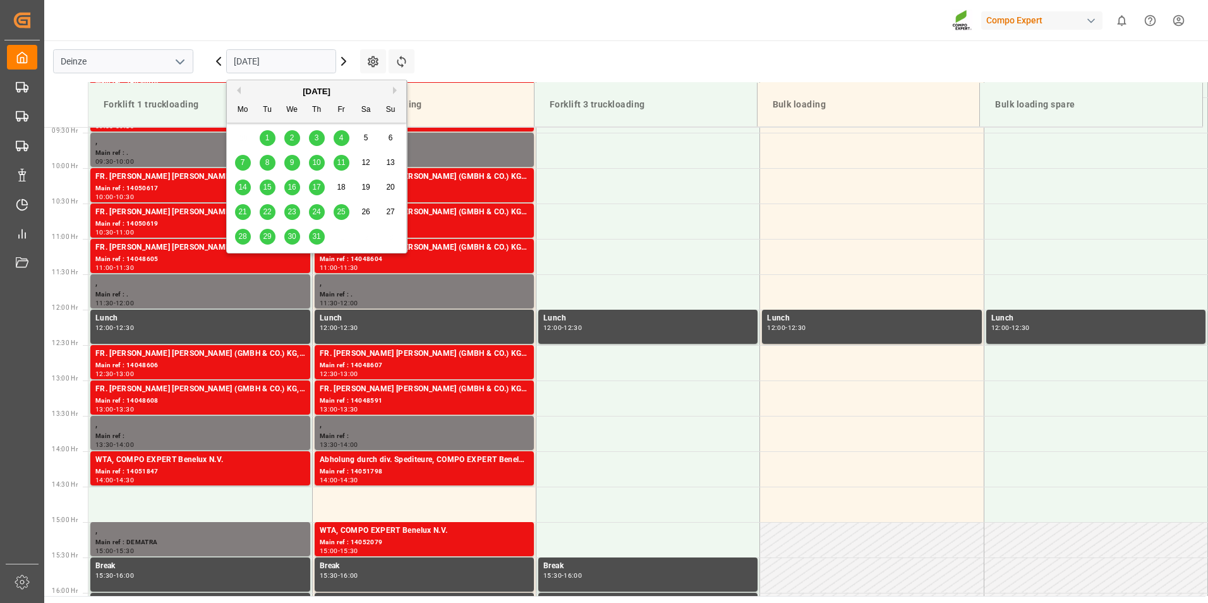
click at [238, 90] on button "Previous Month" at bounding box center [237, 91] width 8 height 8
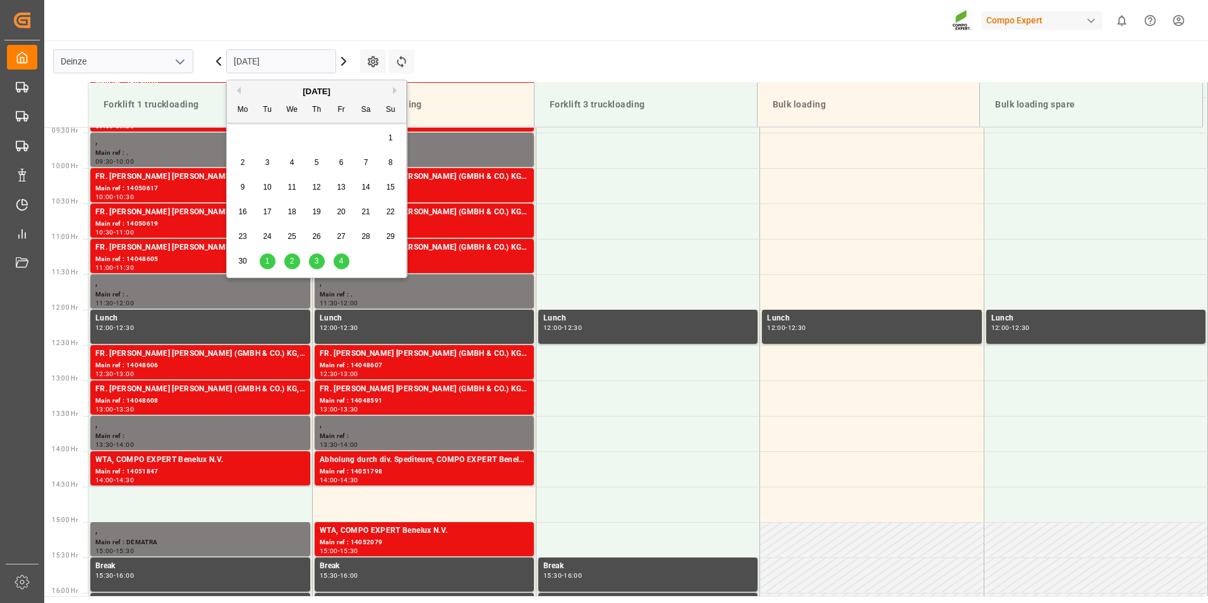
click at [245, 210] on span "16" at bounding box center [242, 211] width 8 height 9
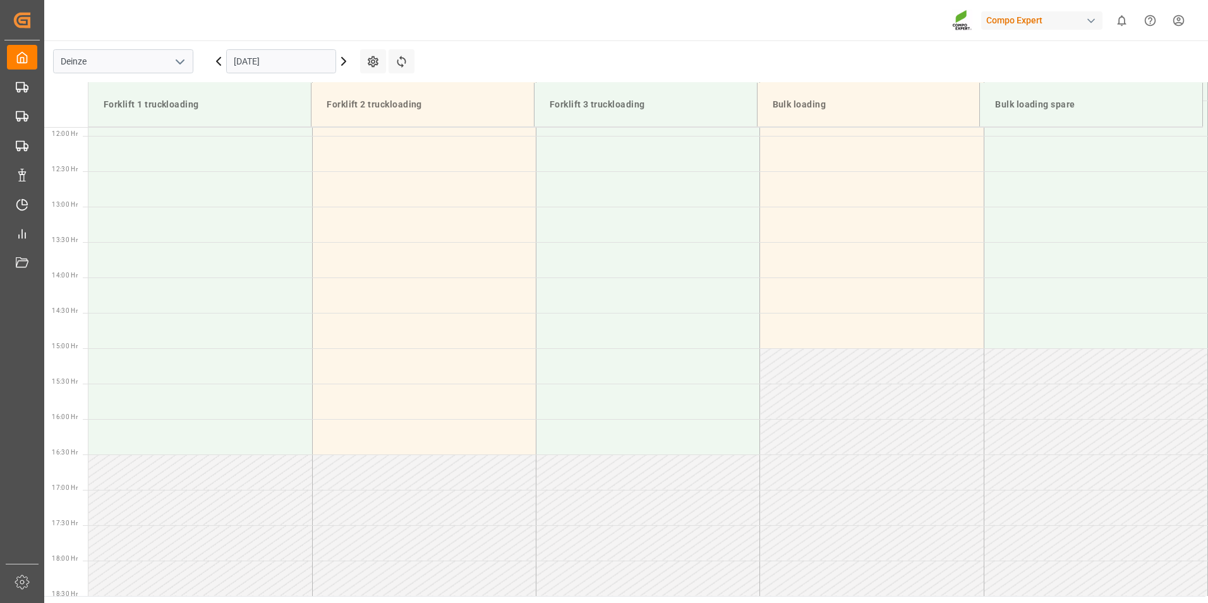
scroll to position [983, 0]
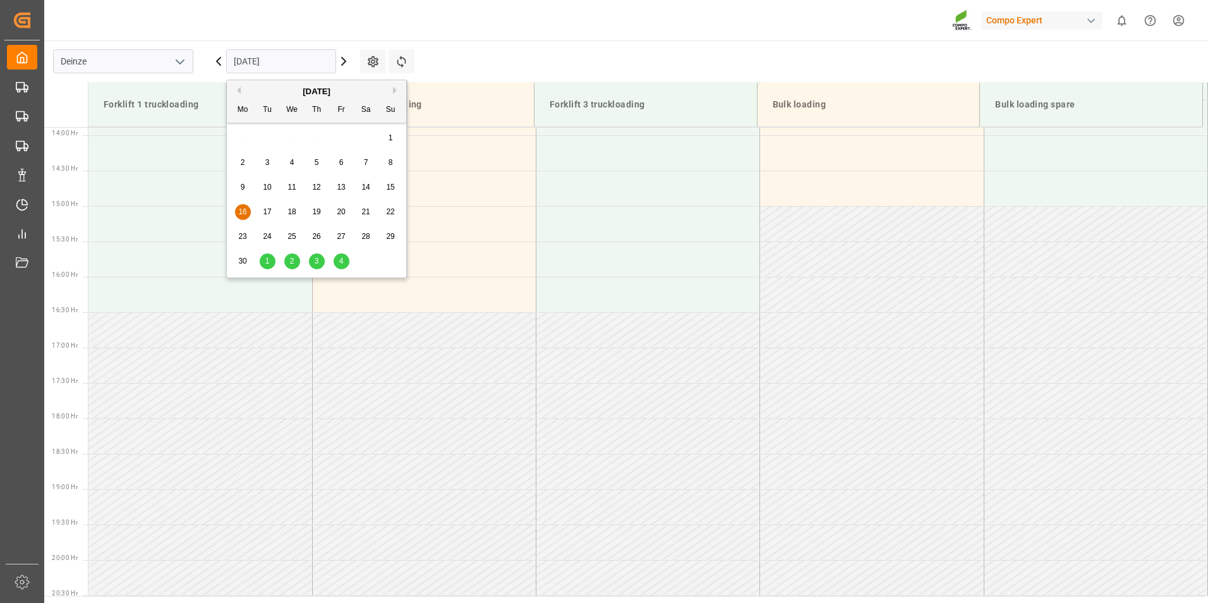
click at [306, 67] on input "[DATE]" at bounding box center [281, 61] width 110 height 24
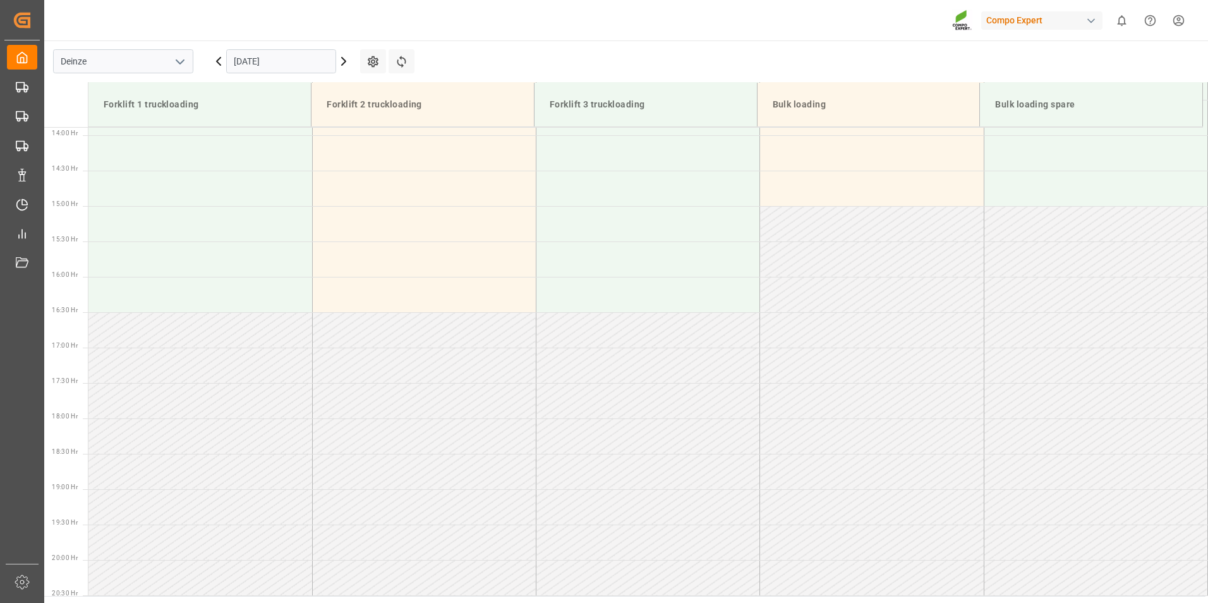
drag, startPoint x: 392, startPoint y: 15, endPoint x: 375, endPoint y: 1, distance: 22.5
click at [392, 14] on div "Compo Expert 0 Notifications Only show unread All Watching Mark all categories …" at bounding box center [621, 20] width 1173 height 40
click at [344, 63] on icon at bounding box center [344, 61] width 4 height 8
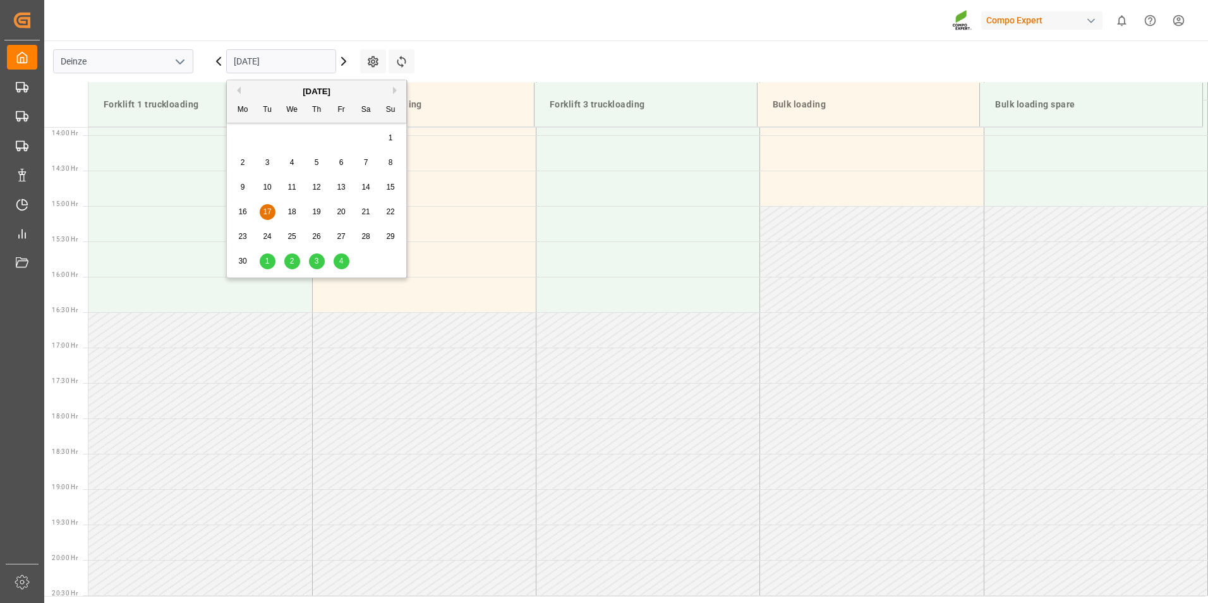
click at [305, 61] on input "[DATE]" at bounding box center [281, 61] width 110 height 24
click at [398, 90] on button "Next Month" at bounding box center [397, 91] width 8 height 8
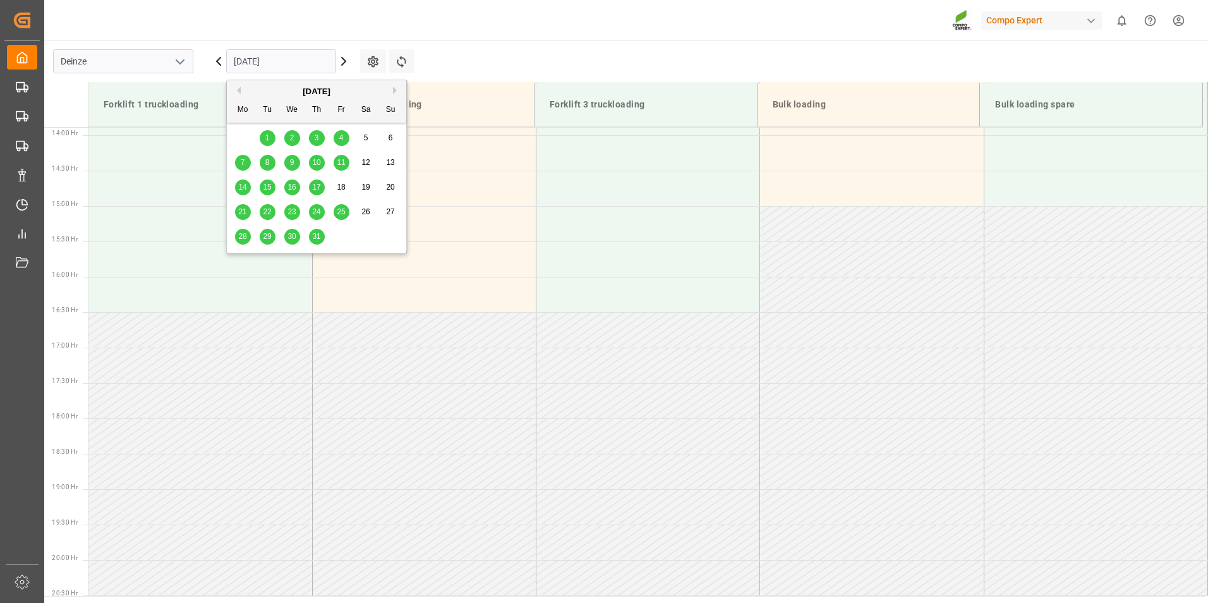
click at [398, 90] on button "Next Month" at bounding box center [397, 91] width 8 height 8
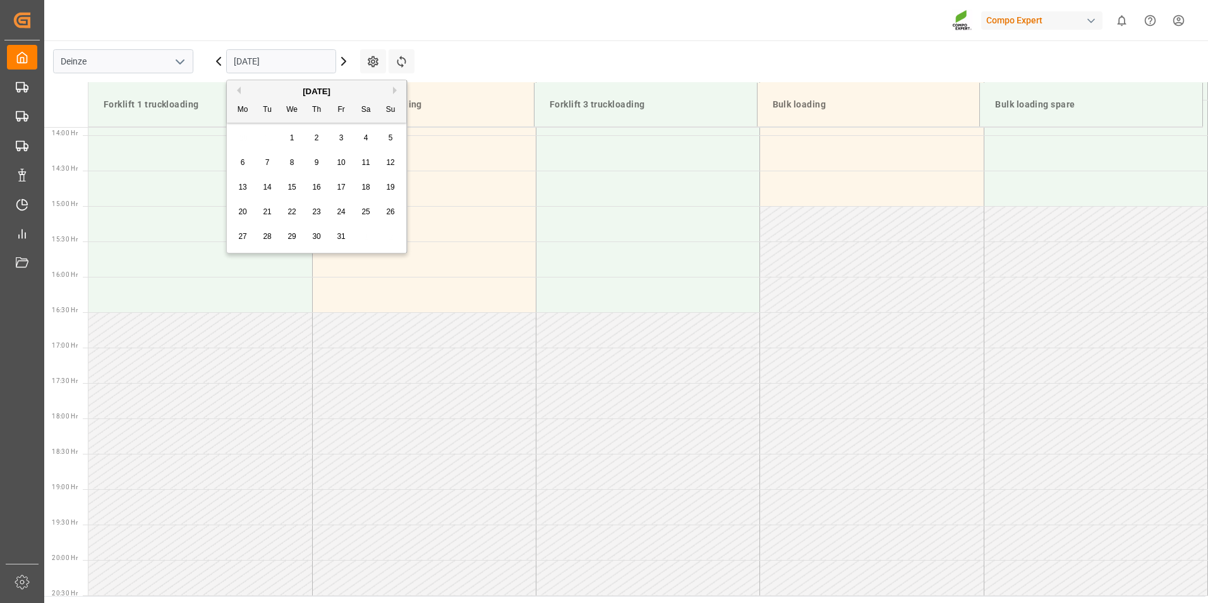
click at [398, 90] on button "Next Month" at bounding box center [397, 91] width 8 height 8
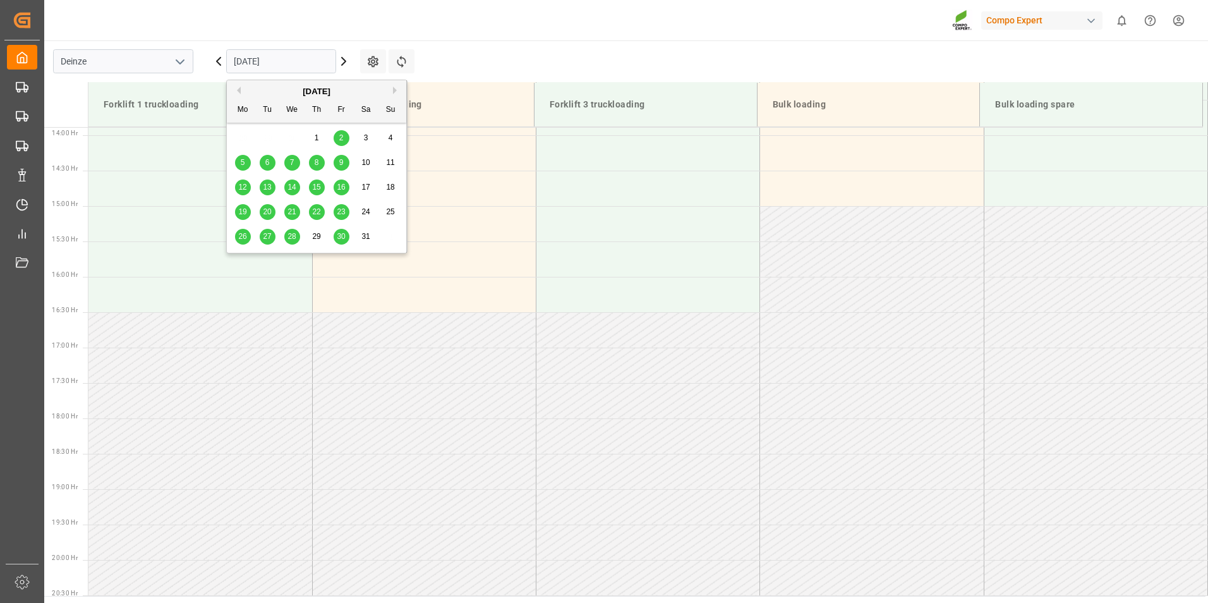
click at [398, 90] on button "Next Month" at bounding box center [397, 91] width 8 height 8
click at [297, 63] on input "[DATE]" at bounding box center [281, 61] width 110 height 24
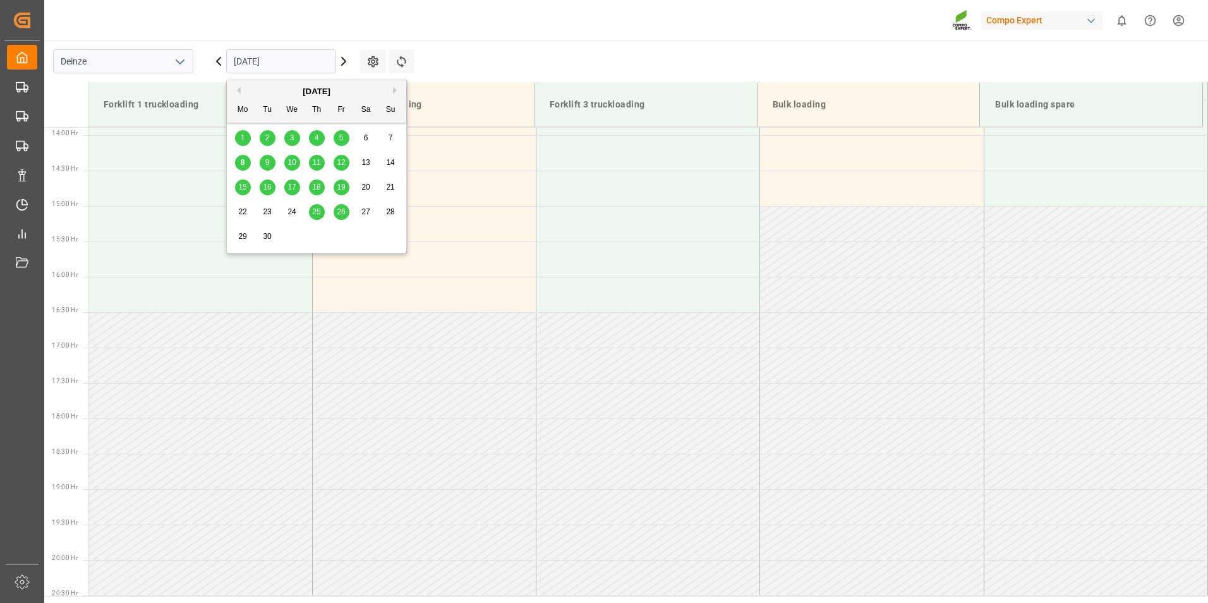
click at [265, 162] on span "9" at bounding box center [267, 162] width 4 height 9
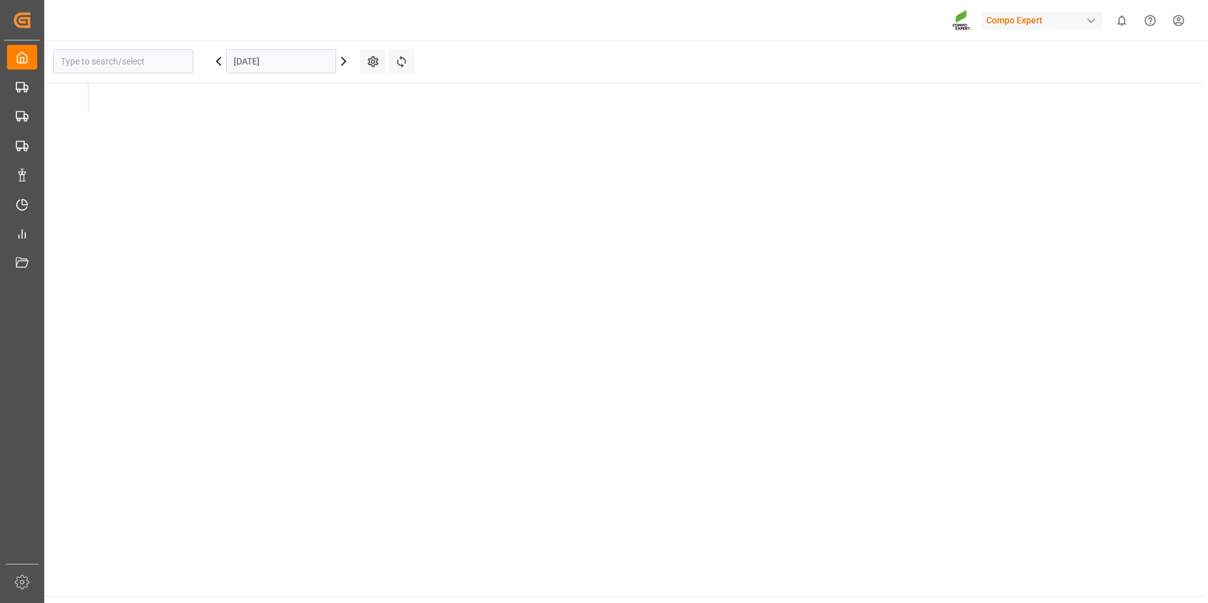
type input "Deinze"
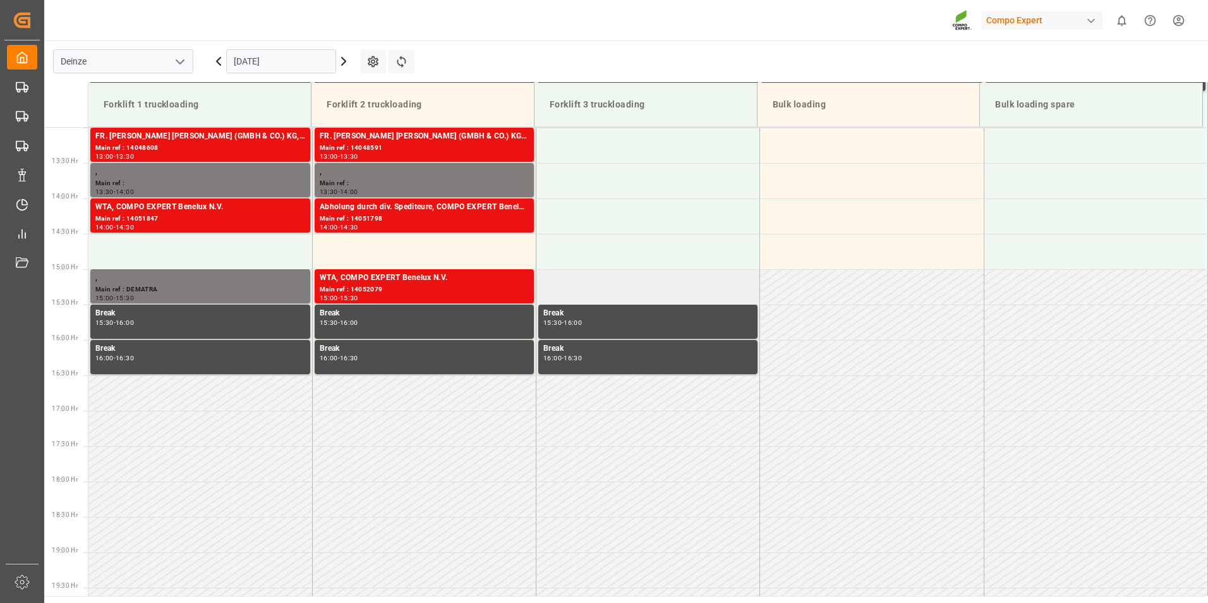
scroll to position [793, 0]
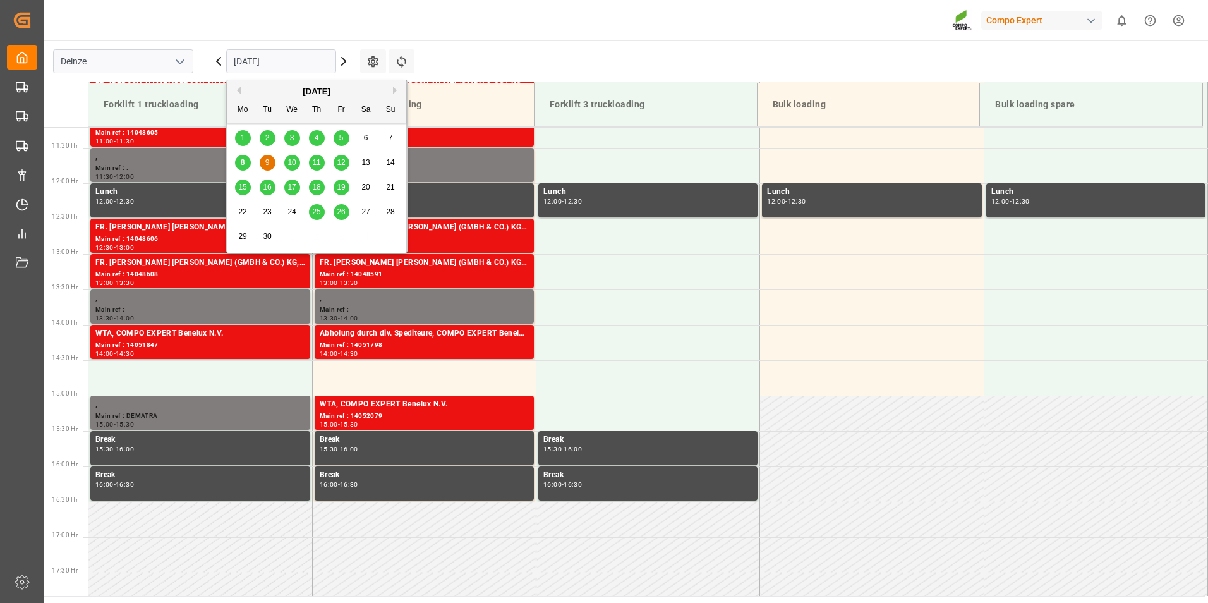
click at [315, 66] on input "[DATE]" at bounding box center [281, 61] width 110 height 24
click at [394, 88] on button "Next Month" at bounding box center [397, 91] width 8 height 8
click at [344, 138] on div "3" at bounding box center [342, 138] width 16 height 15
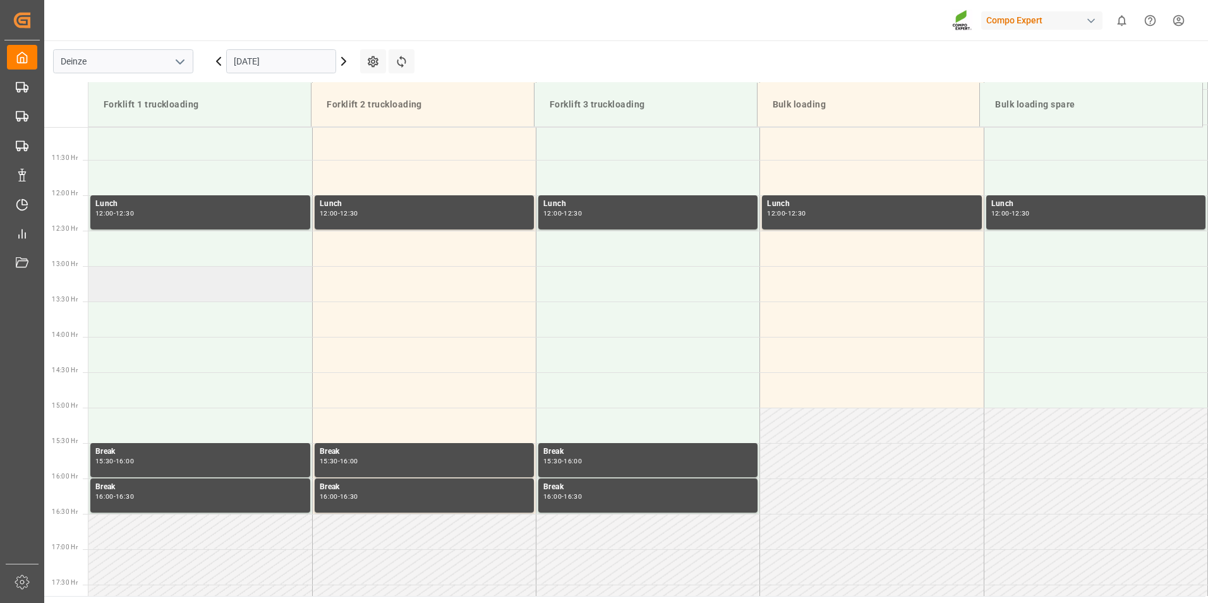
scroll to position [674, 0]
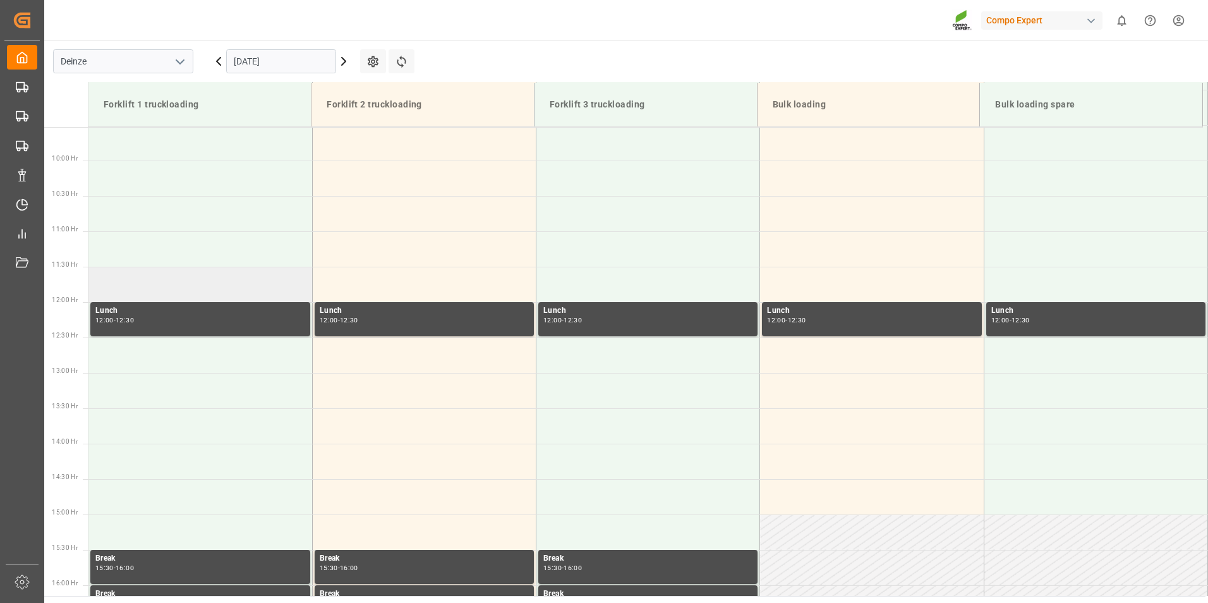
click at [116, 287] on td at bounding box center [200, 284] width 224 height 35
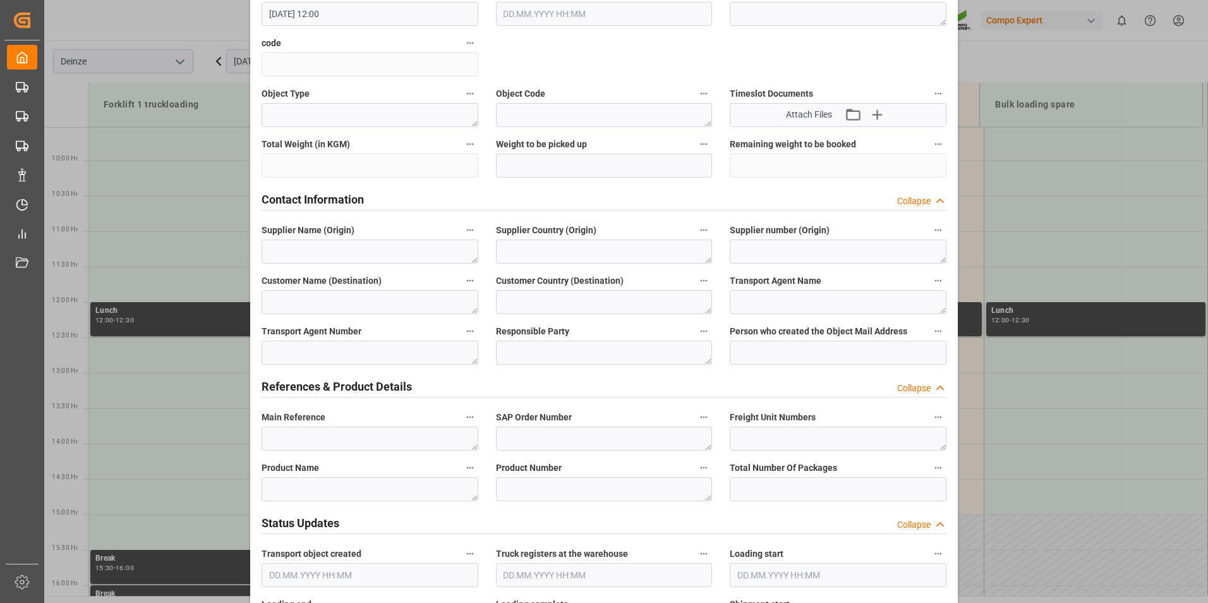
scroll to position [379, 0]
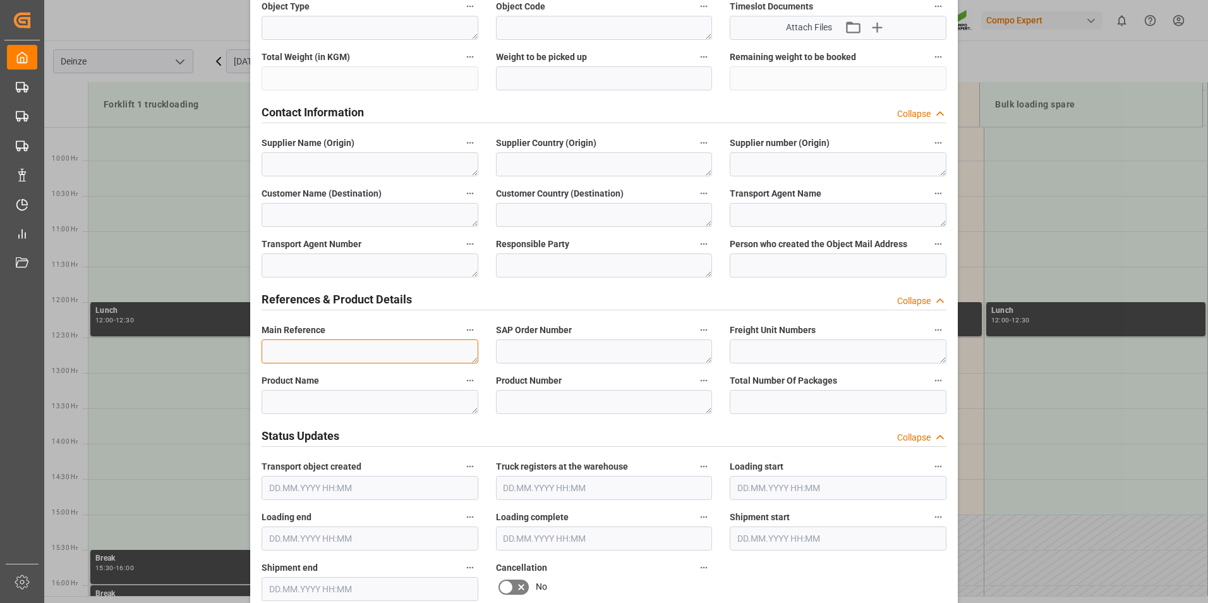
click at [281, 353] on textarea at bounding box center [370, 351] width 217 height 24
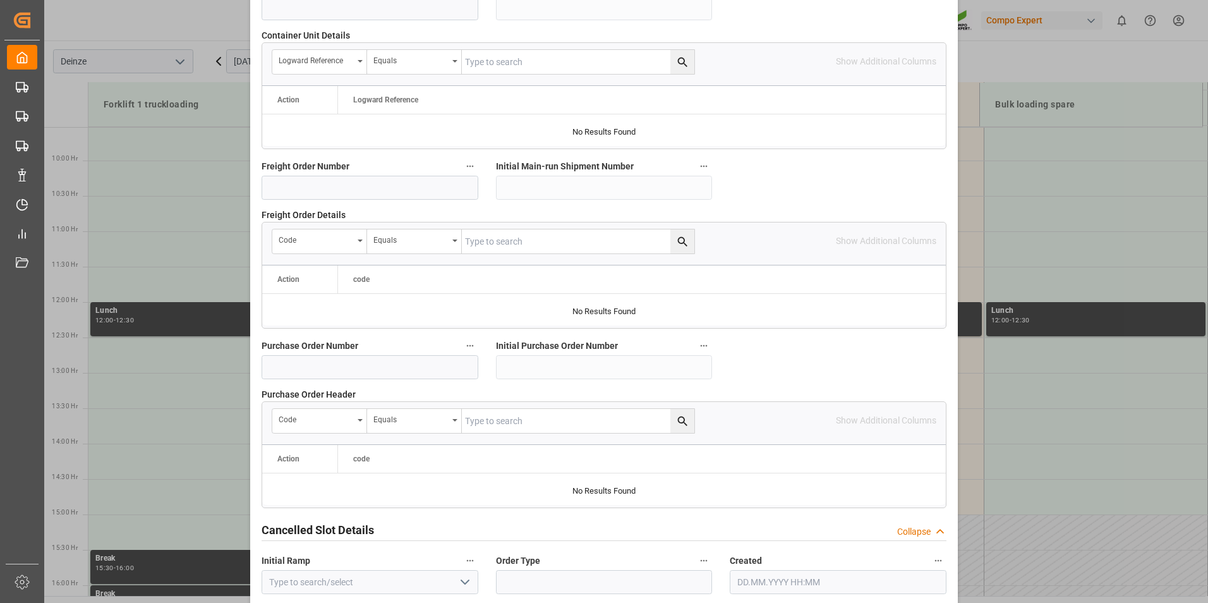
scroll to position [1151, 0]
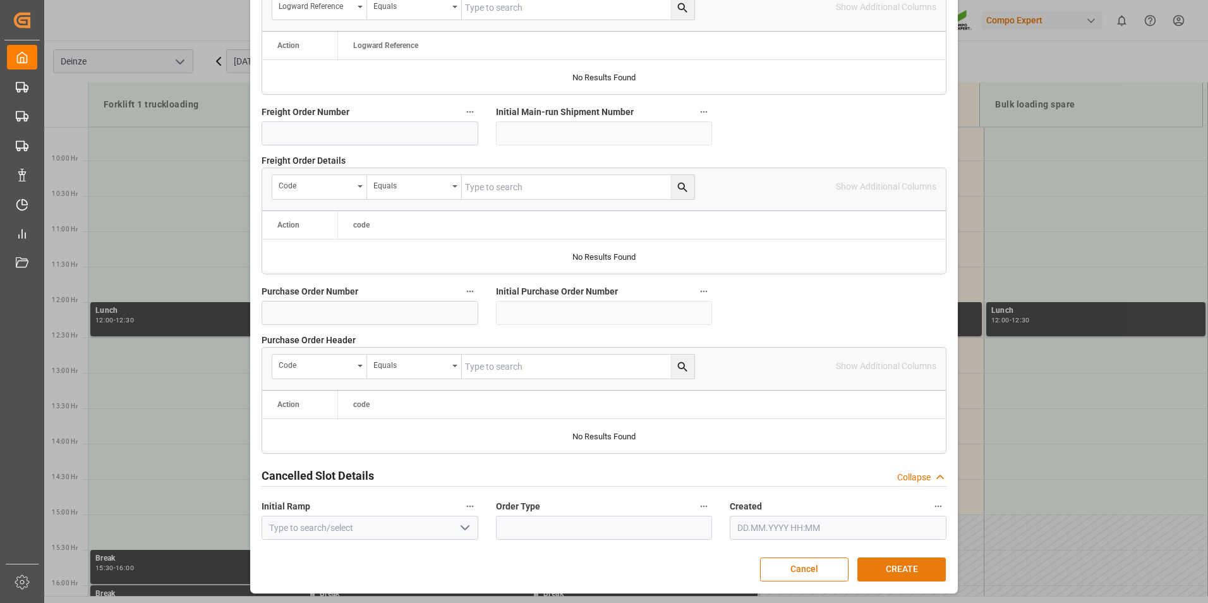
type textarea "MEETING LOGISTIEK"
click at [895, 570] on button "CREATE" at bounding box center [901, 569] width 88 height 24
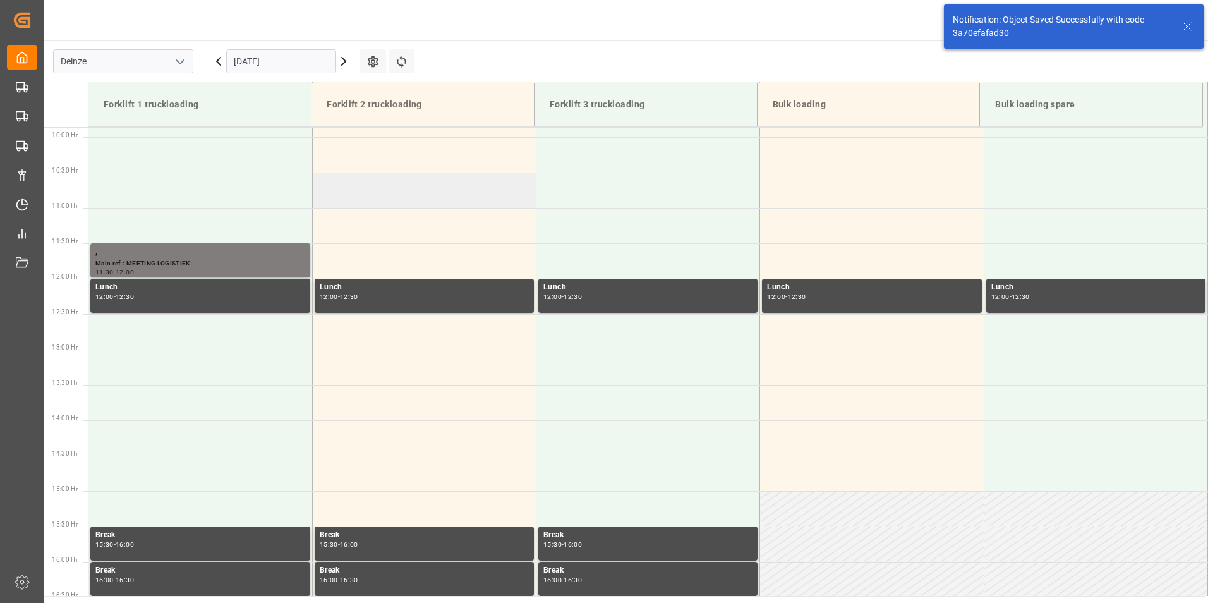
scroll to position [699, 0]
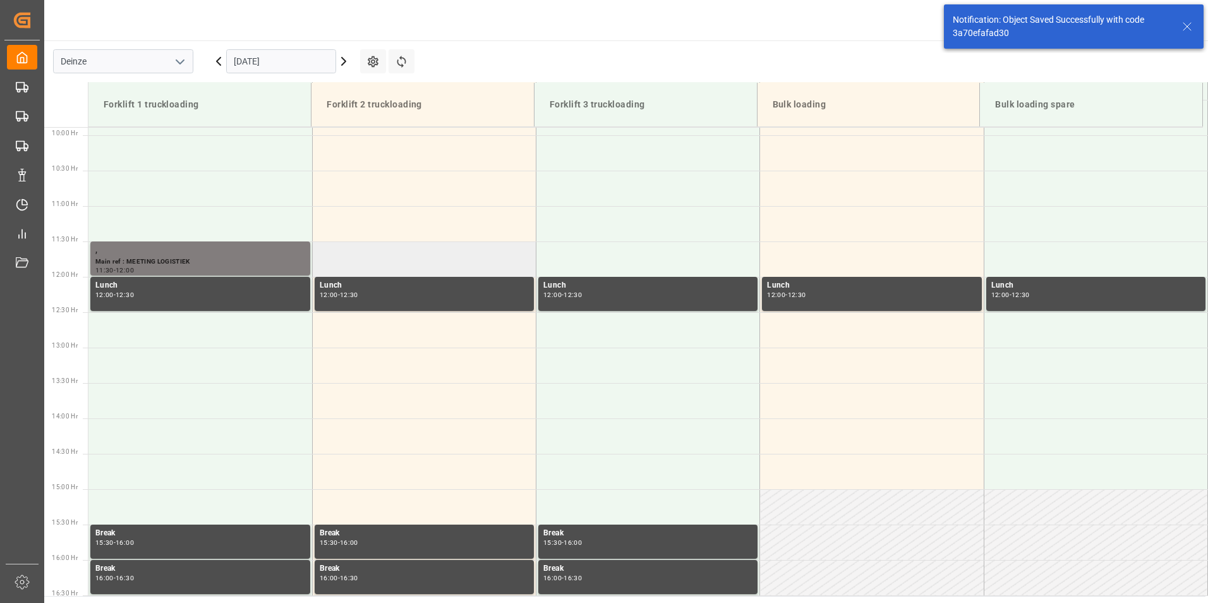
click at [372, 260] on td at bounding box center [424, 258] width 224 height 35
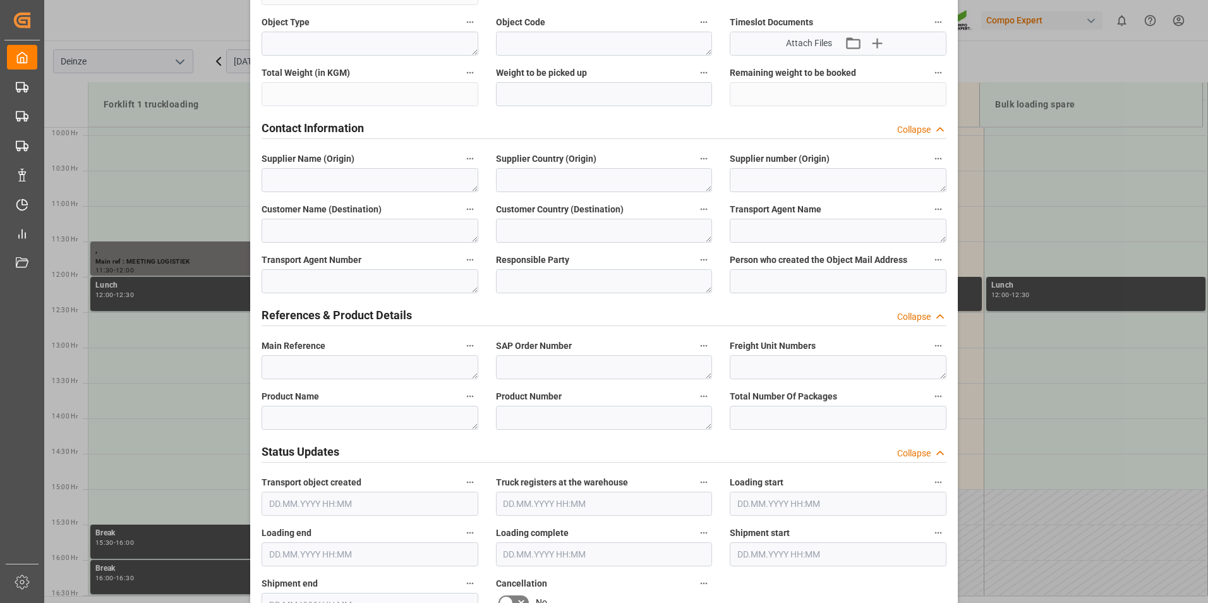
scroll to position [442, 0]
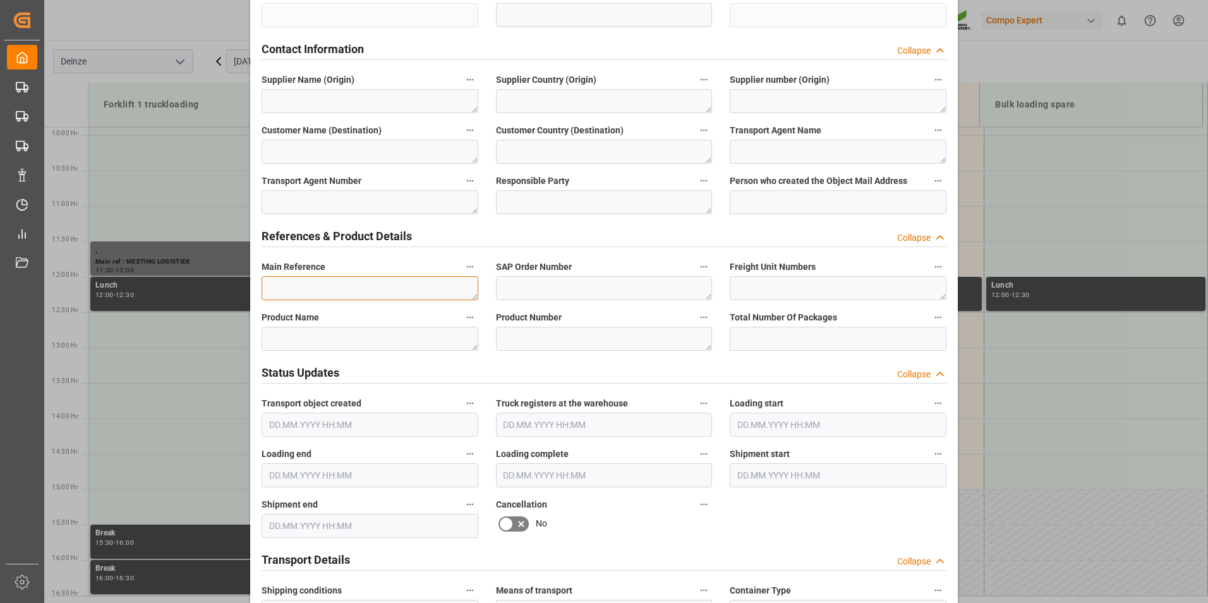
click at [301, 289] on textarea at bounding box center [370, 288] width 217 height 24
type textarea "m"
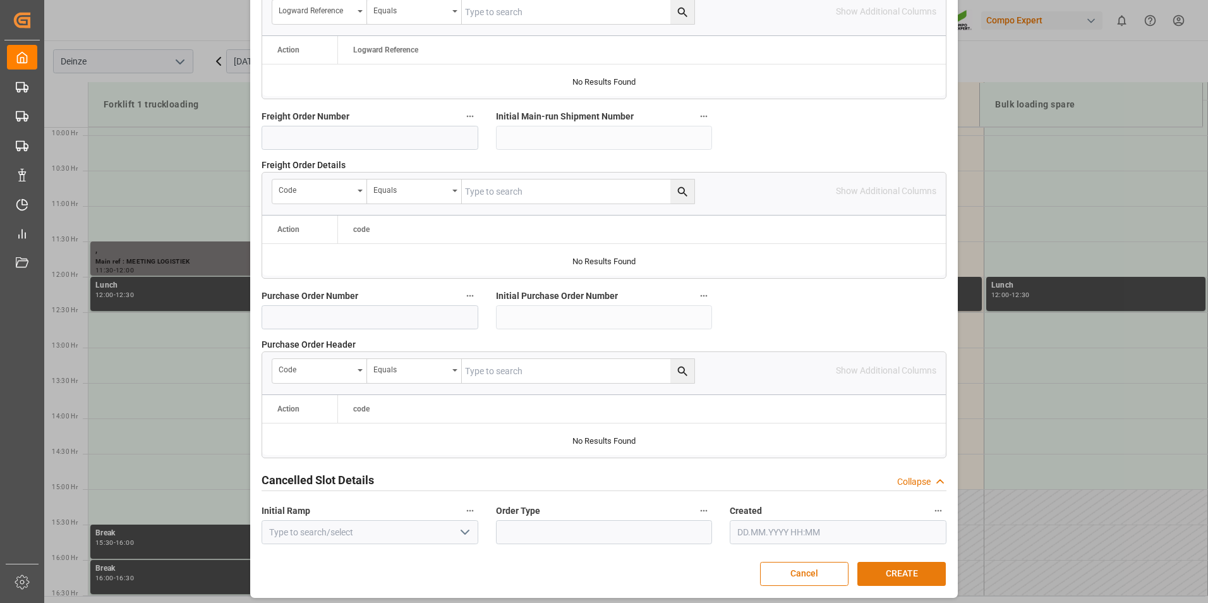
scroll to position [1151, 0]
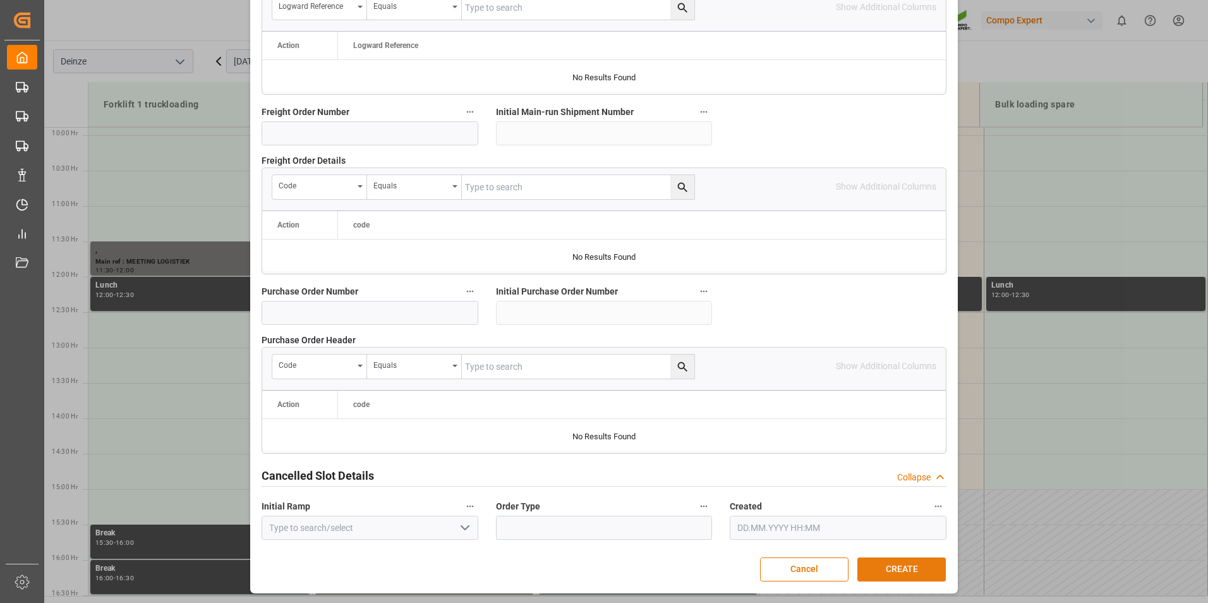
type textarea "MEETING LOGISTIEK"
click at [905, 567] on button "CREATE" at bounding box center [901, 569] width 88 height 24
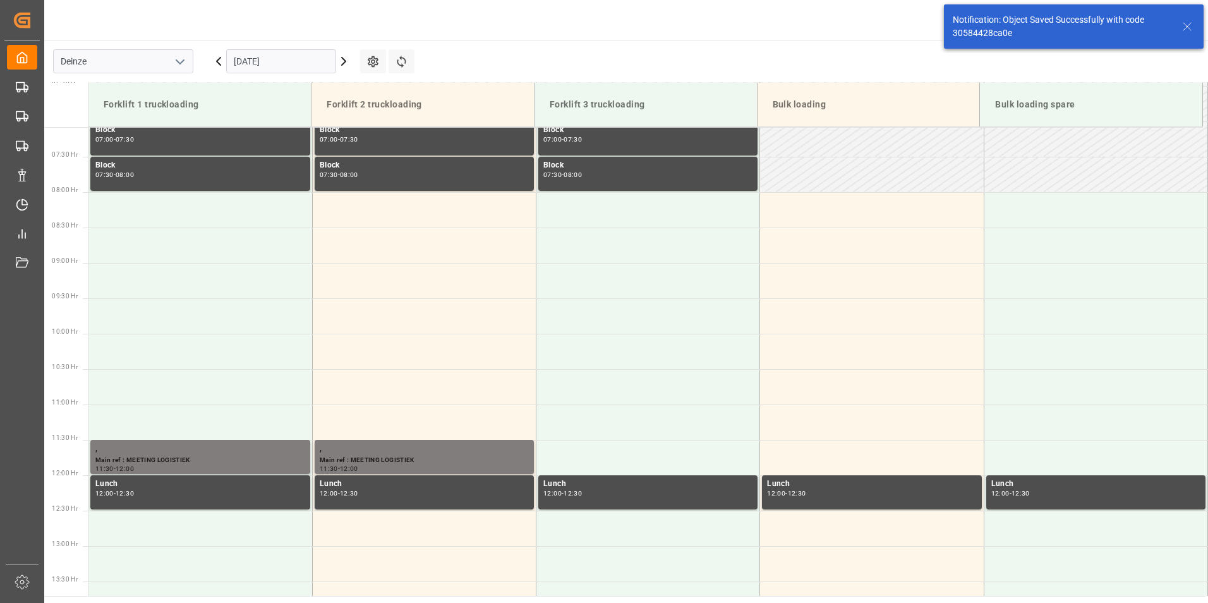
scroll to position [699, 0]
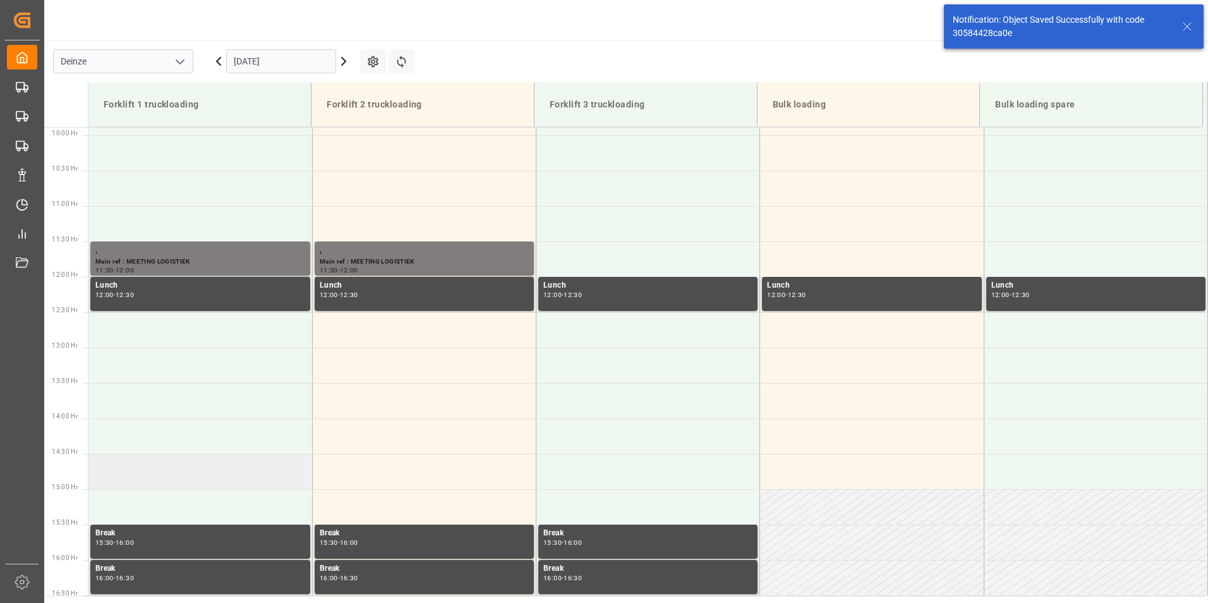
click at [129, 478] on td at bounding box center [200, 471] width 224 height 35
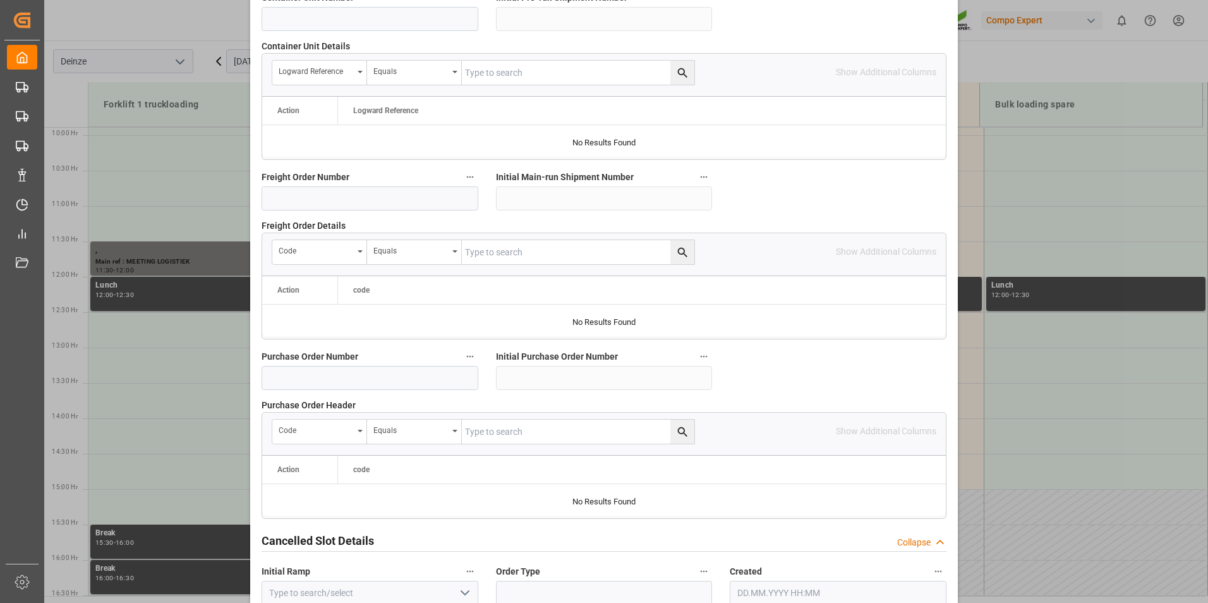
scroll to position [1151, 0]
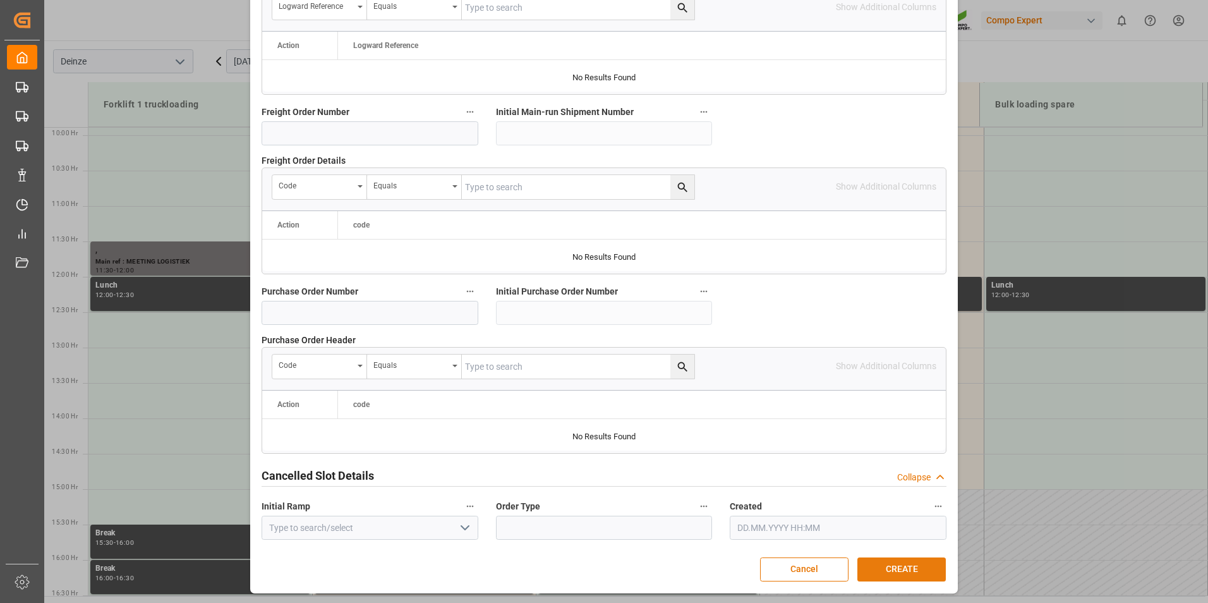
click at [886, 572] on button "CREATE" at bounding box center [901, 569] width 88 height 24
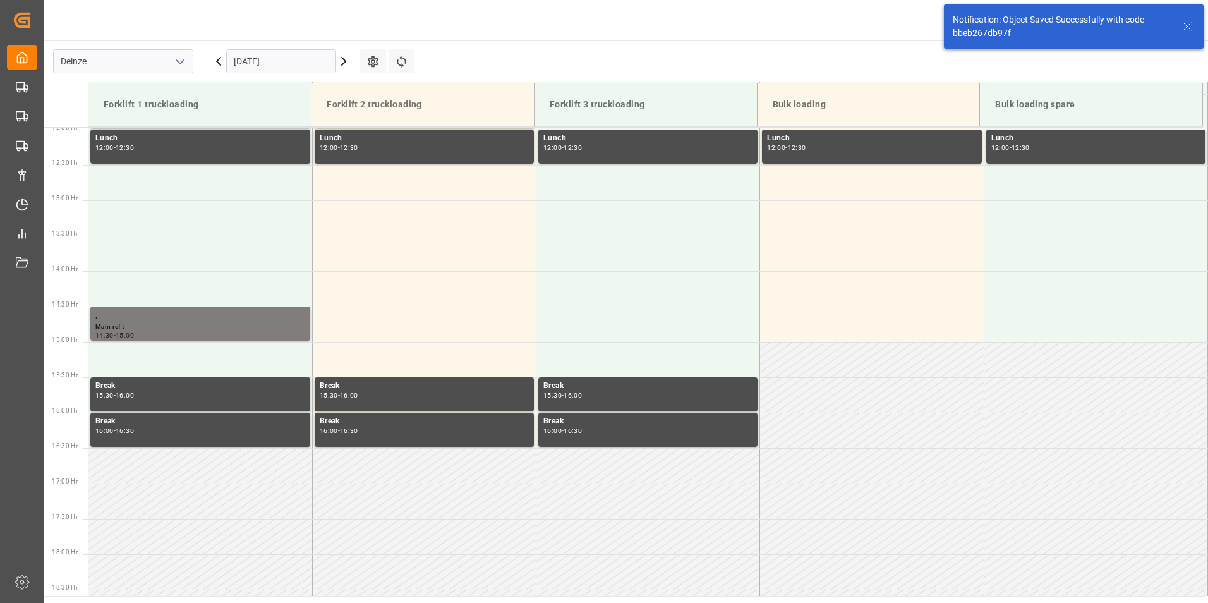
scroll to position [868, 0]
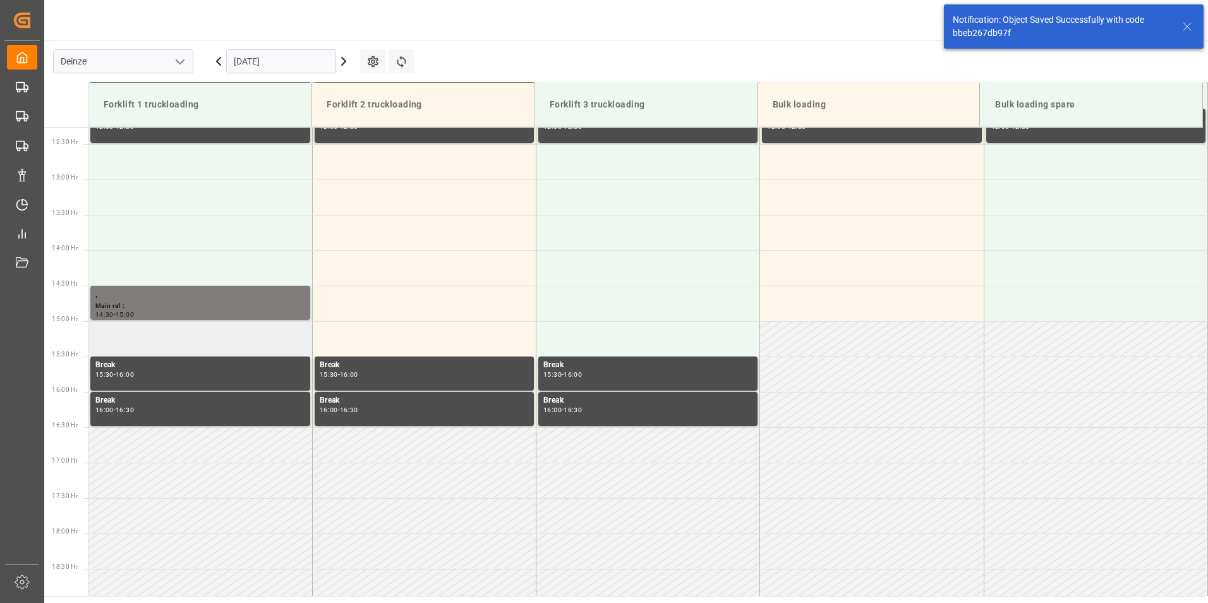
click at [122, 345] on td at bounding box center [200, 338] width 224 height 35
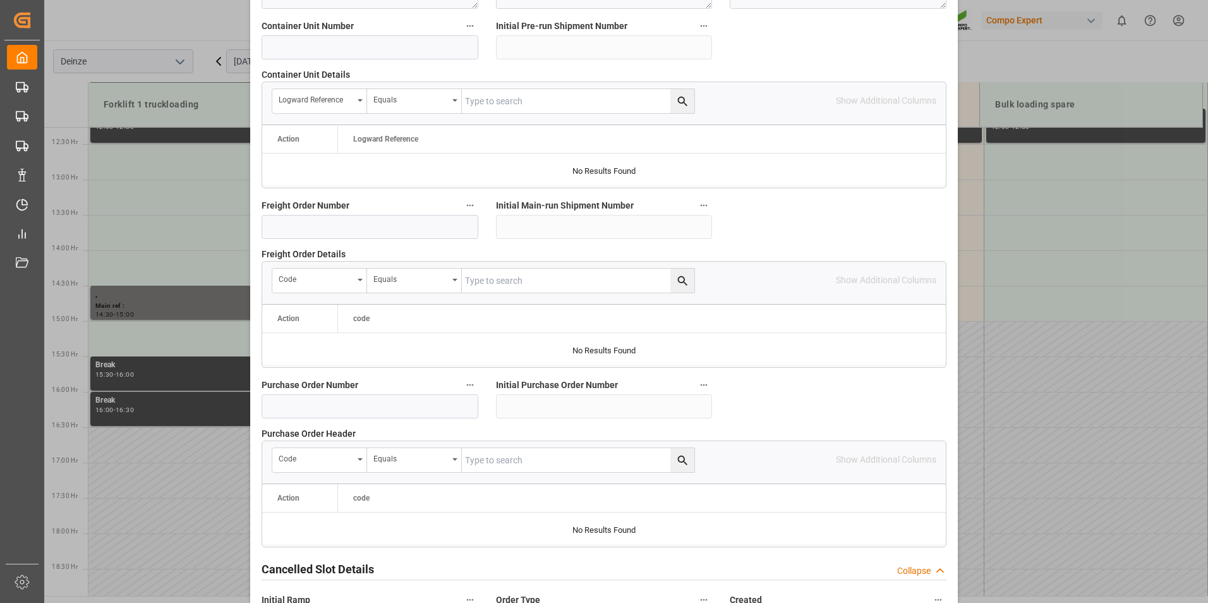
scroll to position [1151, 0]
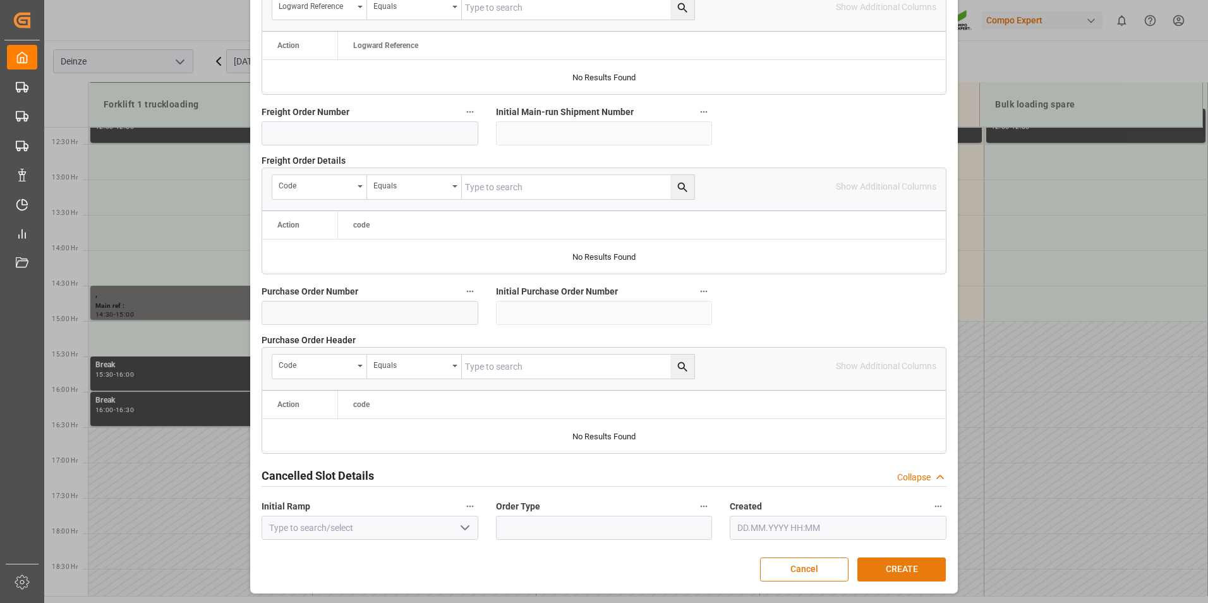
click at [917, 573] on button "CREATE" at bounding box center [901, 569] width 88 height 24
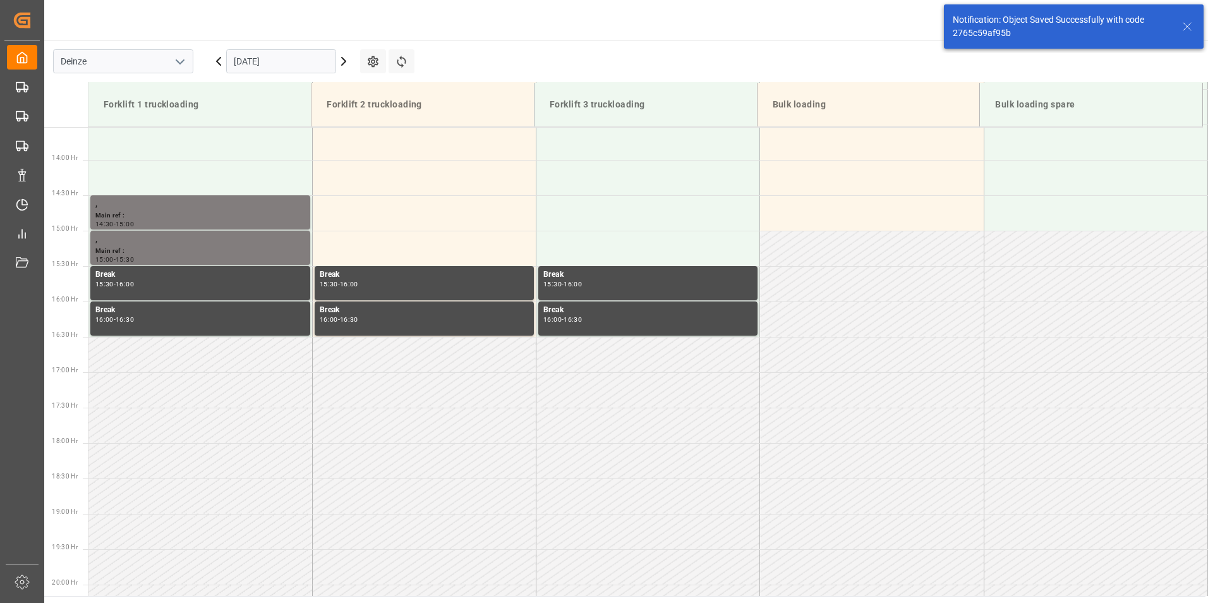
scroll to position [983, 0]
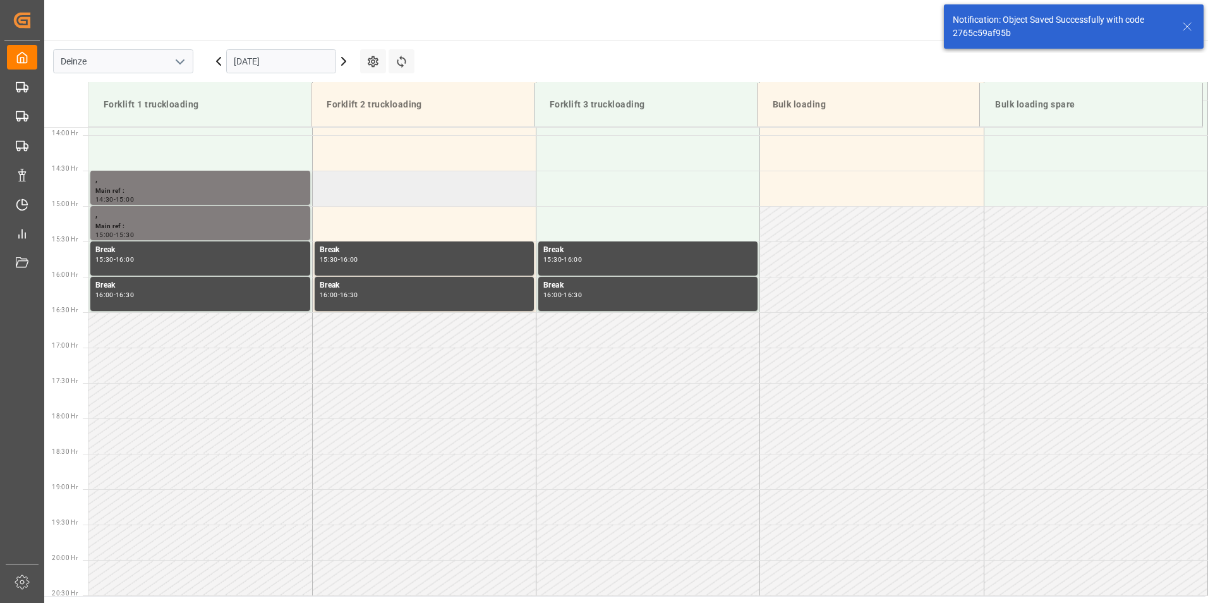
click at [358, 194] on td at bounding box center [424, 188] width 224 height 35
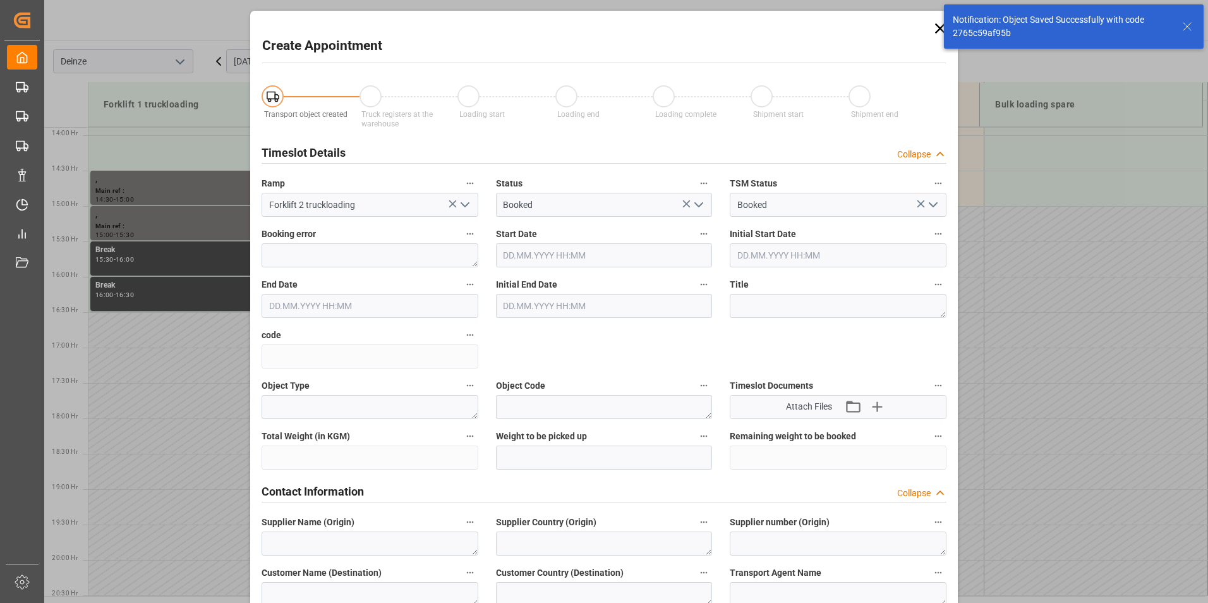
type input "[DATE] 14:30"
type input "[DATE] 15:00"
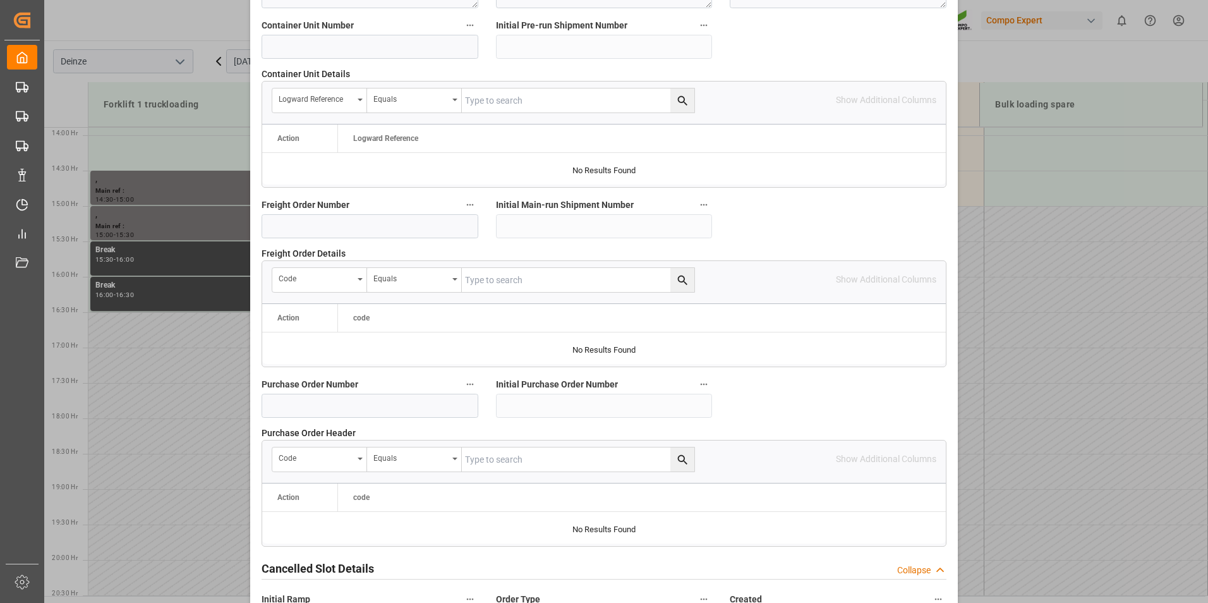
scroll to position [1151, 0]
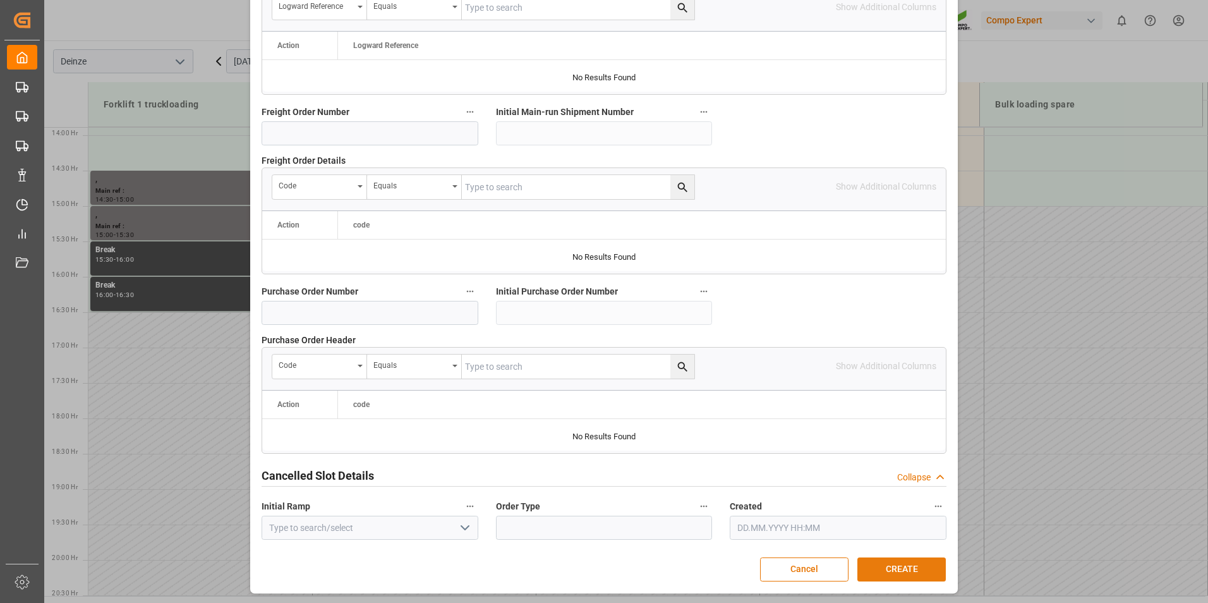
click at [888, 569] on button "CREATE" at bounding box center [901, 569] width 88 height 24
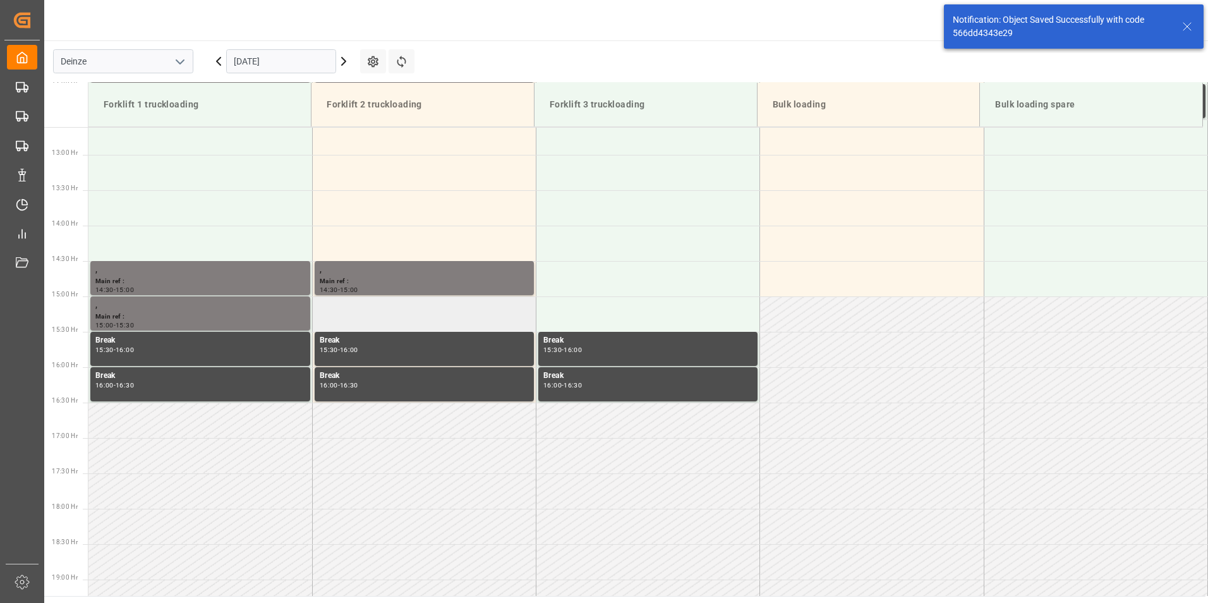
scroll to position [912, 0]
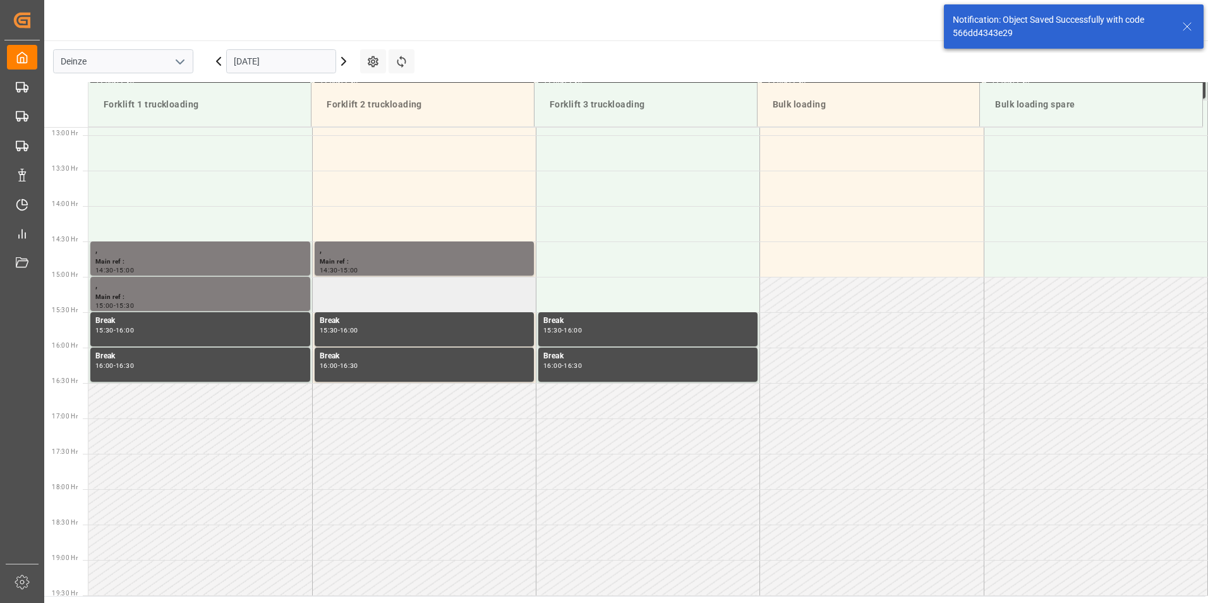
click at [356, 293] on td at bounding box center [424, 294] width 224 height 35
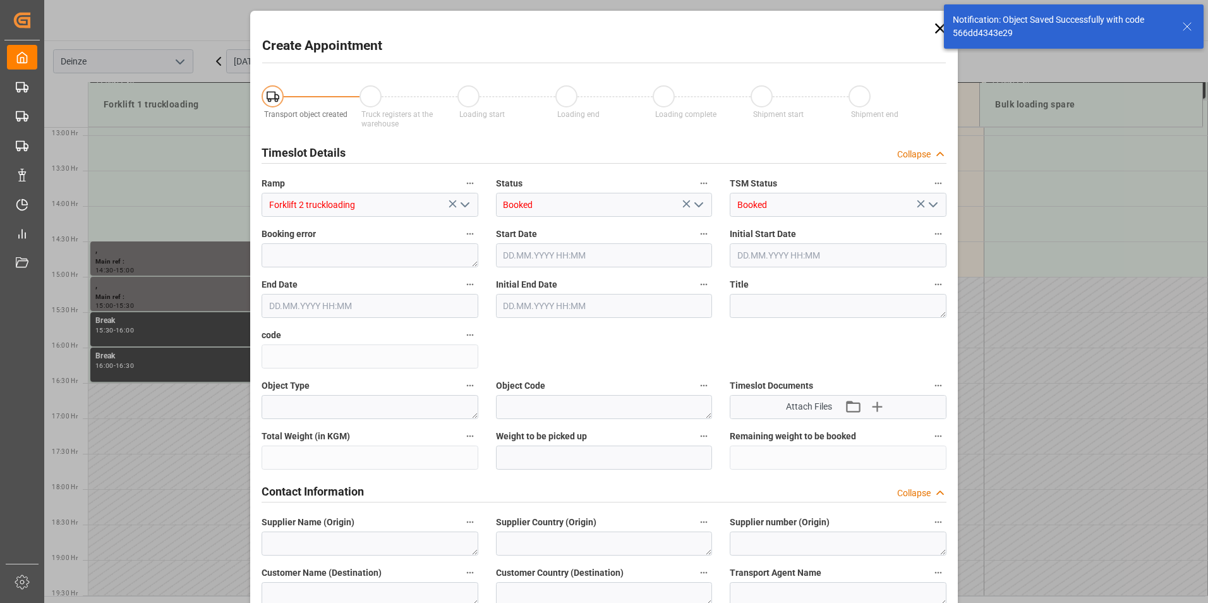
type input "[DATE] 15:00"
type input "[DATE] 15:30"
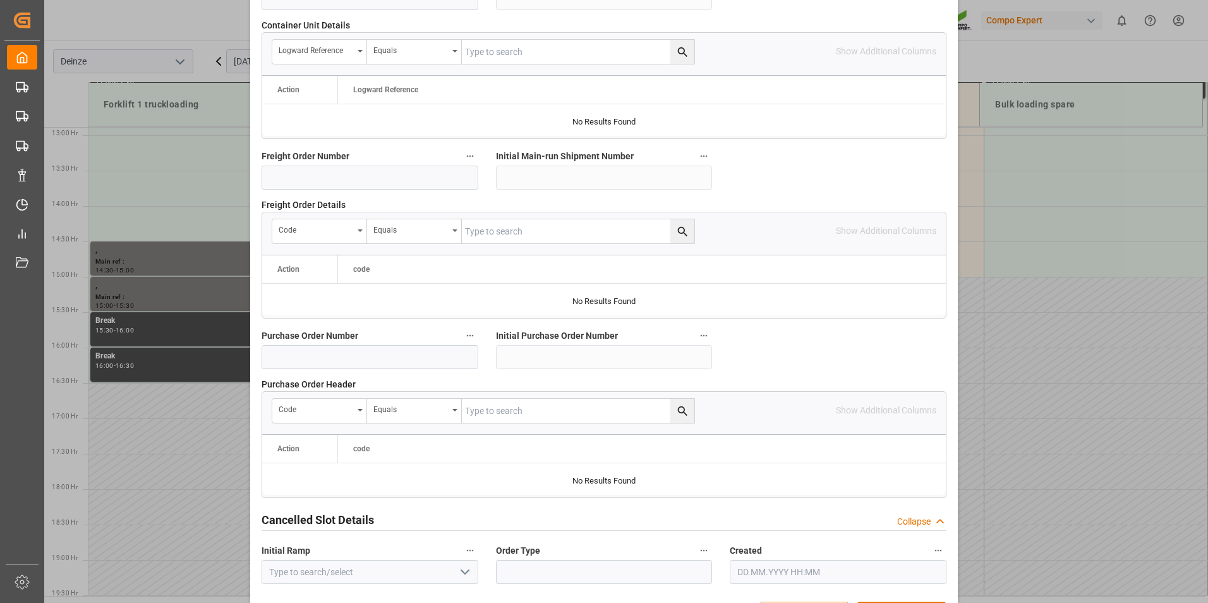
scroll to position [1151, 0]
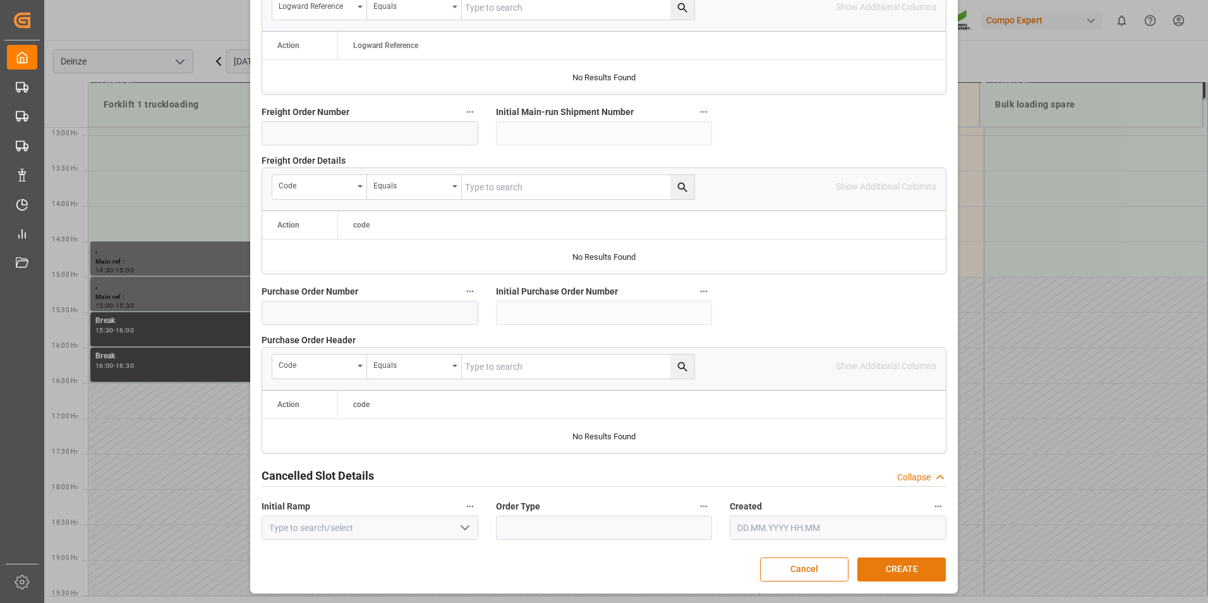
click at [894, 566] on button "CREATE" at bounding box center [901, 569] width 88 height 24
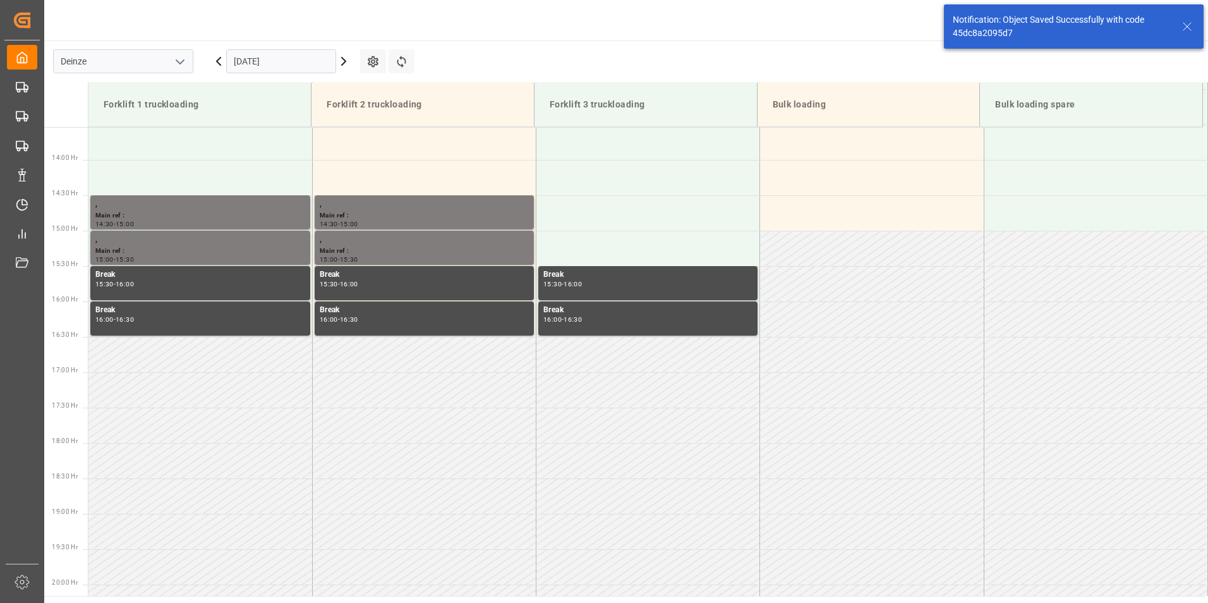
scroll to position [983, 0]
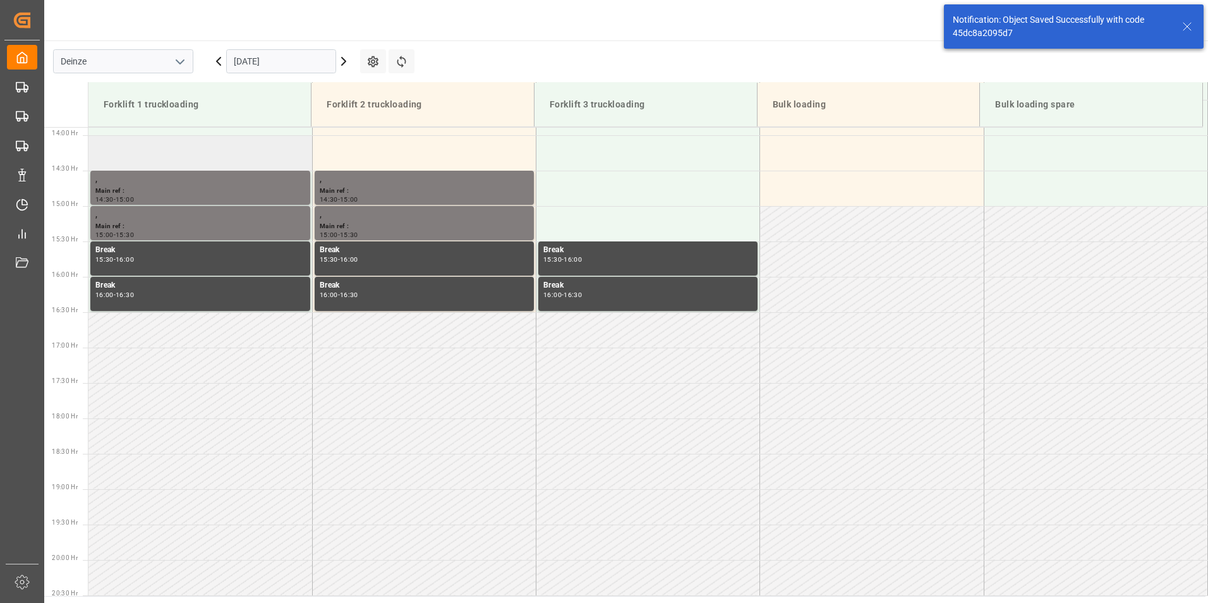
click at [136, 148] on td at bounding box center [200, 152] width 224 height 35
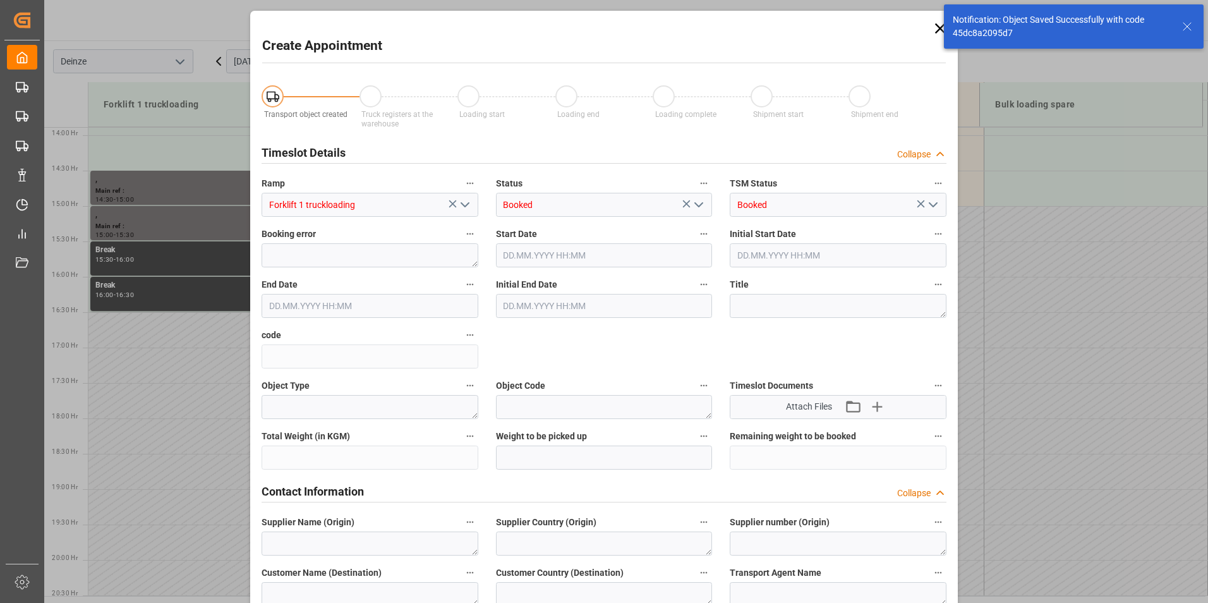
type input "[DATE] 14:00"
type input "[DATE] 14:30"
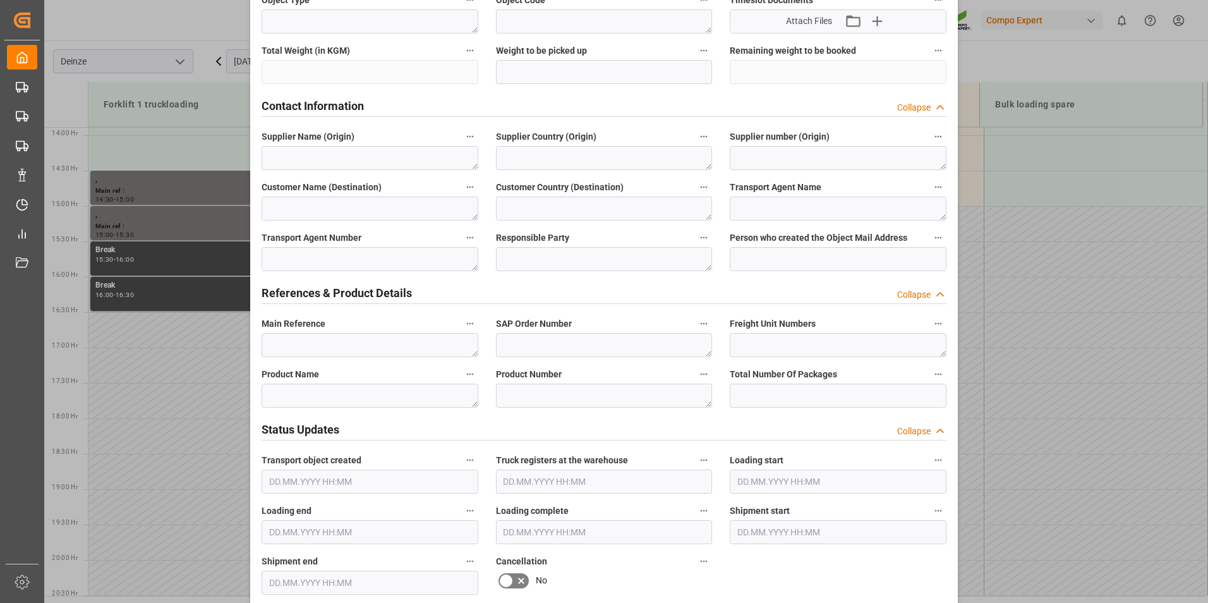
scroll to position [505, 0]
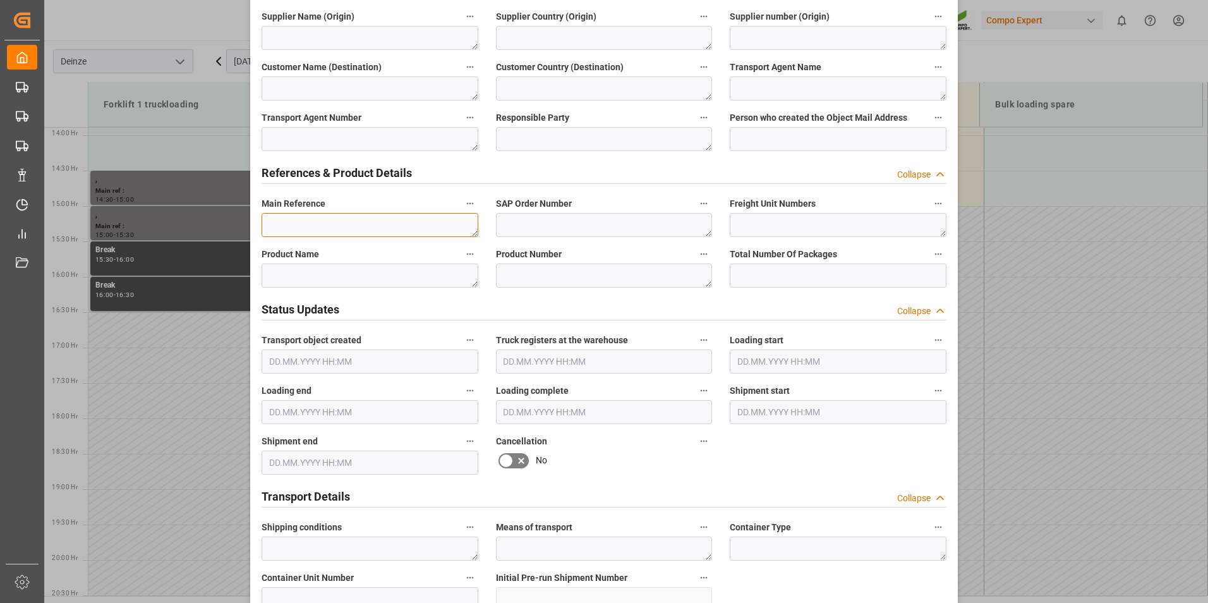
click at [274, 225] on textarea at bounding box center [370, 225] width 217 height 24
type textarea "d"
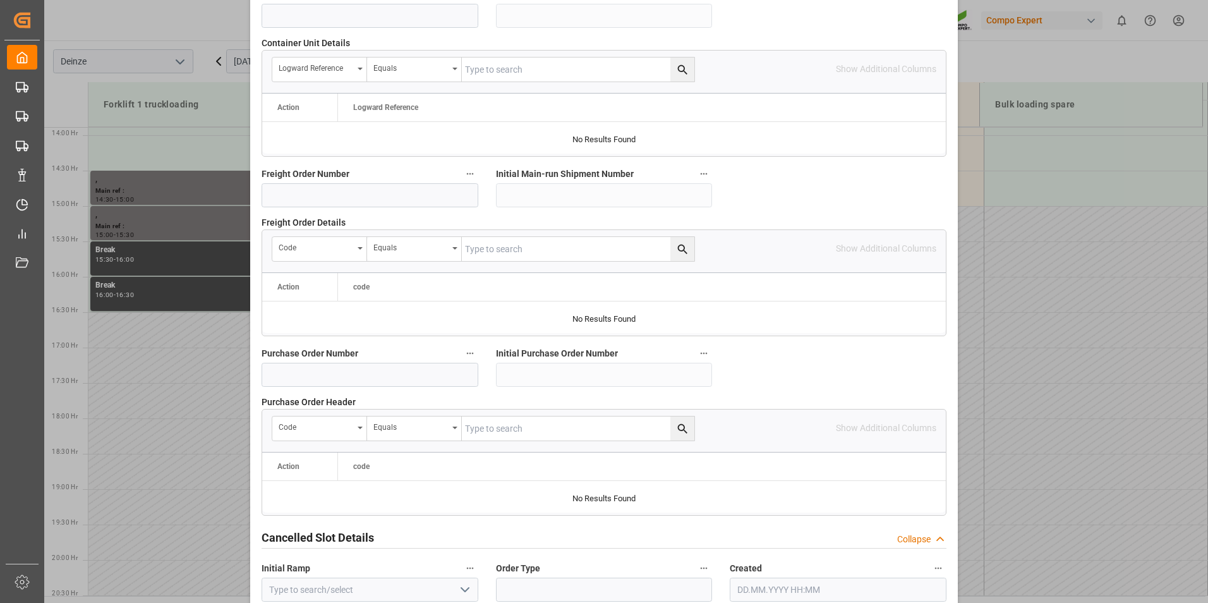
scroll to position [1151, 0]
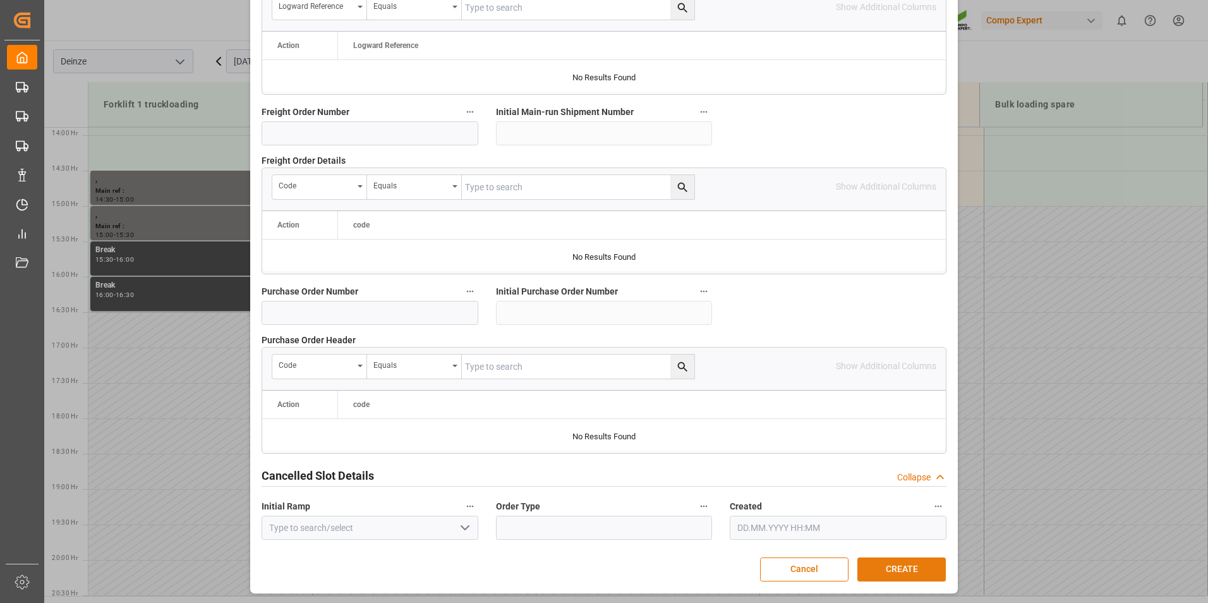
type textarea "DEMATRA"
click at [898, 572] on button "CREATE" at bounding box center [901, 569] width 88 height 24
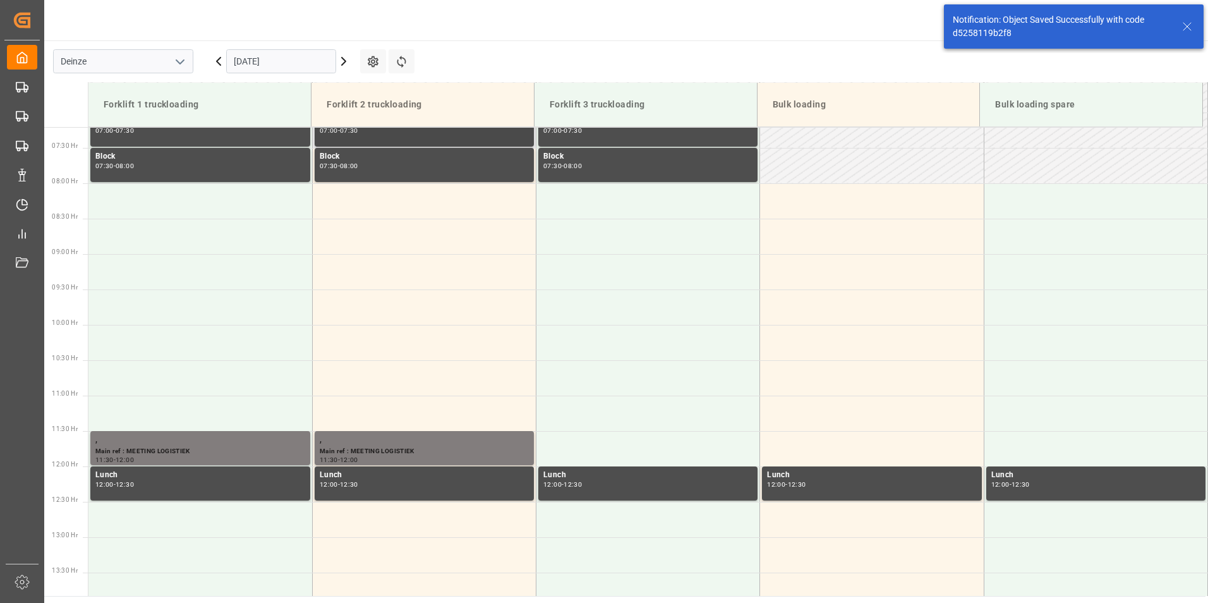
scroll to position [406, 0]
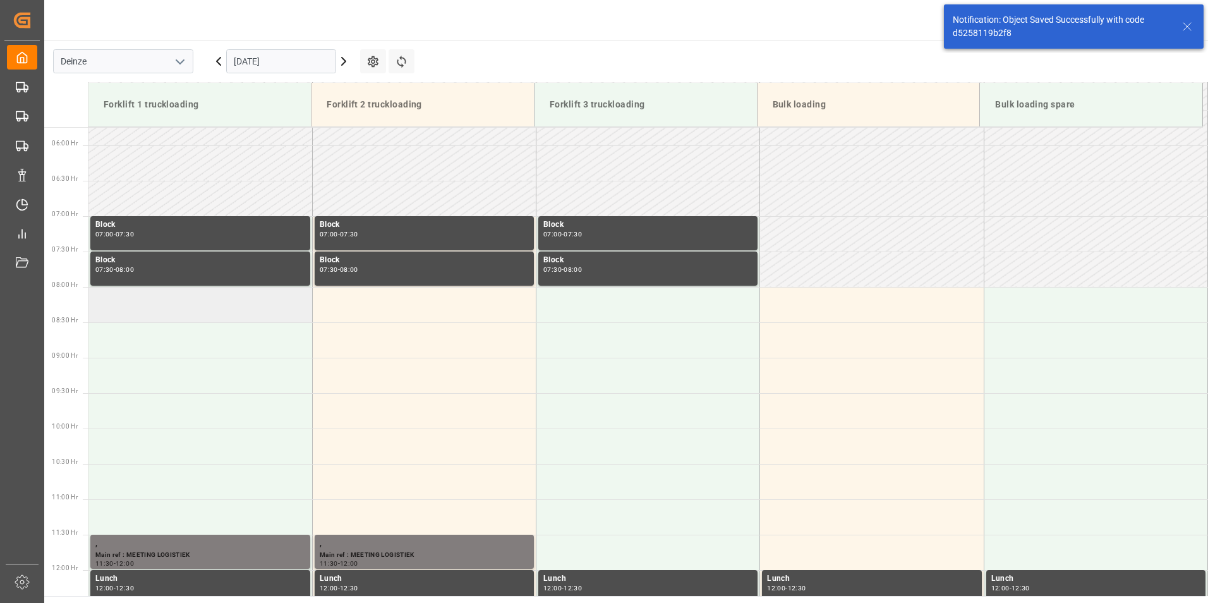
click at [124, 300] on td at bounding box center [200, 304] width 224 height 35
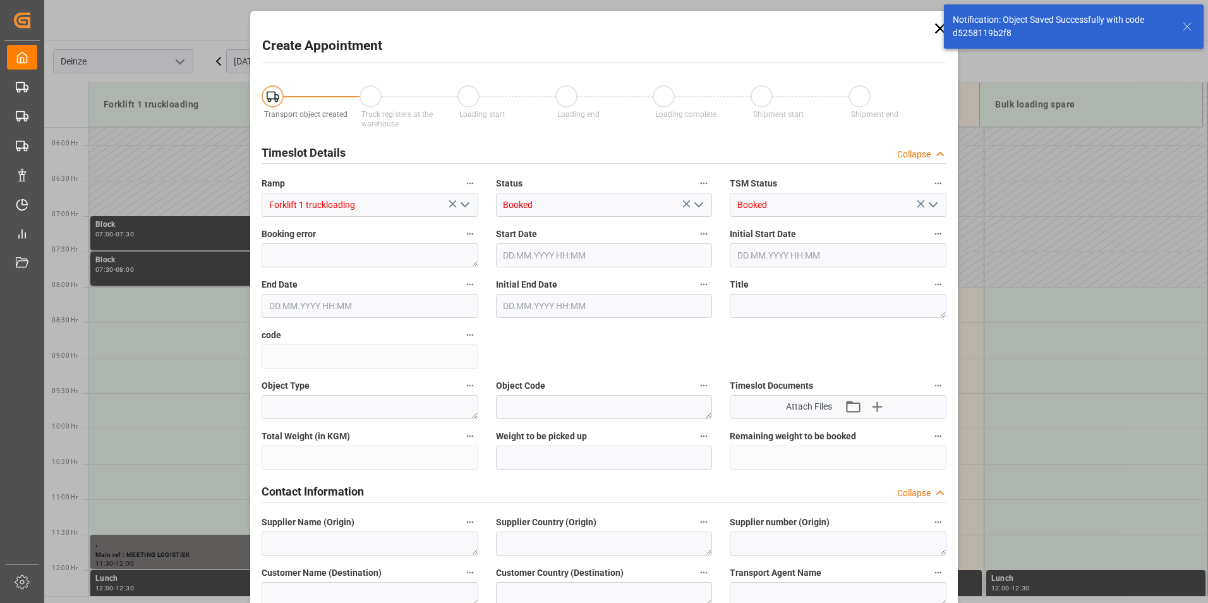
type input "[DATE] 08:00"
type input "[DATE] 08:30"
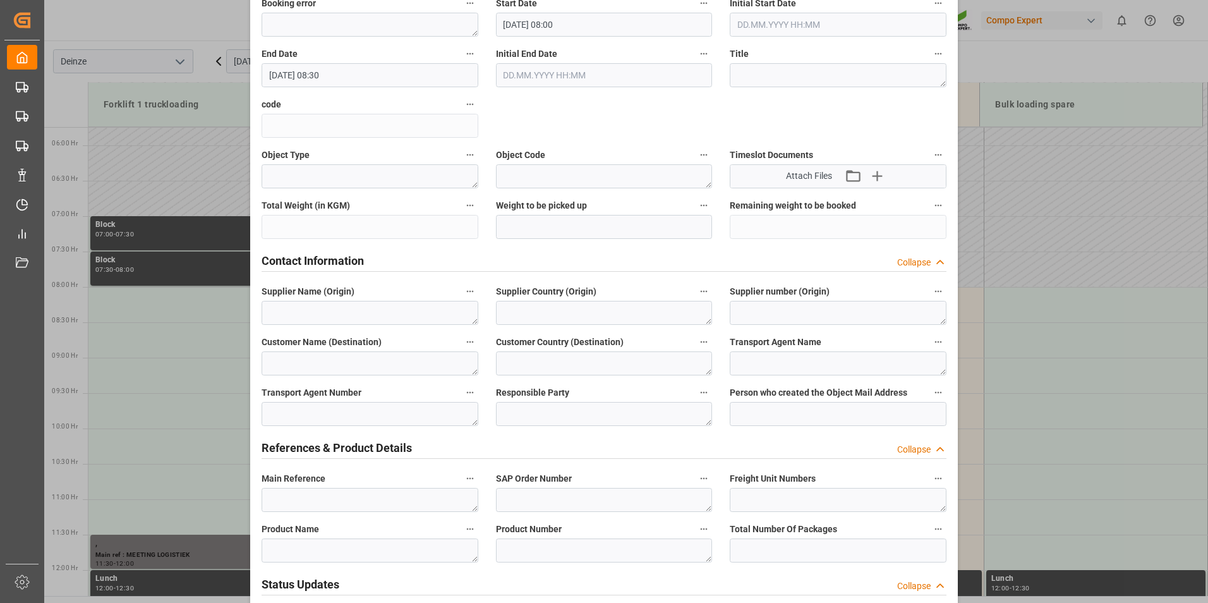
scroll to position [253, 0]
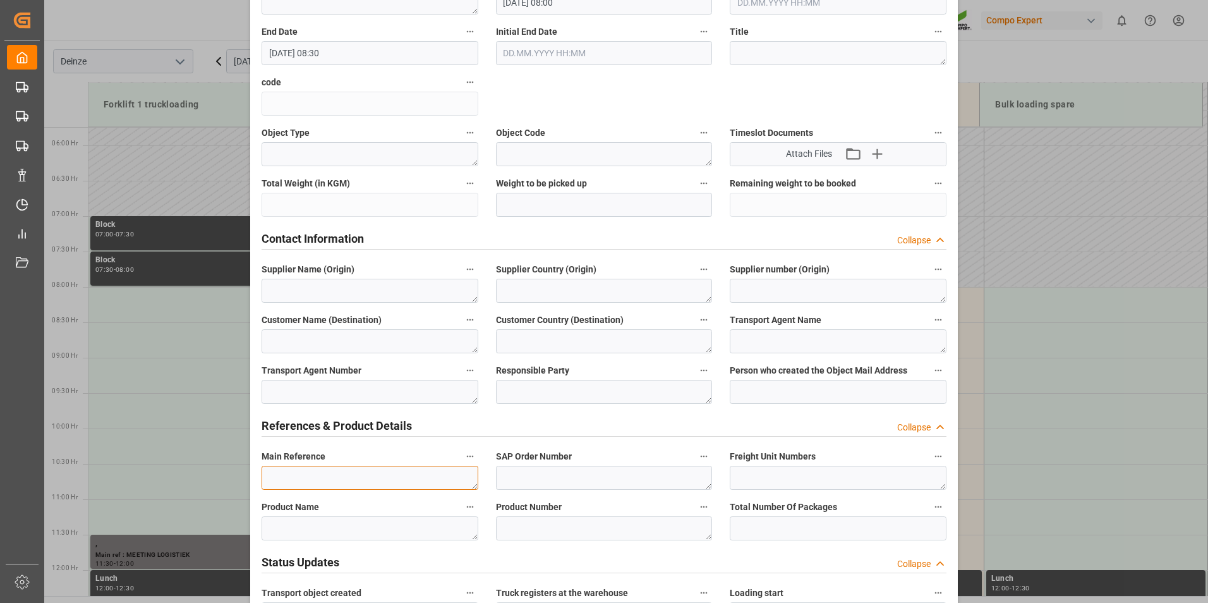
click at [284, 478] on textarea at bounding box center [370, 478] width 217 height 24
type textarea "m"
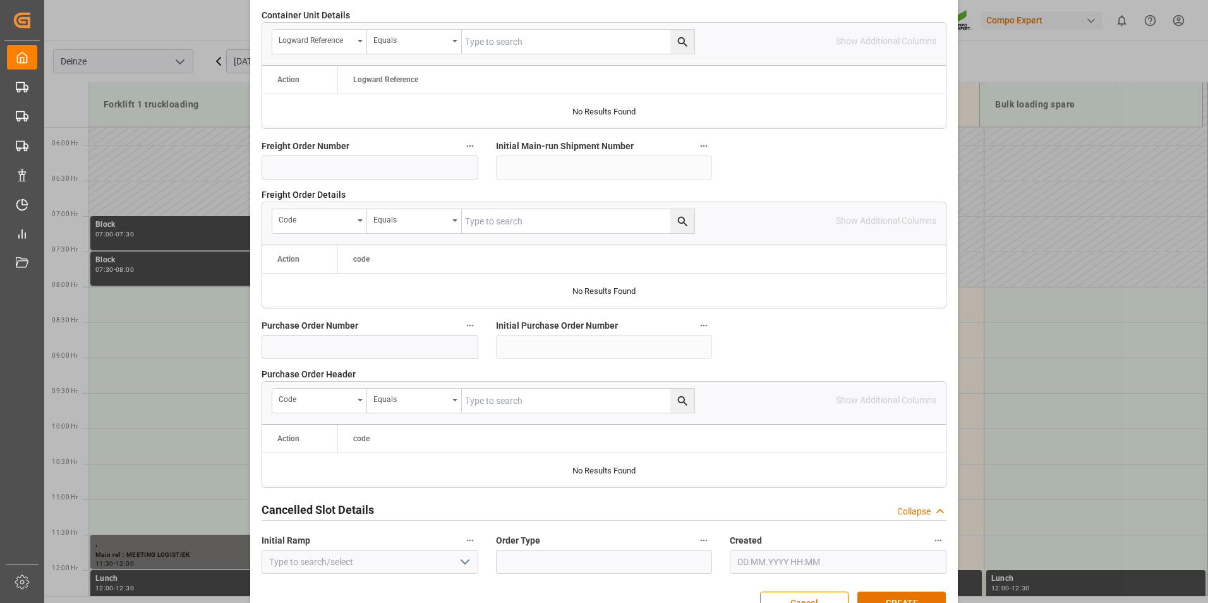
scroll to position [1151, 0]
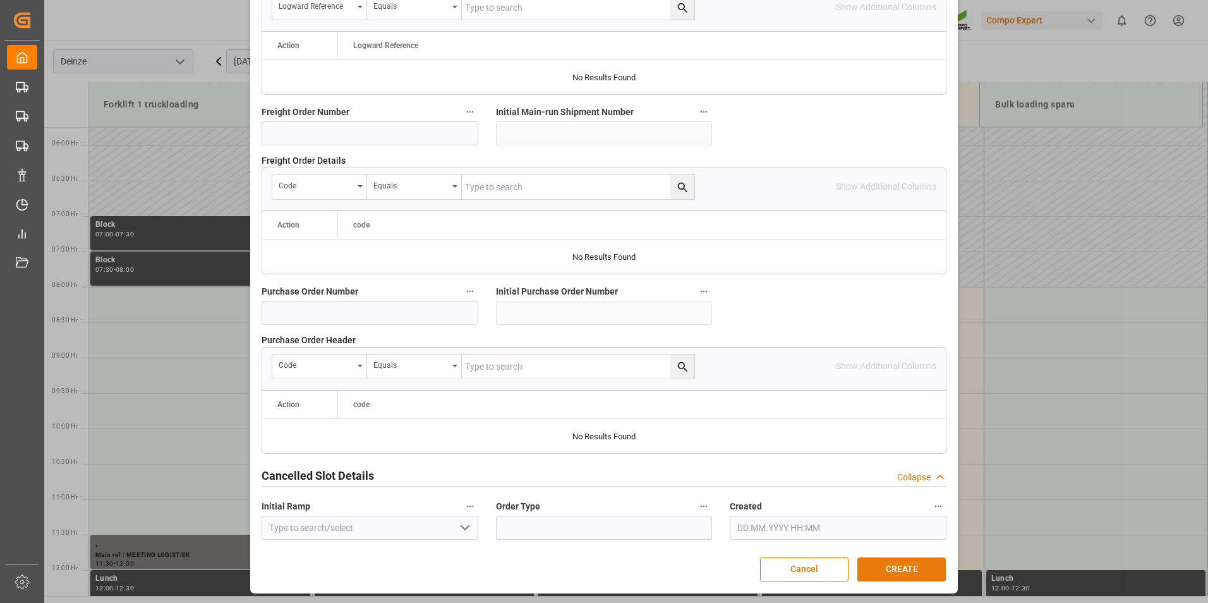
type textarea "MAIL [PERSON_NAME] : Lossen Ordern° 5744526"
click at [888, 564] on button "CREATE" at bounding box center [901, 569] width 88 height 24
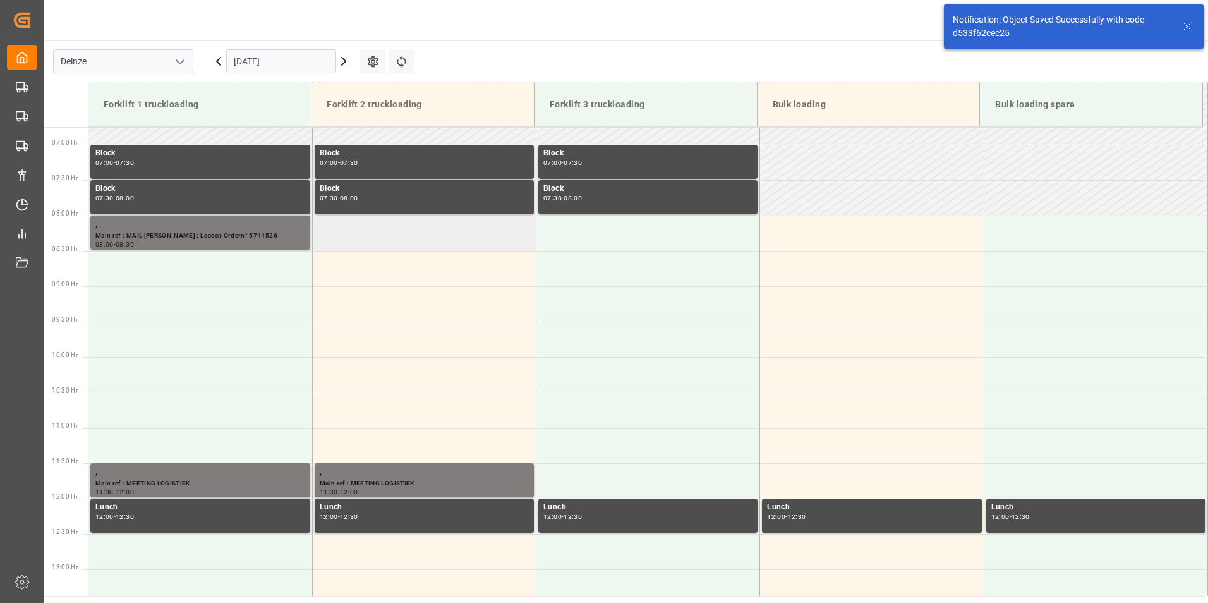
scroll to position [487, 0]
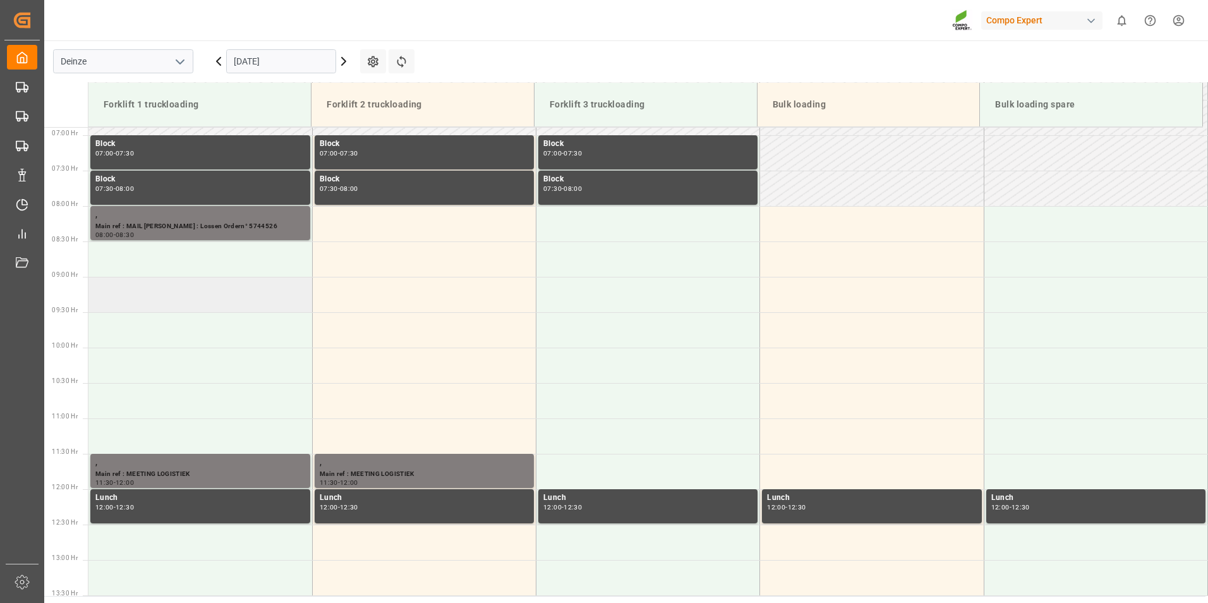
click at [107, 298] on td at bounding box center [200, 294] width 224 height 35
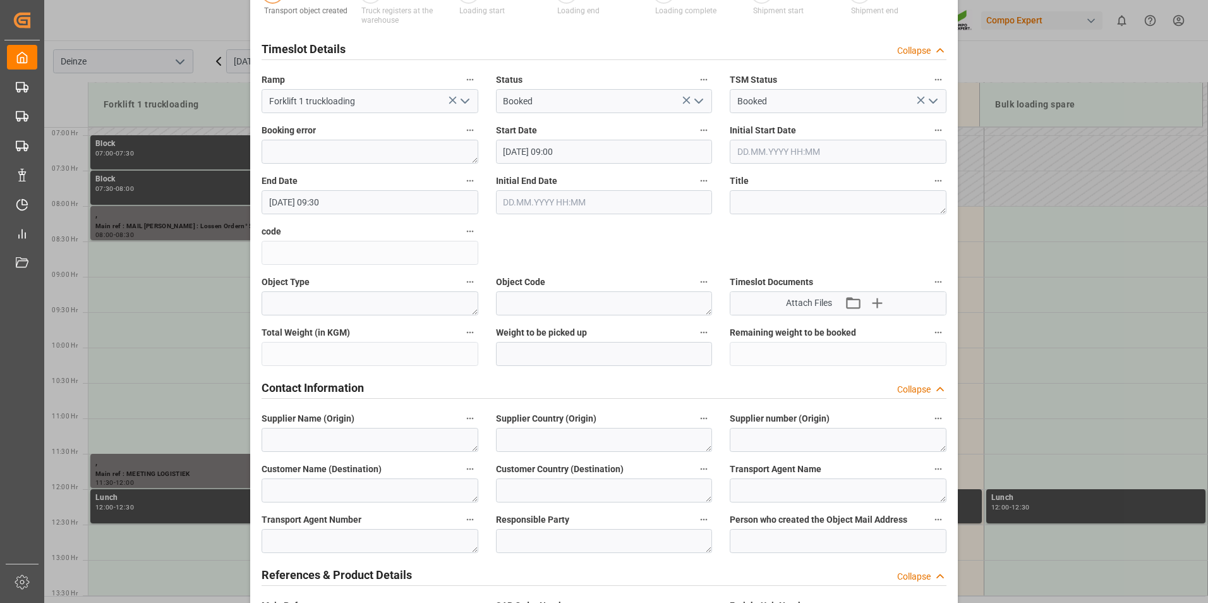
scroll to position [190, 0]
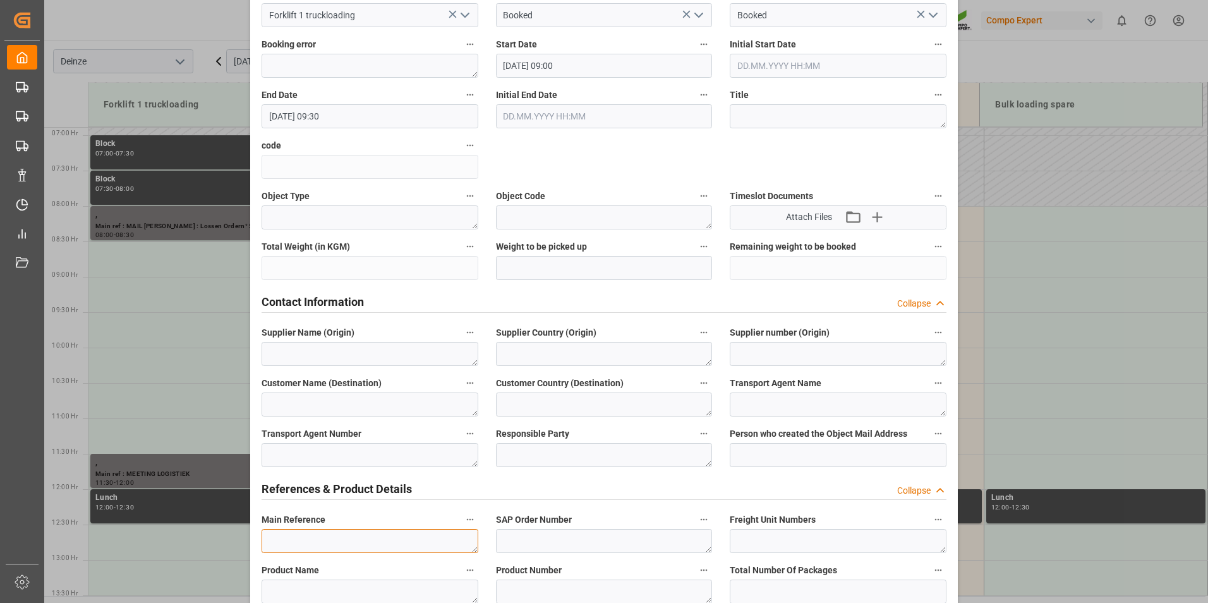
click at [282, 536] on textarea at bounding box center [370, 541] width 217 height 24
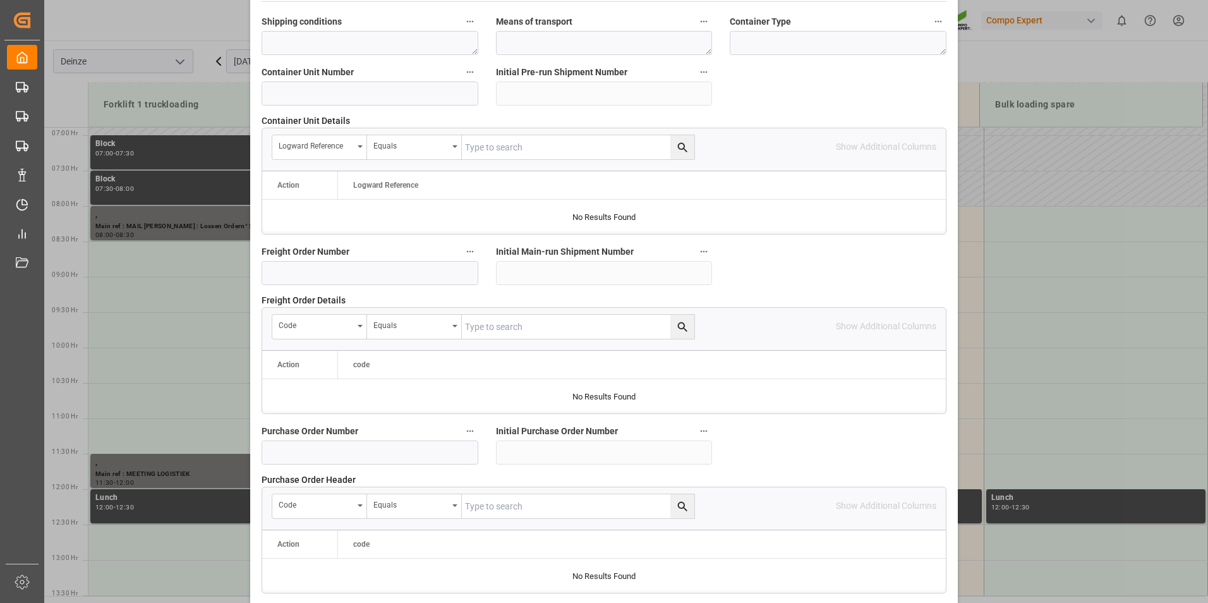
scroll to position [1151, 0]
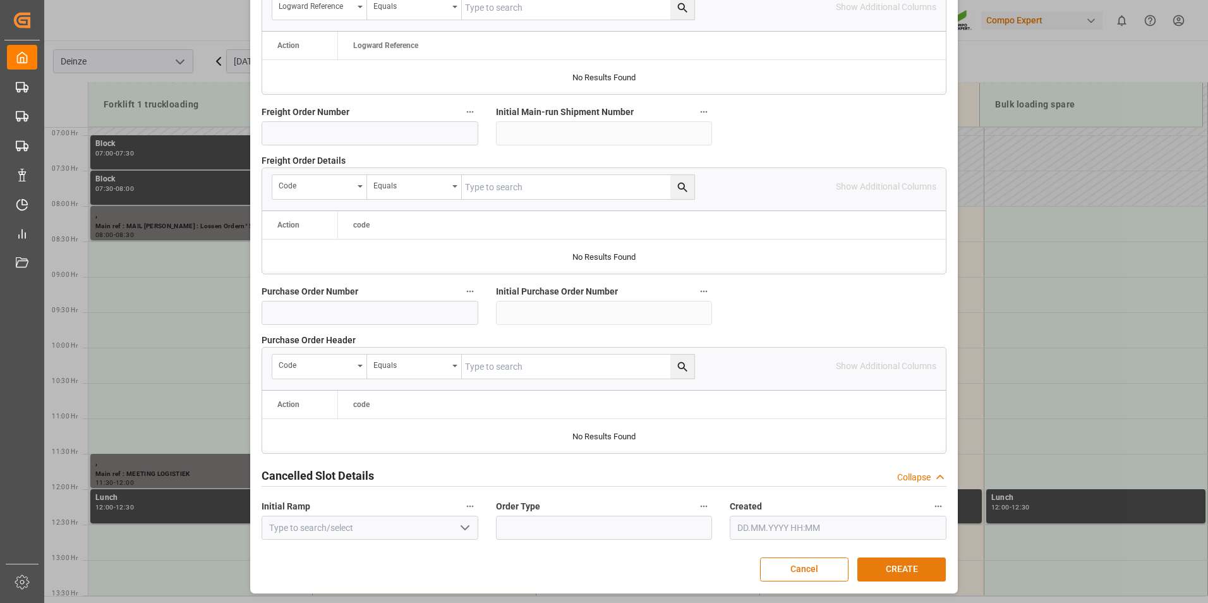
type textarea "MAIL [PERSON_NAME] : Lossen Ordern° 5744526"
click at [893, 564] on button "CREATE" at bounding box center [901, 569] width 88 height 24
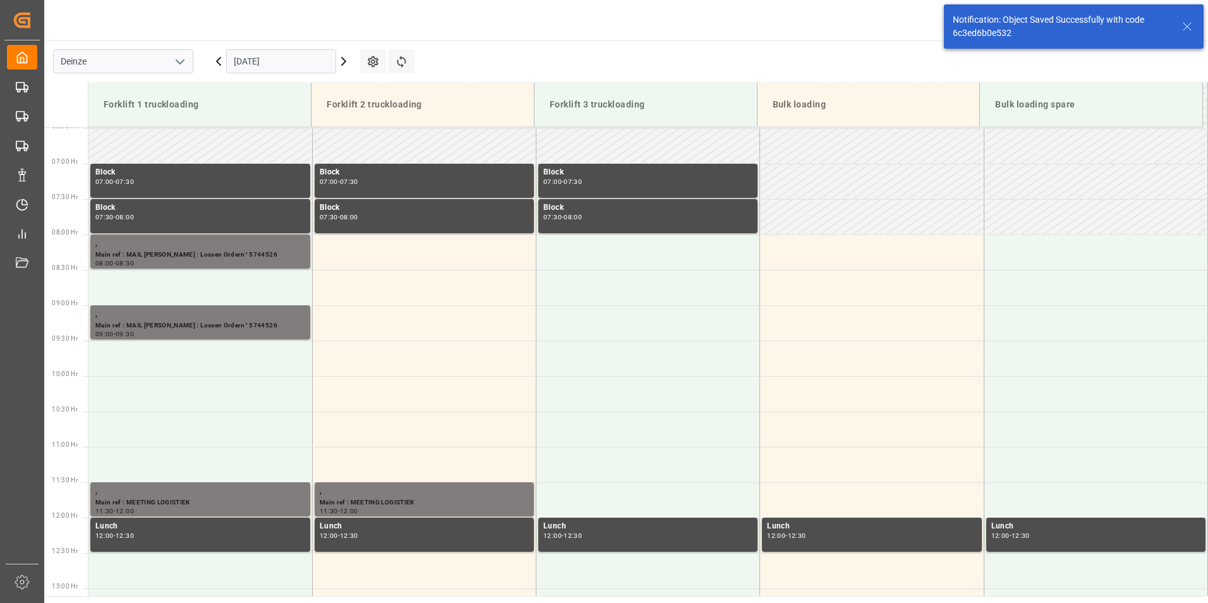
scroll to position [558, 0]
